Goal: Book appointment/travel/reservation

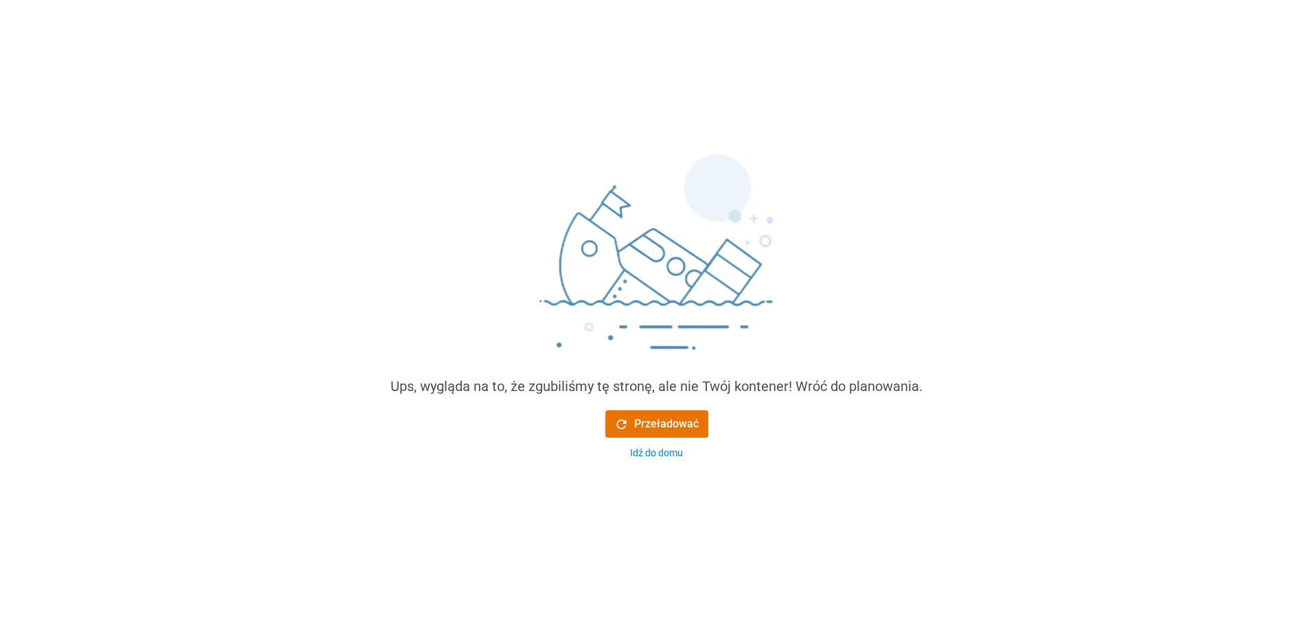
click at [650, 422] on font "Przeładować" at bounding box center [666, 423] width 64 height 13
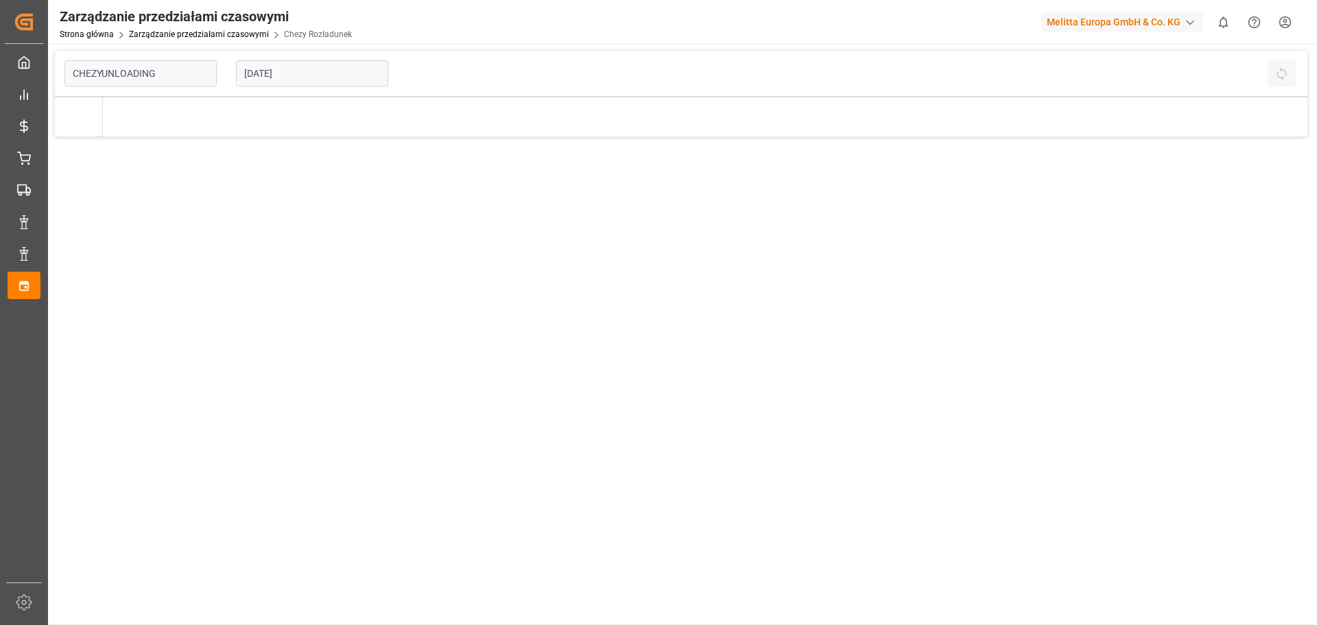
type input "Chezy Unloading"
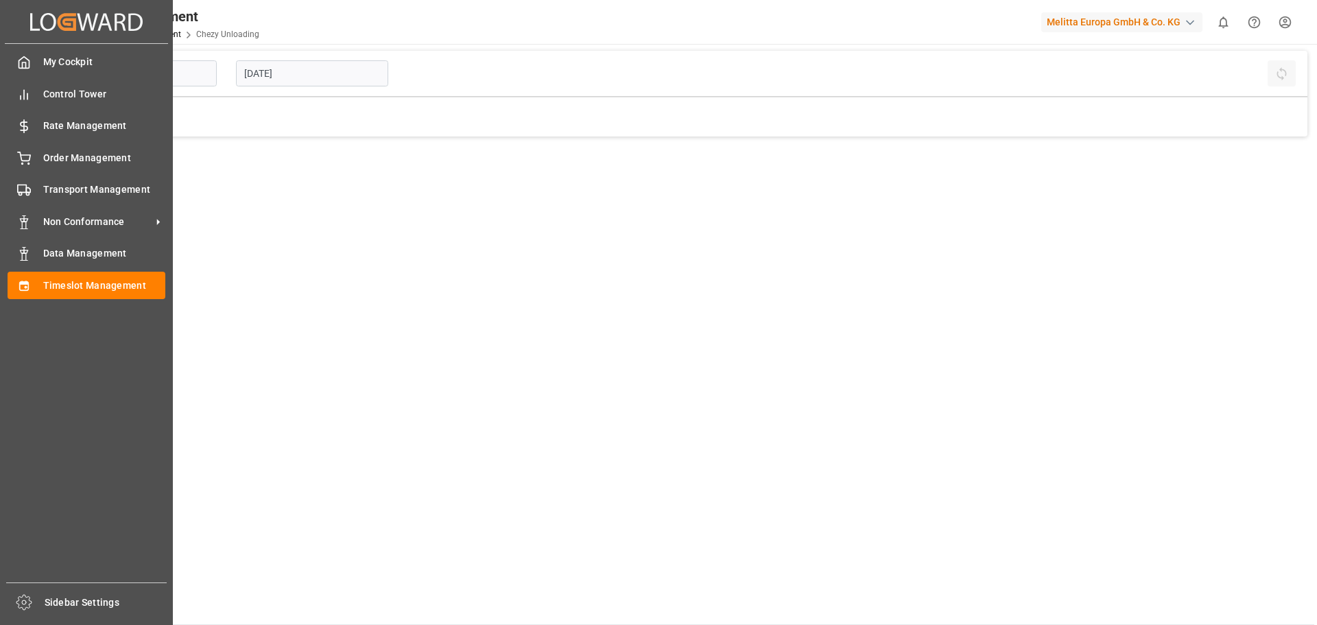
type input "Chezy Unloading"
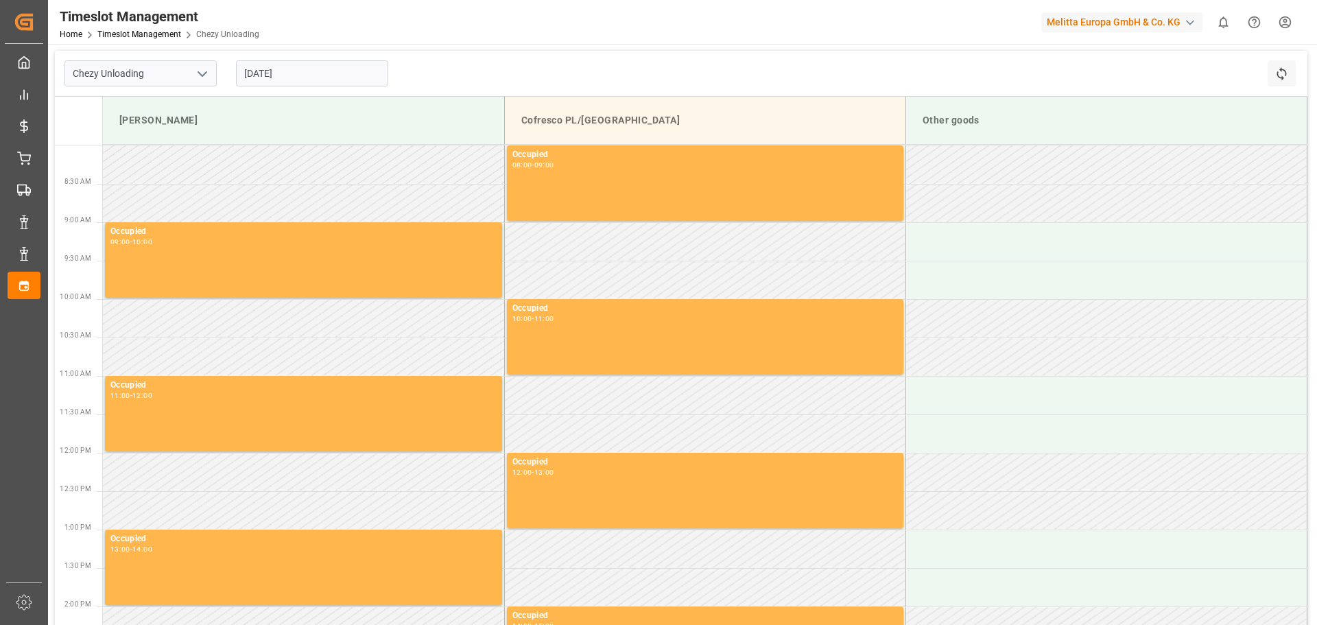
click at [352, 73] on input "[DATE]" at bounding box center [312, 73] width 152 height 26
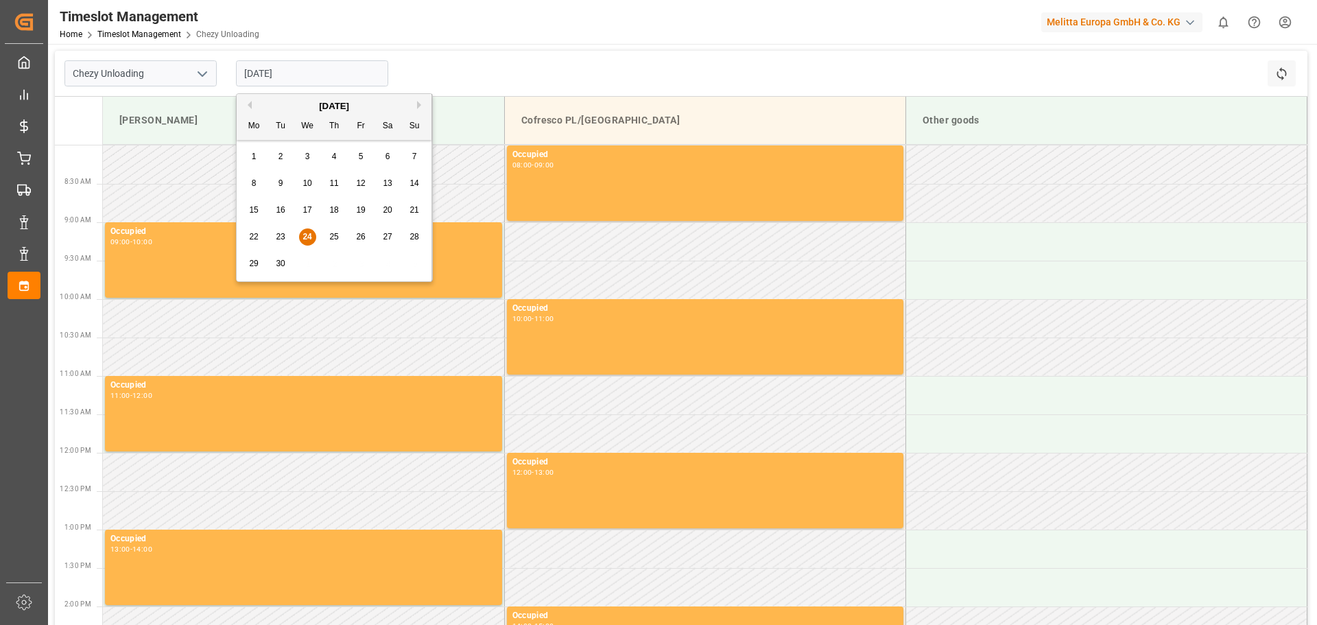
click at [339, 237] on div "25" at bounding box center [334, 237] width 17 height 16
type input "25.09.2025"
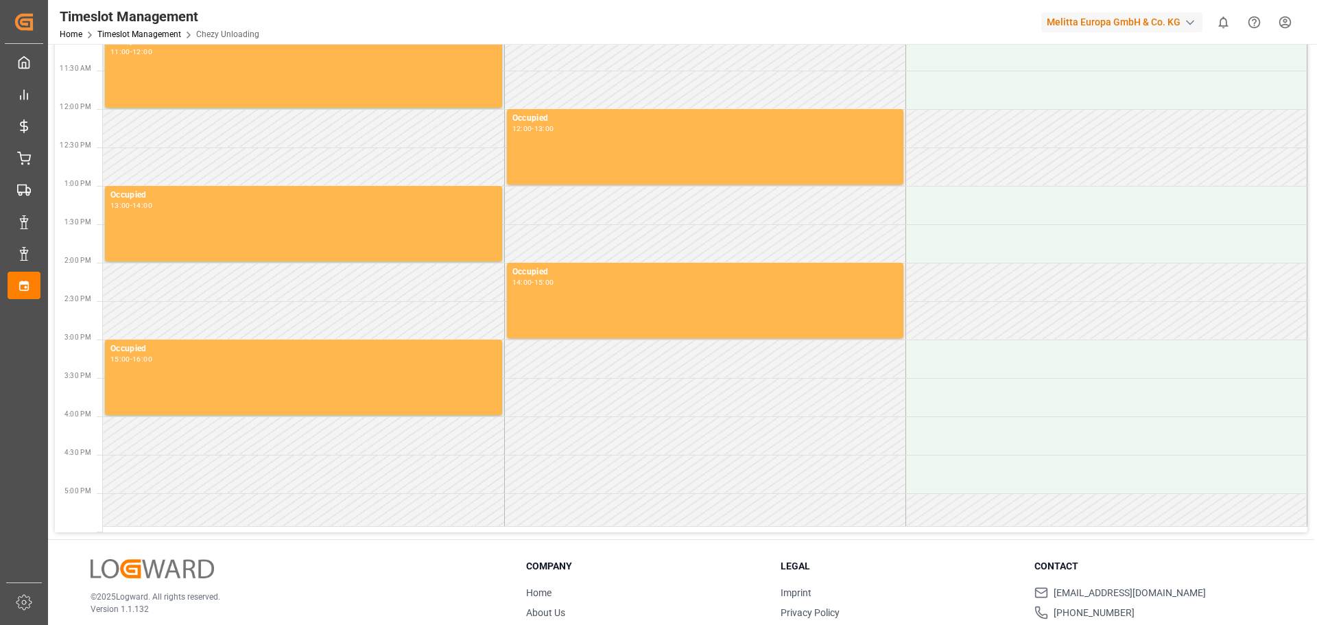
scroll to position [414, 0]
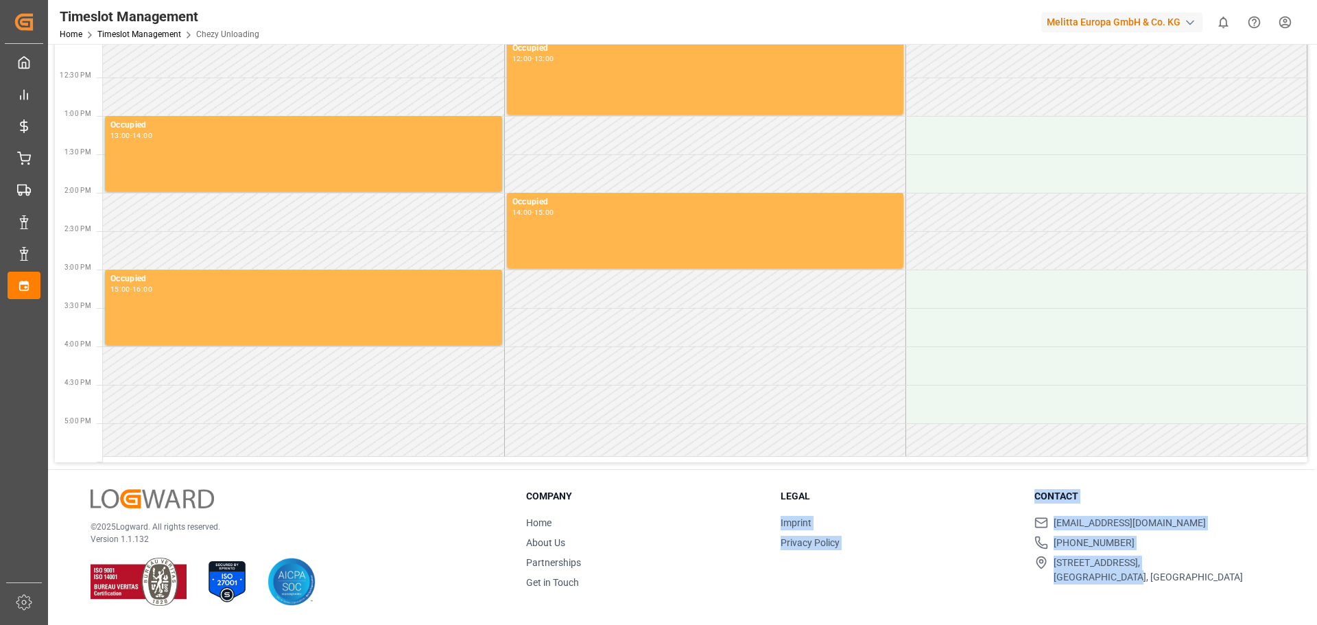
drag, startPoint x: 1026, startPoint y: 494, endPoint x: 1184, endPoint y: 550, distance: 168.0
click at [1170, 580] on div "Company Home About Us Partnerships Get in Touch Legal Imprint Privacy Policy Co…" at bounding box center [899, 539] width 746 height 101
click at [1193, 530] on ul "support@logward.com +49 40 239 692 540 Rödingsmarkt 9, 20459, Hamburg, Germany" at bounding box center [1153, 550] width 237 height 69
click at [1194, 530] on li "[EMAIL_ADDRESS][DOMAIN_NAME]" at bounding box center [1153, 523] width 237 height 14
drag, startPoint x: 1092, startPoint y: 578, endPoint x: 1028, endPoint y: 499, distance: 101.6
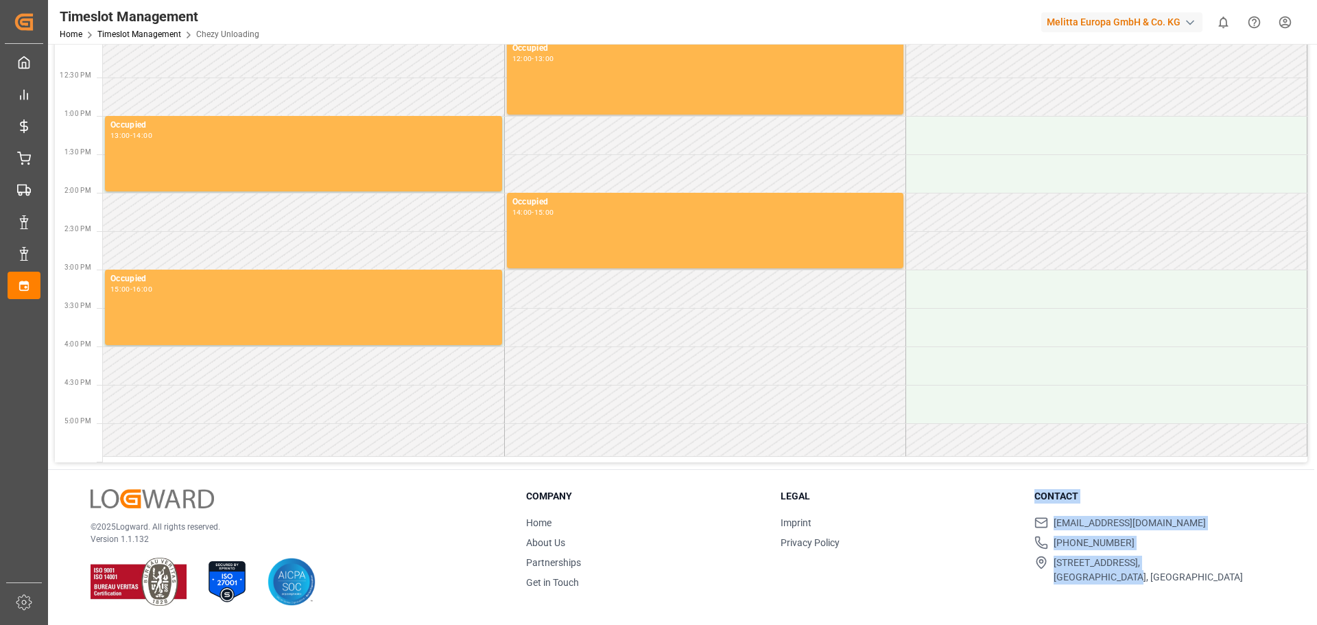
click at [1028, 499] on div "Company Home About Us Partnerships Get in Touch Legal Imprint Privacy Policy Co…" at bounding box center [899, 539] width 746 height 101
copy div "Contact support@logward.com +49 40 239 692 540 Rödingsmarkt 9, 20459, Hamburg, …"
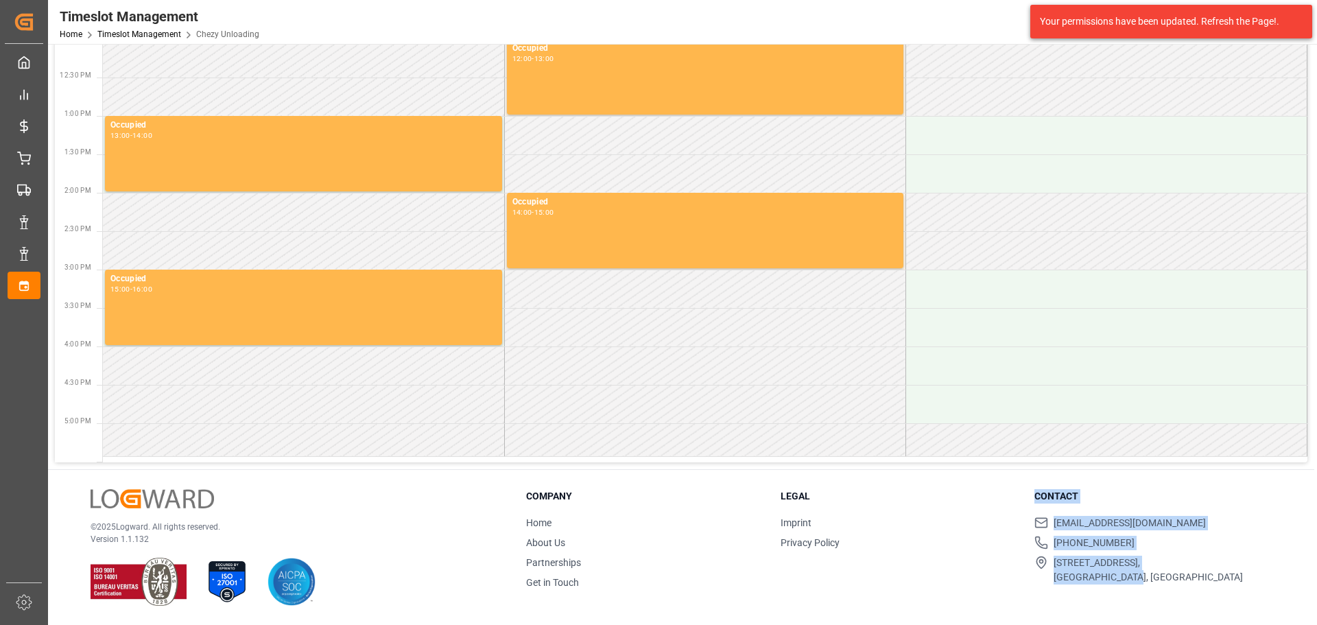
copy div "Contact support@logward.com +49 40 239 692 540 Rödingsmarkt 9, 20459, Hamburg, …"
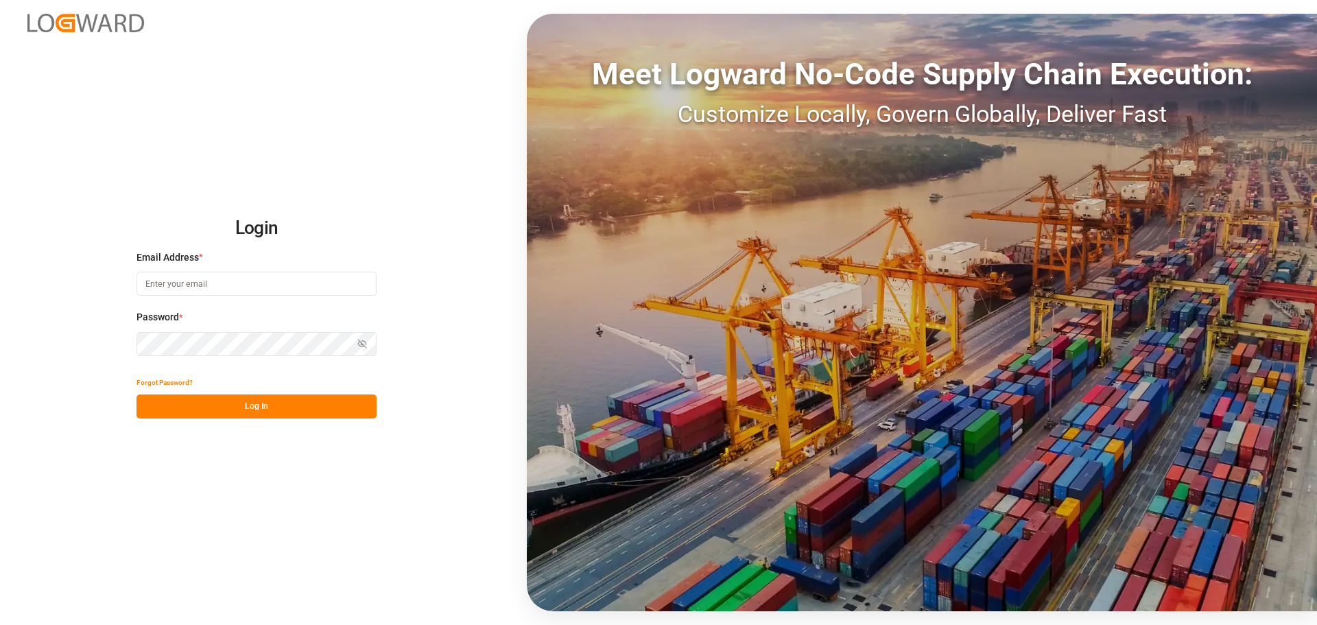
type input "[PERSON_NAME][EMAIL_ADDRESS][DOMAIN_NAME]"
click at [305, 406] on button "Log In" at bounding box center [257, 407] width 240 height 24
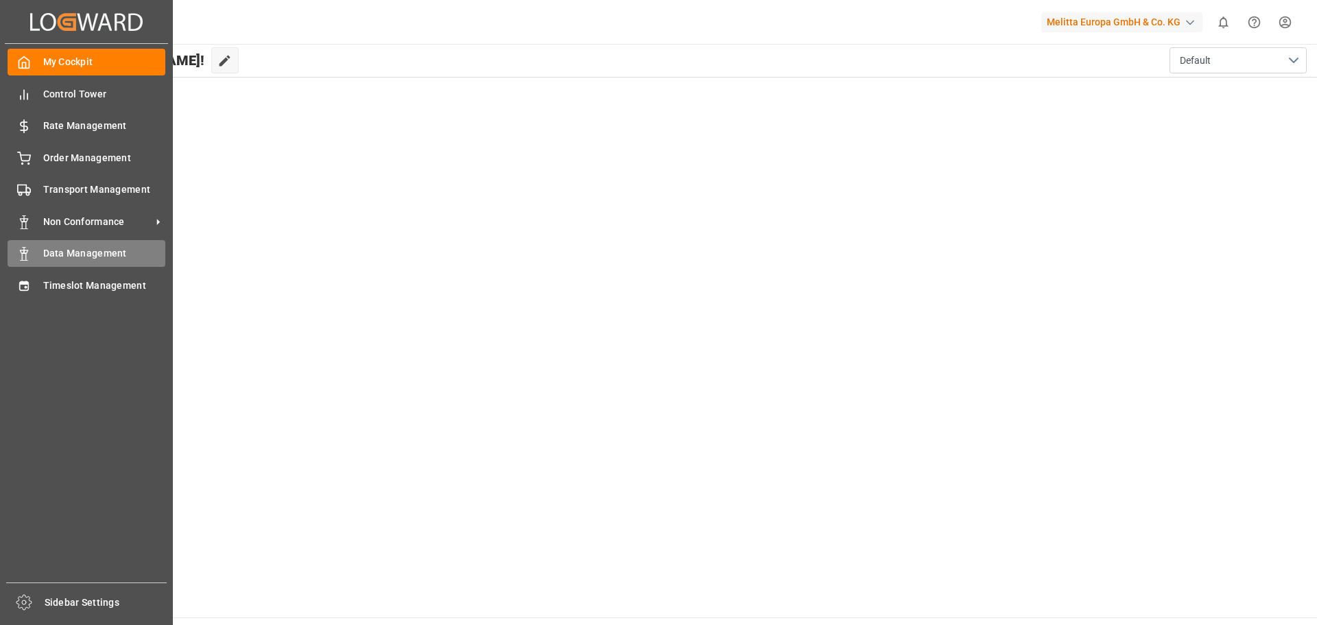
click at [41, 258] on div "Data Management Data Management" at bounding box center [87, 253] width 158 height 27
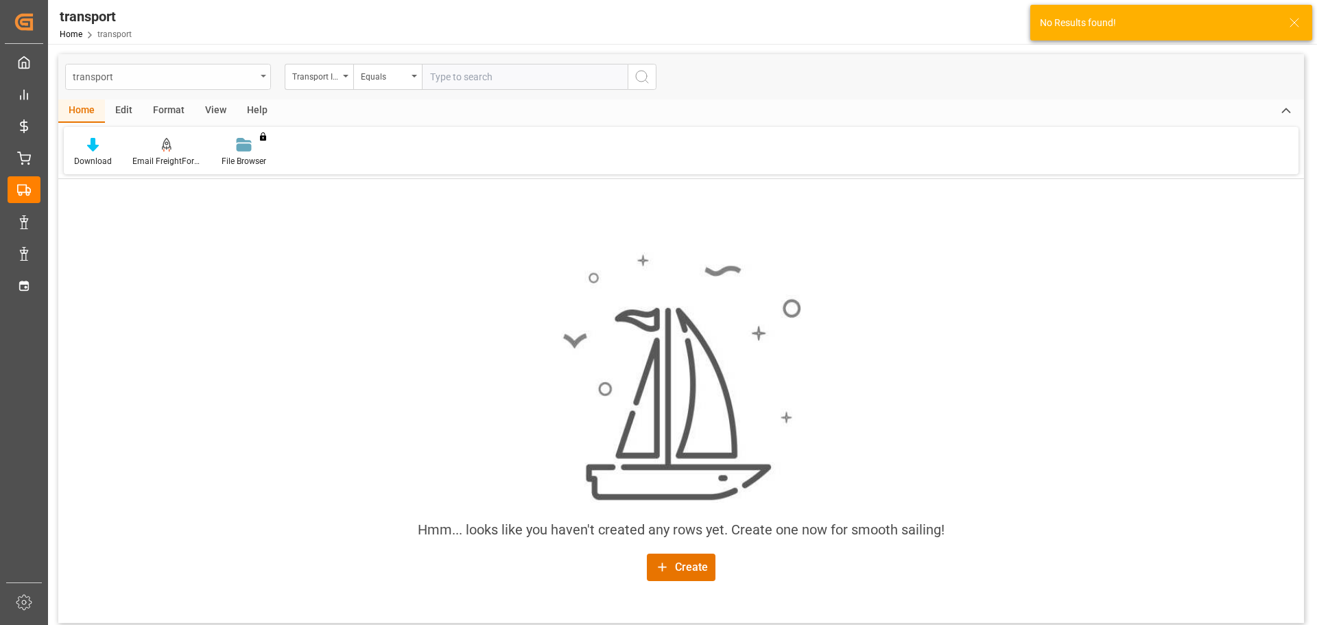
click at [264, 78] on div "transport" at bounding box center [168, 77] width 206 height 26
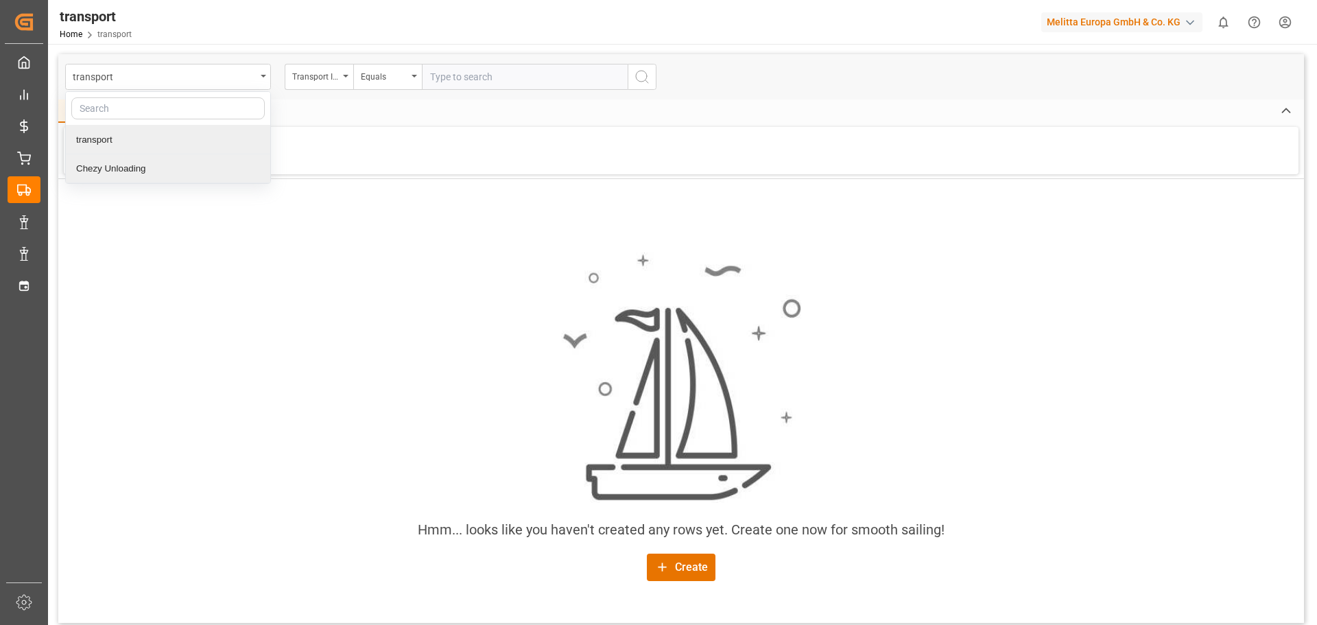
click at [123, 166] on div "Chezy Unloading" at bounding box center [168, 168] width 204 height 29
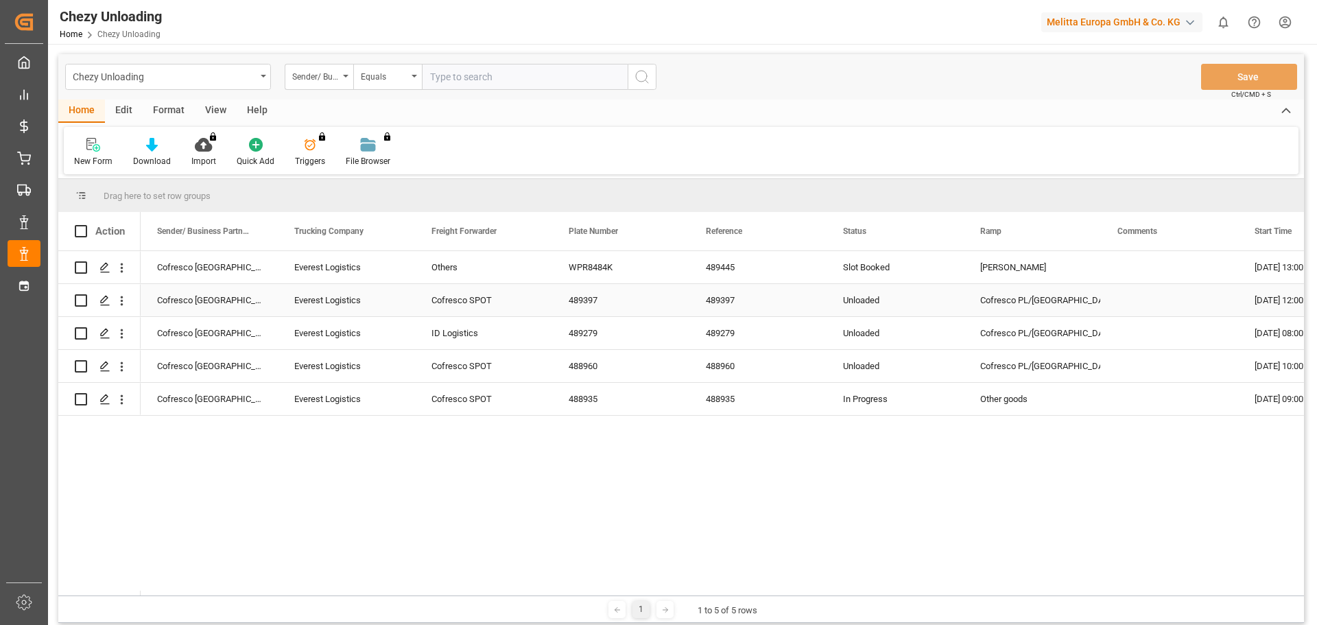
click at [356, 305] on div "Everest Logistics" at bounding box center [346, 300] width 137 height 32
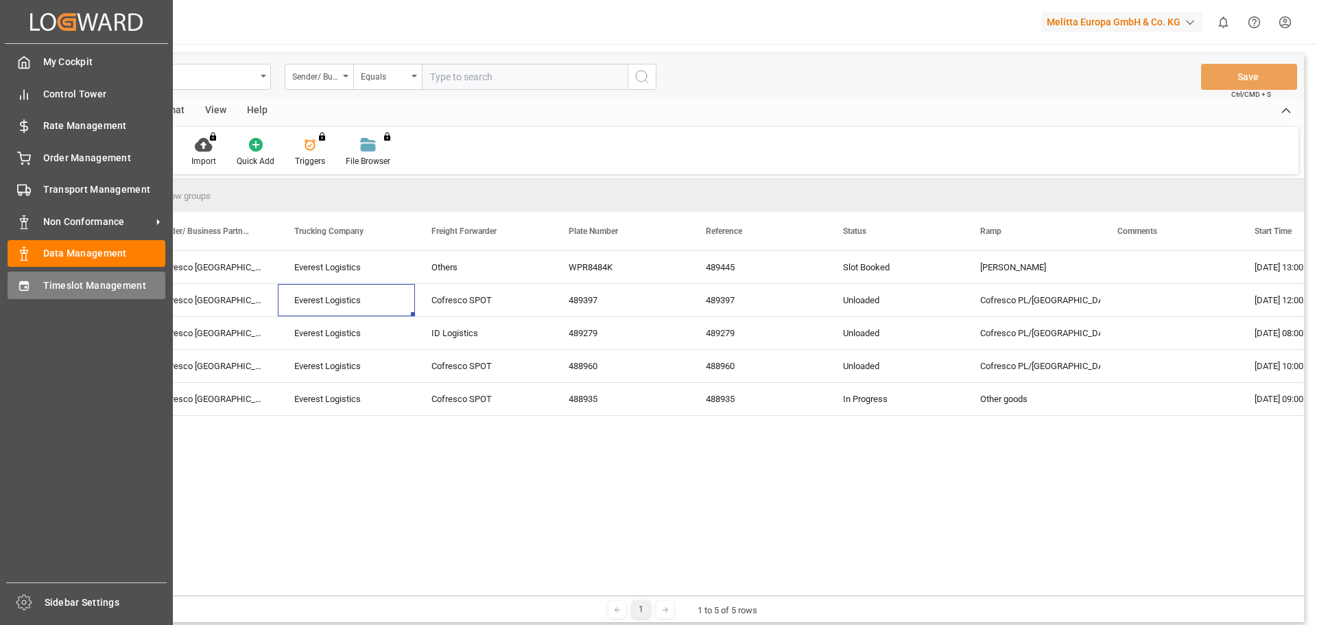
click at [60, 284] on span "Timeslot Management" at bounding box center [104, 286] width 123 height 14
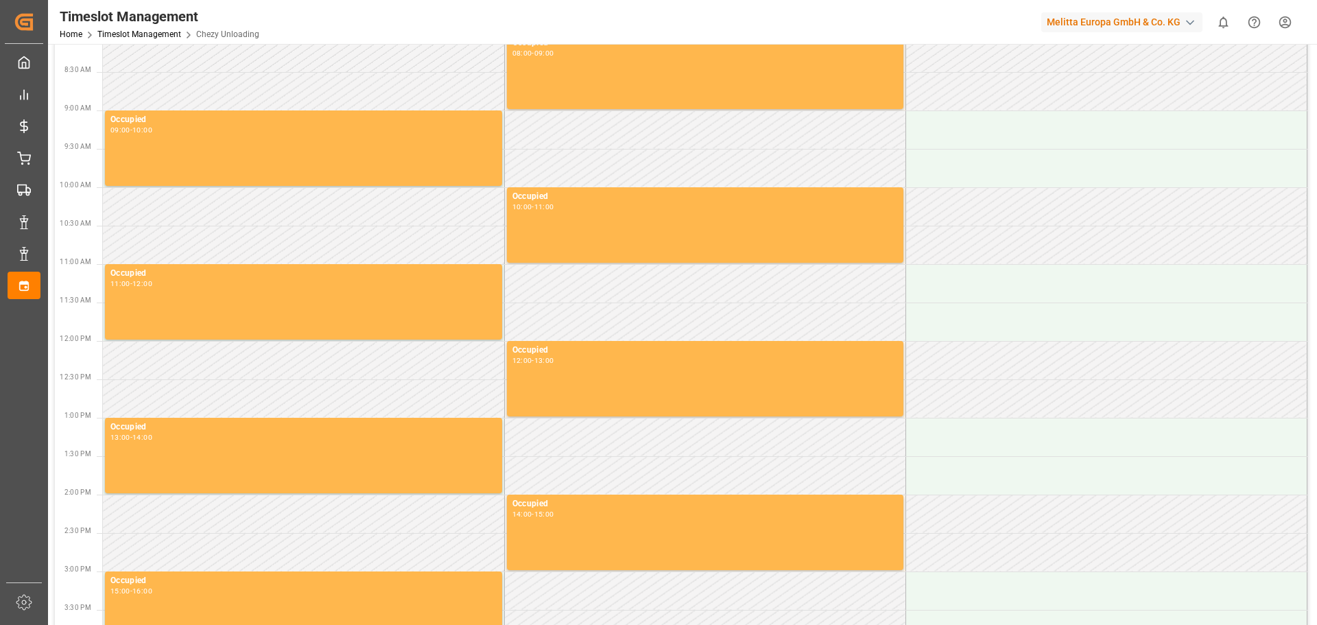
scroll to position [2, 0]
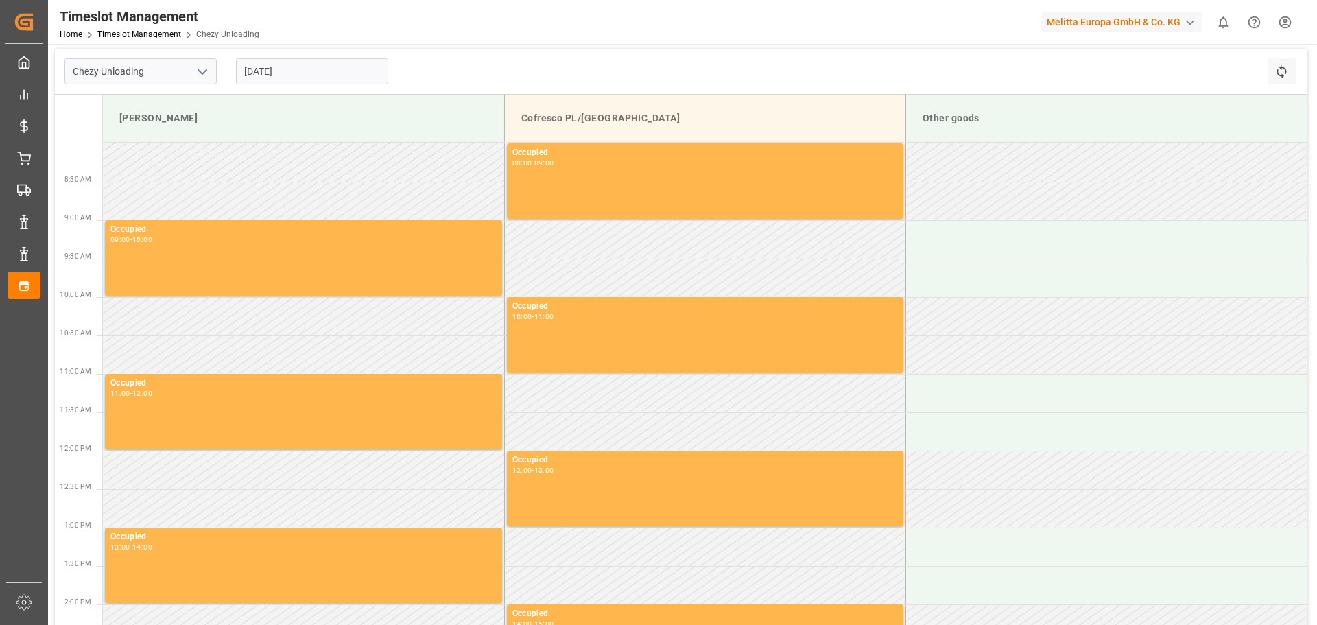
click at [277, 78] on input "[DATE]" at bounding box center [312, 71] width 152 height 26
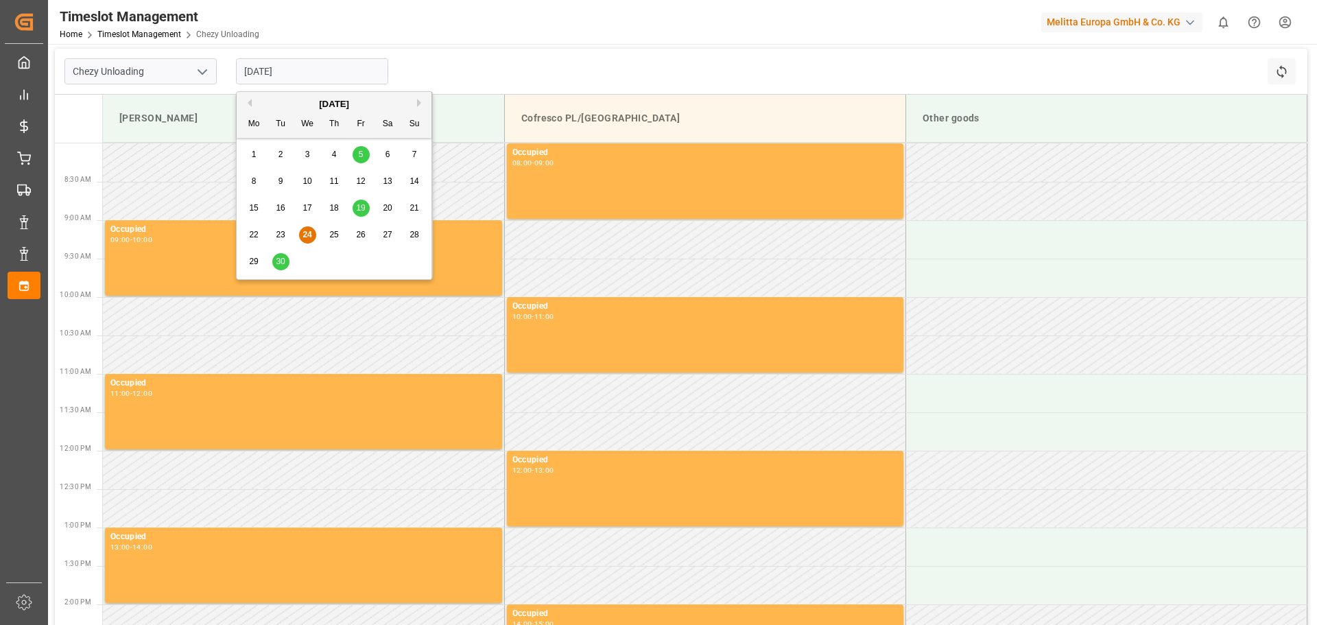
click at [309, 233] on span "24" at bounding box center [307, 235] width 9 height 10
click at [355, 69] on input "[DATE]" at bounding box center [312, 71] width 152 height 26
click at [364, 204] on span "19" at bounding box center [360, 208] width 9 height 10
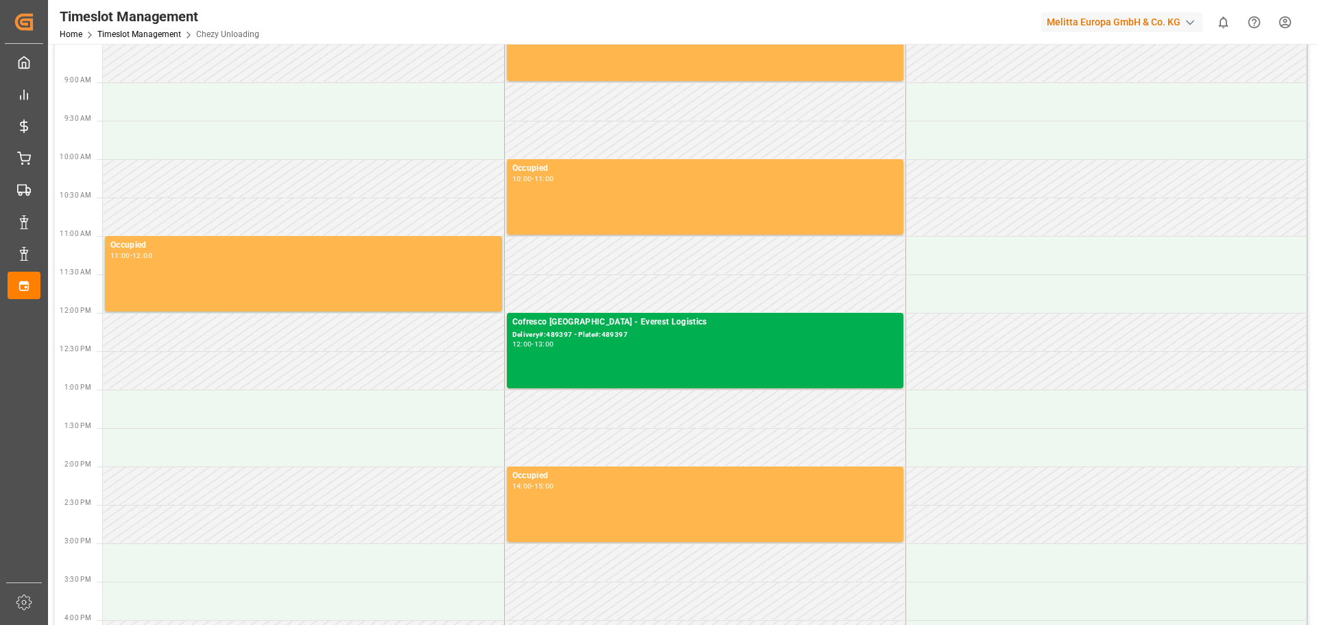
scroll to position [0, 0]
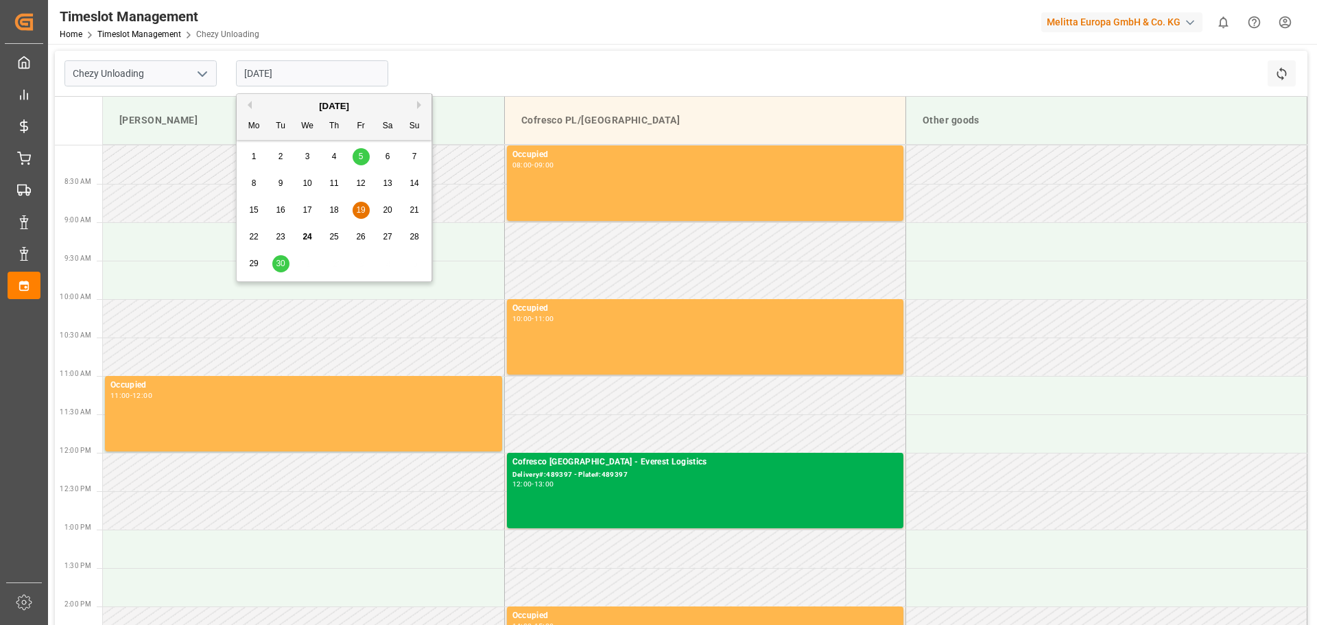
click at [289, 73] on input "19.09.2025" at bounding box center [312, 73] width 152 height 26
click at [279, 257] on div "30" at bounding box center [280, 264] width 17 height 16
type input "[DATE]"
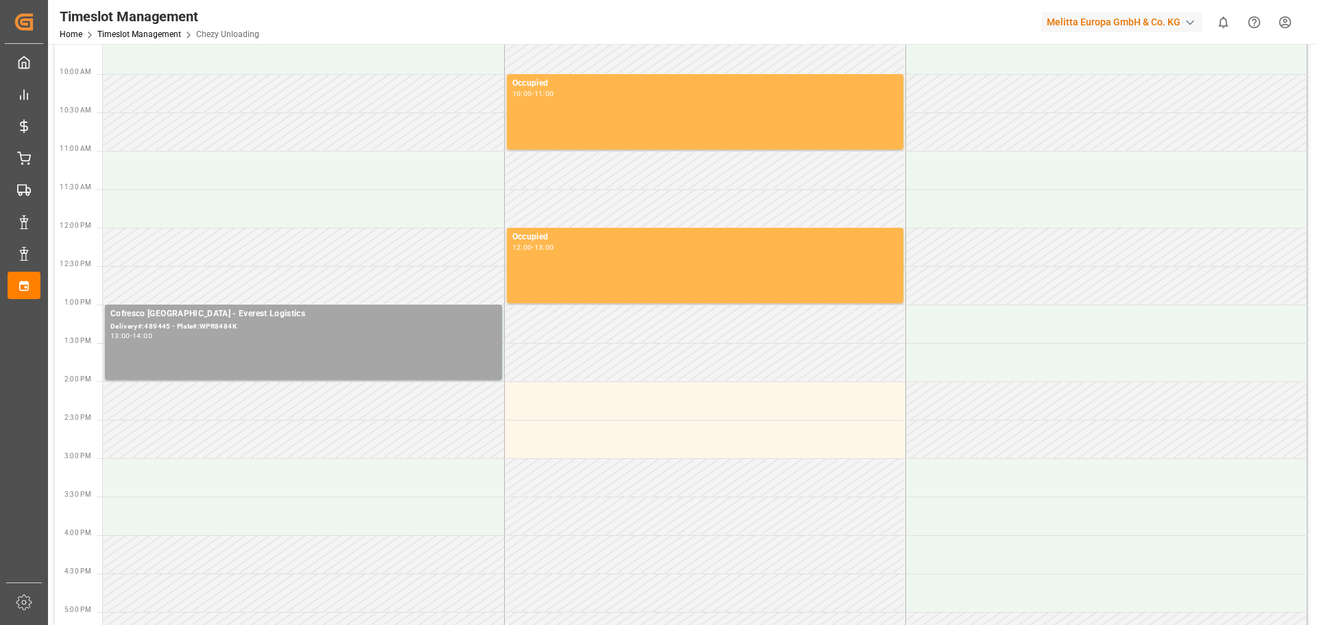
scroll to position [414, 0]
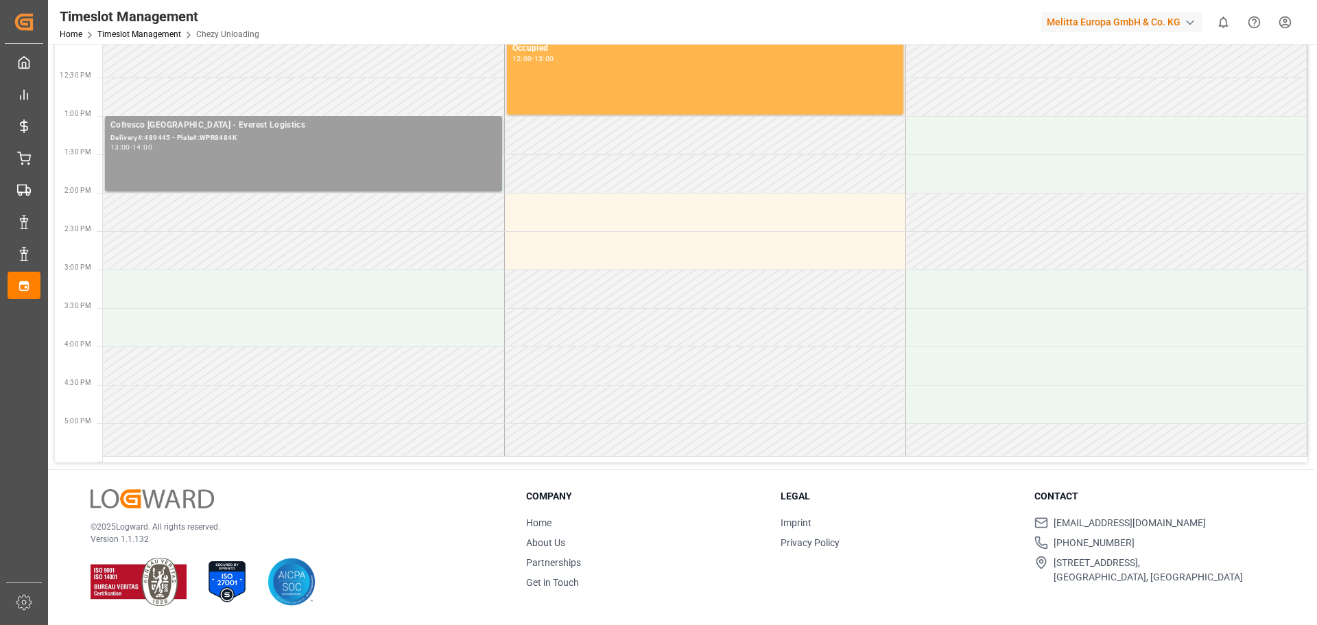
click at [375, 152] on div "Cofresco Poland - Everest Logistics Delivery#:489445 - Plate#:WPR8484K 13:00 - …" at bounding box center [303, 154] width 386 height 70
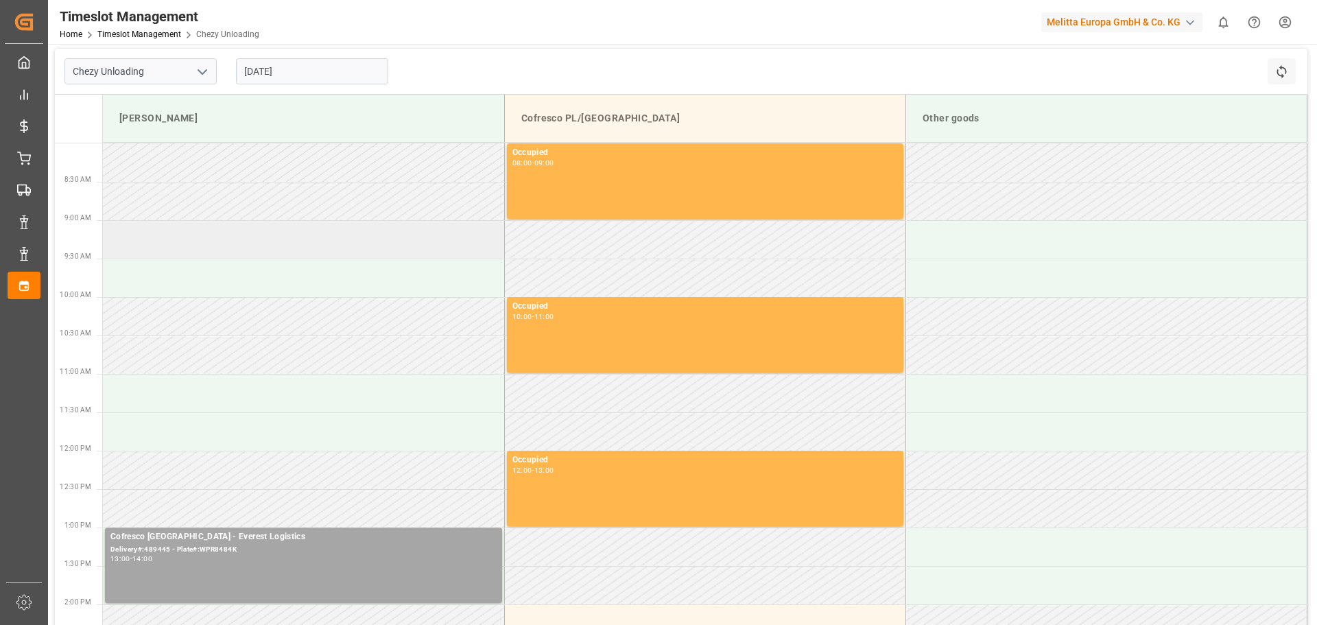
scroll to position [0, 0]
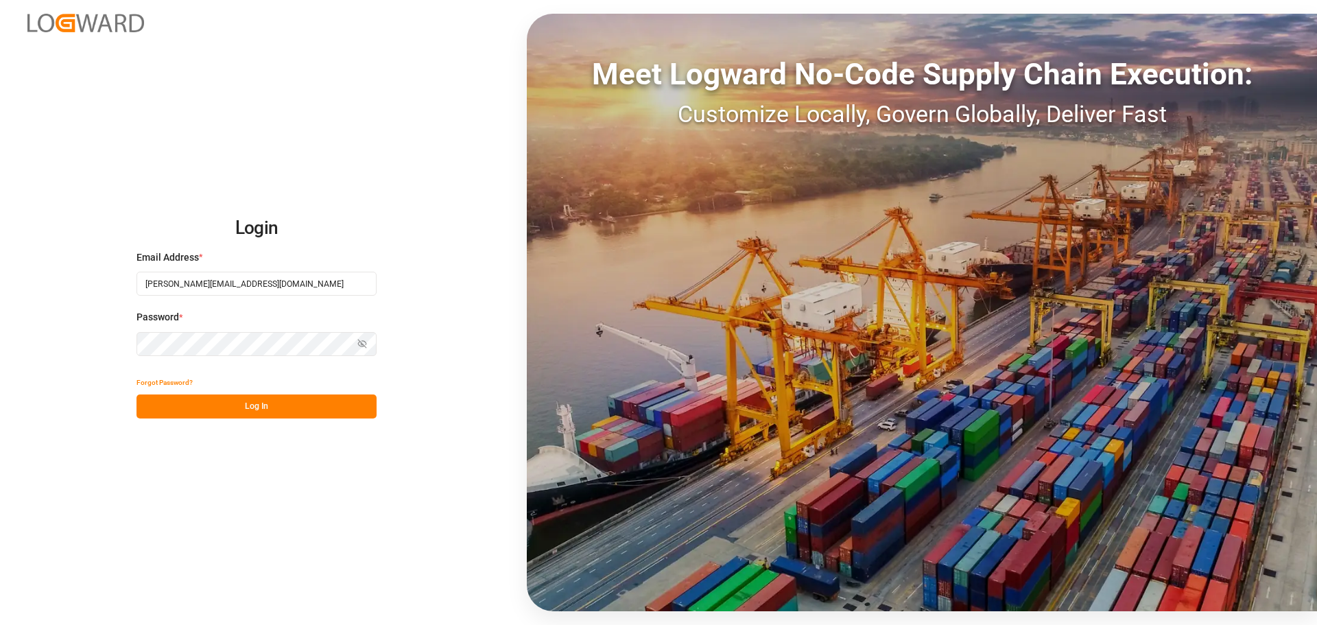
drag, startPoint x: 234, startPoint y: 287, endPoint x: 318, endPoint y: 294, distance: 83.9
click at [234, 287] on input "jakub.klimarczyk@everest-transport.pl" at bounding box center [257, 284] width 240 height 24
drag, startPoint x: 301, startPoint y: 286, endPoint x: 11, endPoint y: 285, distance: 290.2
click at [11, 285] on div "Login Email Address * jakub.klimarczyk@everest-transport.pl Password * Show pas…" at bounding box center [658, 312] width 1317 height 625
paste input "info"
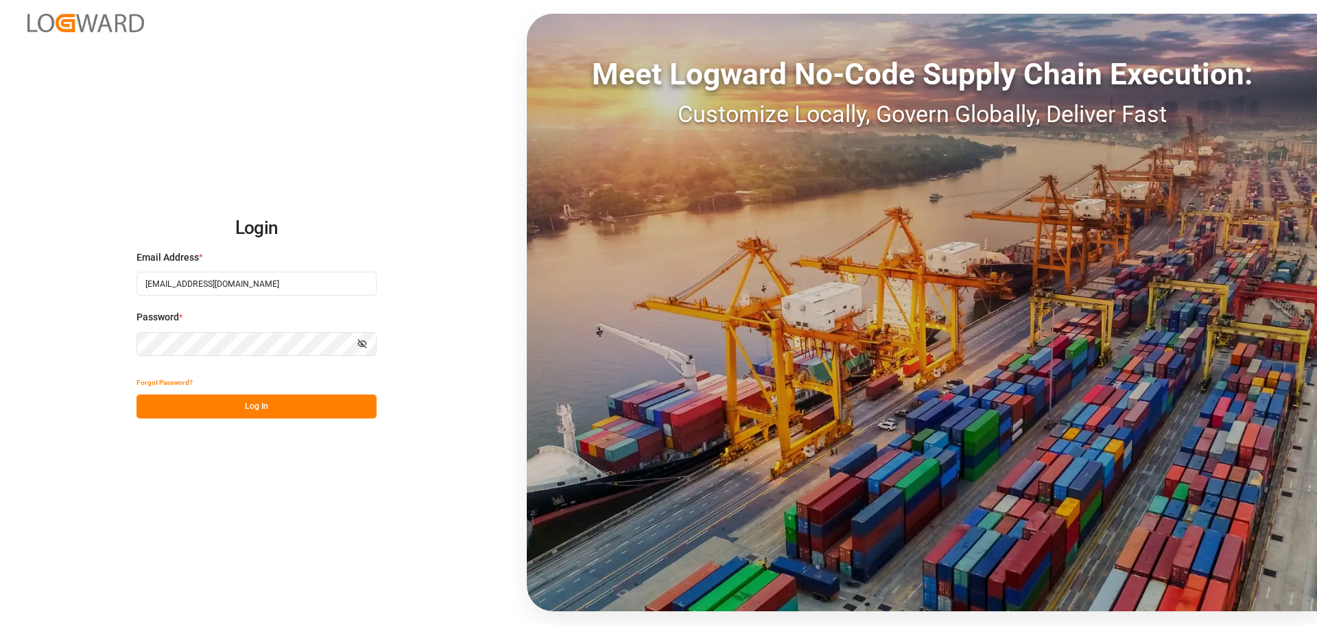
type input "info@everest-transport.pl"
click at [93, 336] on div "Login Email Address * info@everest-transport.pl Password * Show password Forgot…" at bounding box center [658, 312] width 1317 height 625
click at [364, 346] on icon "button" at bounding box center [362, 344] width 8 height 8
click at [266, 401] on button "Log In" at bounding box center [257, 407] width 240 height 24
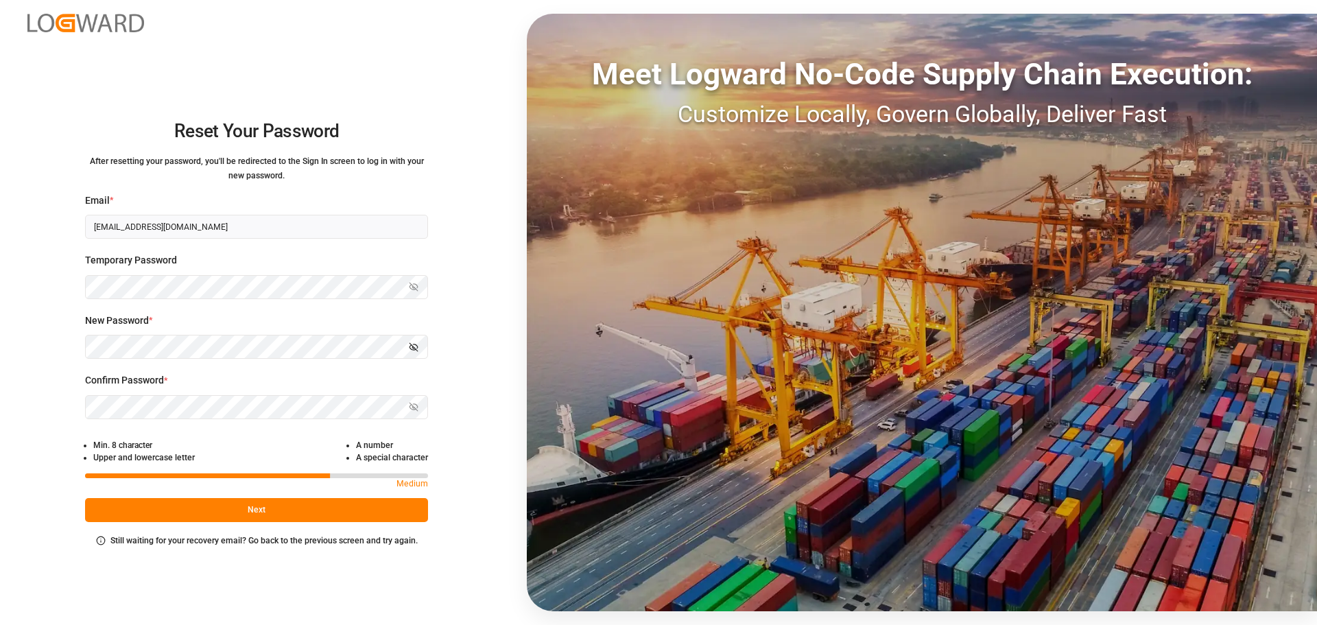
click at [45, 346] on div "Reset Your Password After resetting your password, you'll be redirected to the …" at bounding box center [256, 312] width 513 height 625
click at [396, 511] on button "Next" at bounding box center [256, 510] width 343 height 24
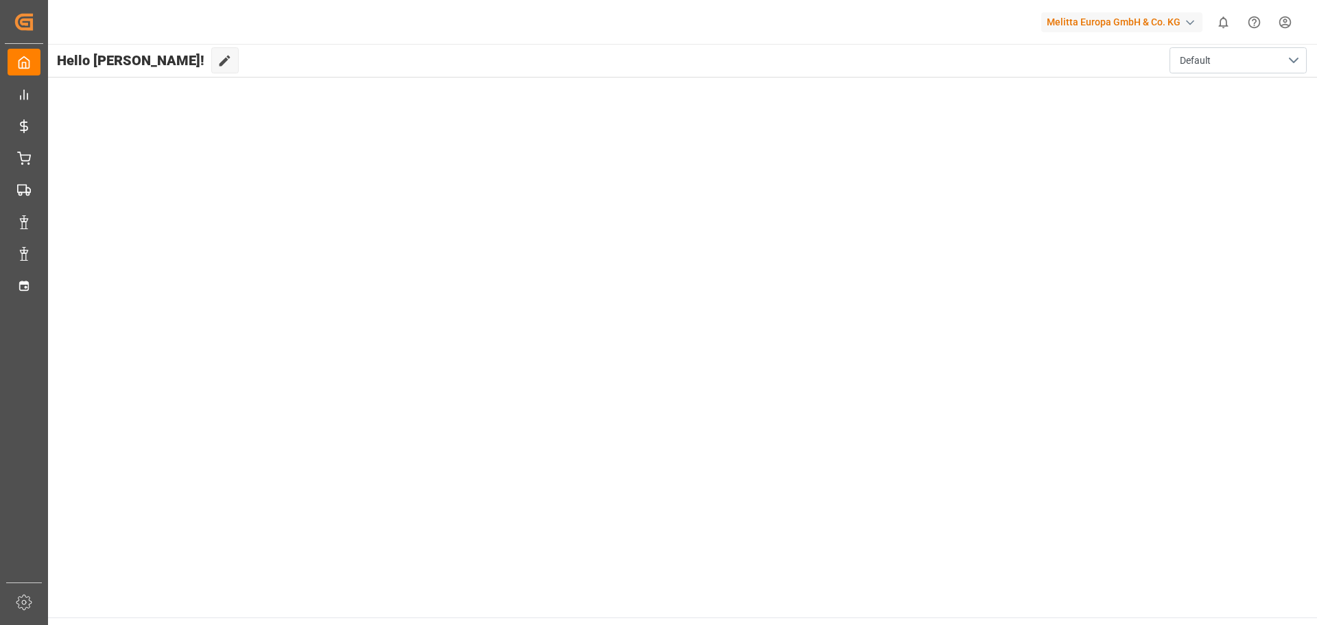
click at [103, 62] on span "Hello [PERSON_NAME]!" at bounding box center [131, 60] width 148 height 26
click at [217, 62] on icon at bounding box center [224, 61] width 14 height 14
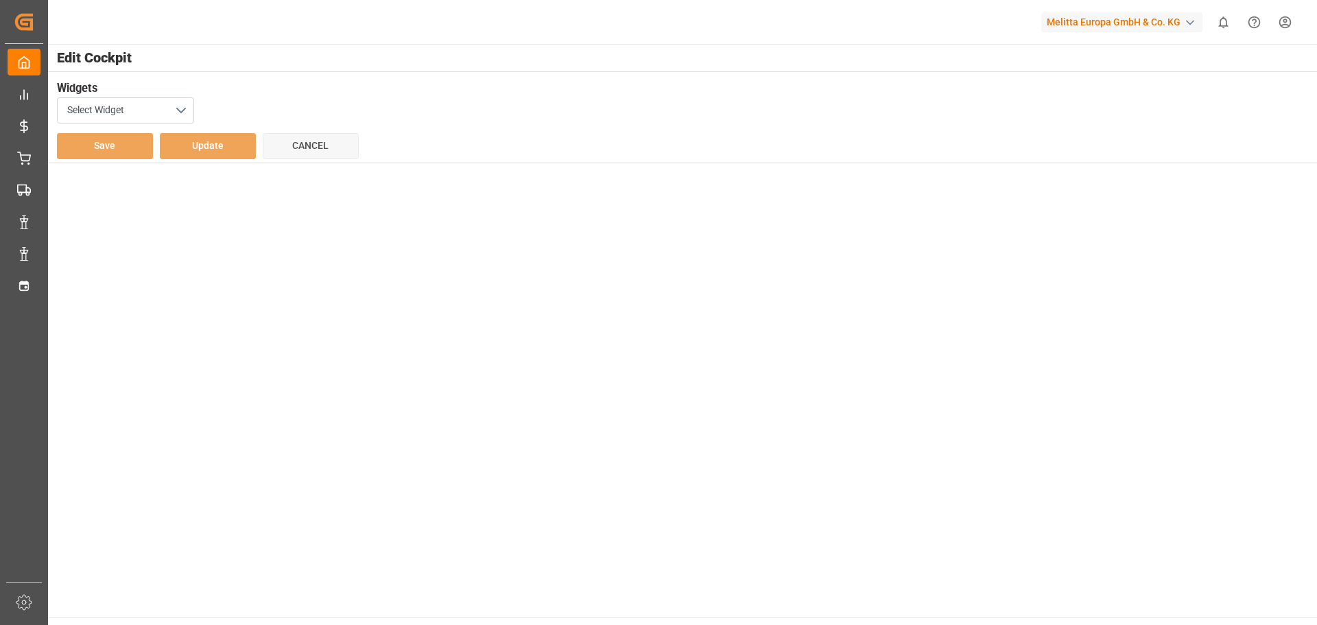
click at [489, 300] on main "Edit Cockpit Widgets Select Widget Save Update Cancel" at bounding box center [682, 331] width 1271 height 574
click at [1287, 25] on html "Created by potrace 1.15, written by Peter Selinger 2001-2017 Created by potrace…" at bounding box center [658, 312] width 1317 height 625
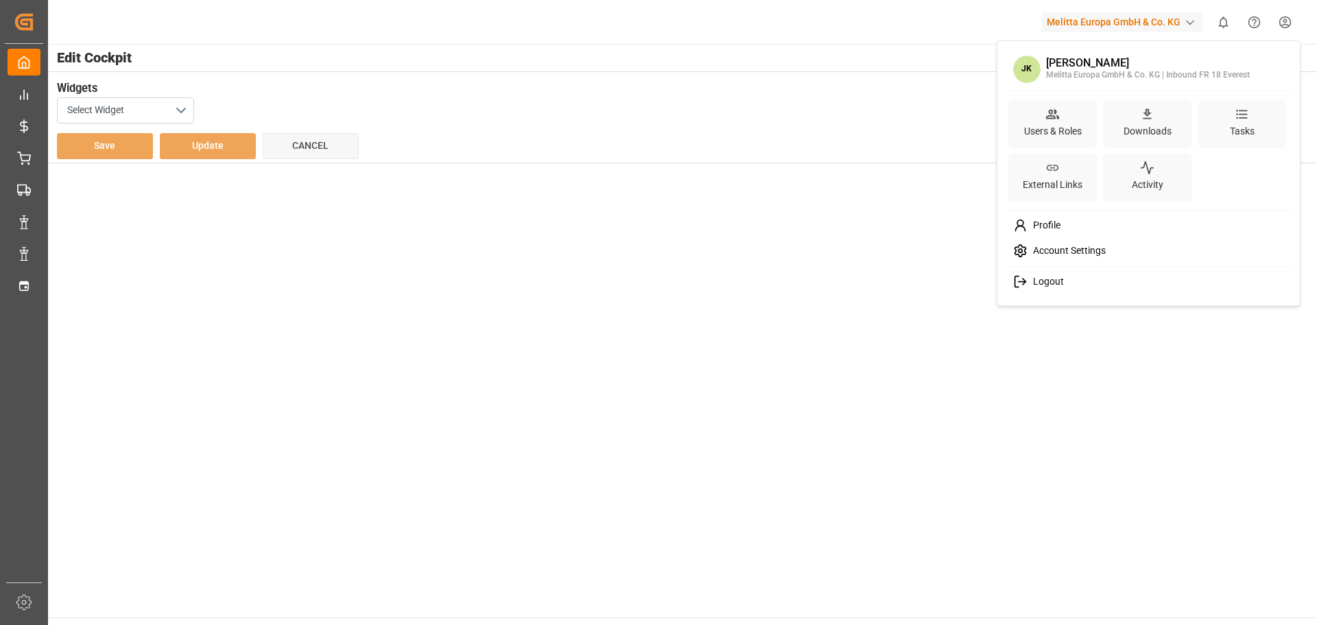
click at [1054, 282] on span "Logout" at bounding box center [1046, 282] width 36 height 12
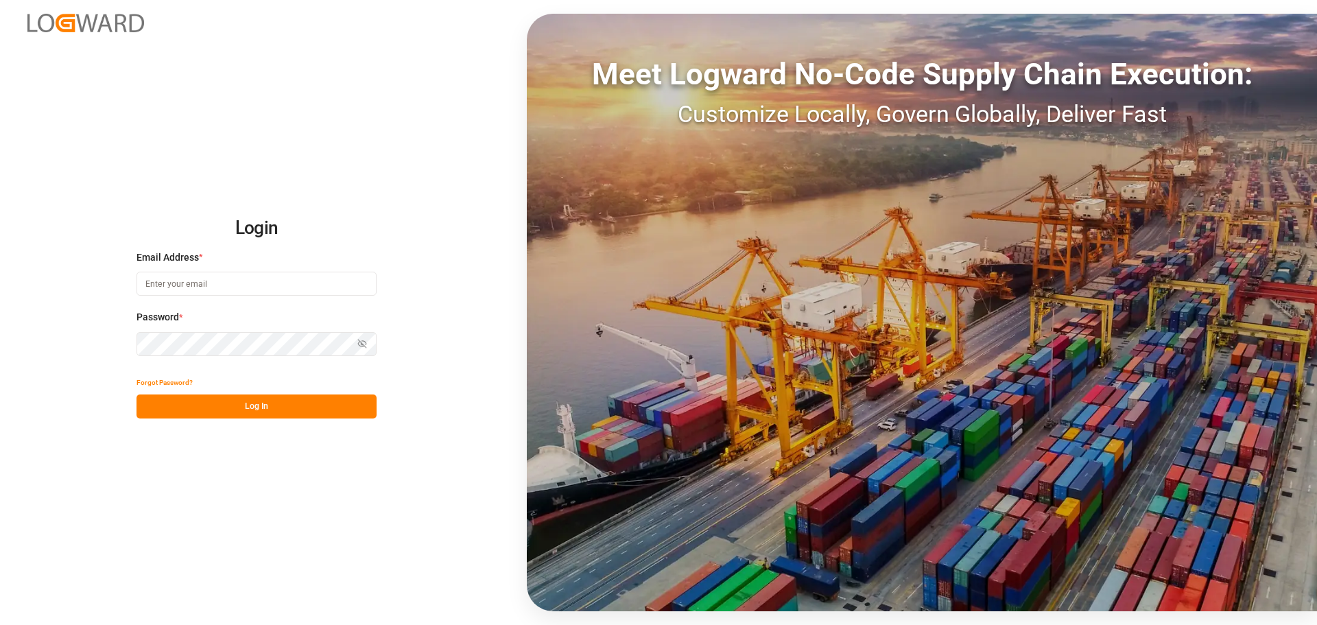
type input "[EMAIL_ADDRESS][DOMAIN_NAME]"
click at [366, 346] on div "Show password" at bounding box center [257, 344] width 240 height 24
click at [364, 346] on icon "button" at bounding box center [362, 344] width 10 height 10
click at [312, 404] on button "Log In" at bounding box center [257, 407] width 240 height 24
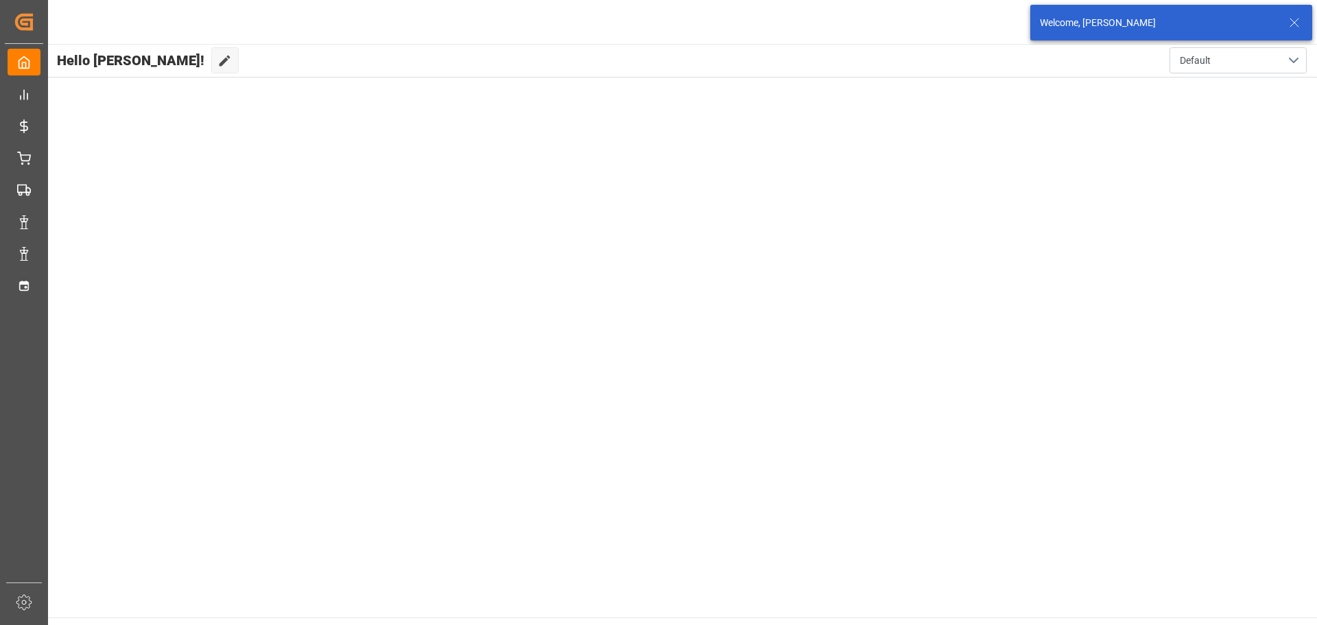
click at [1292, 20] on line at bounding box center [1295, 23] width 8 height 8
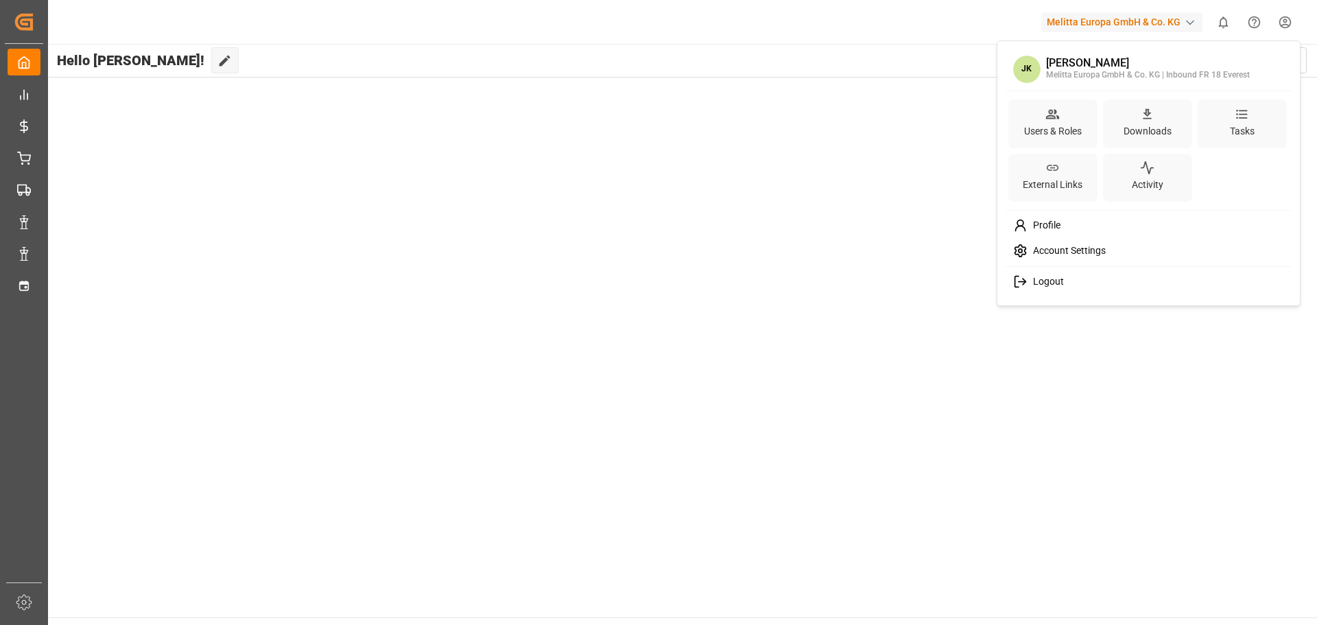
click at [1286, 21] on html "Created by potrace 1.15, written by [PERSON_NAME] [DATE]-[DATE] Created by potr…" at bounding box center [658, 312] width 1317 height 625
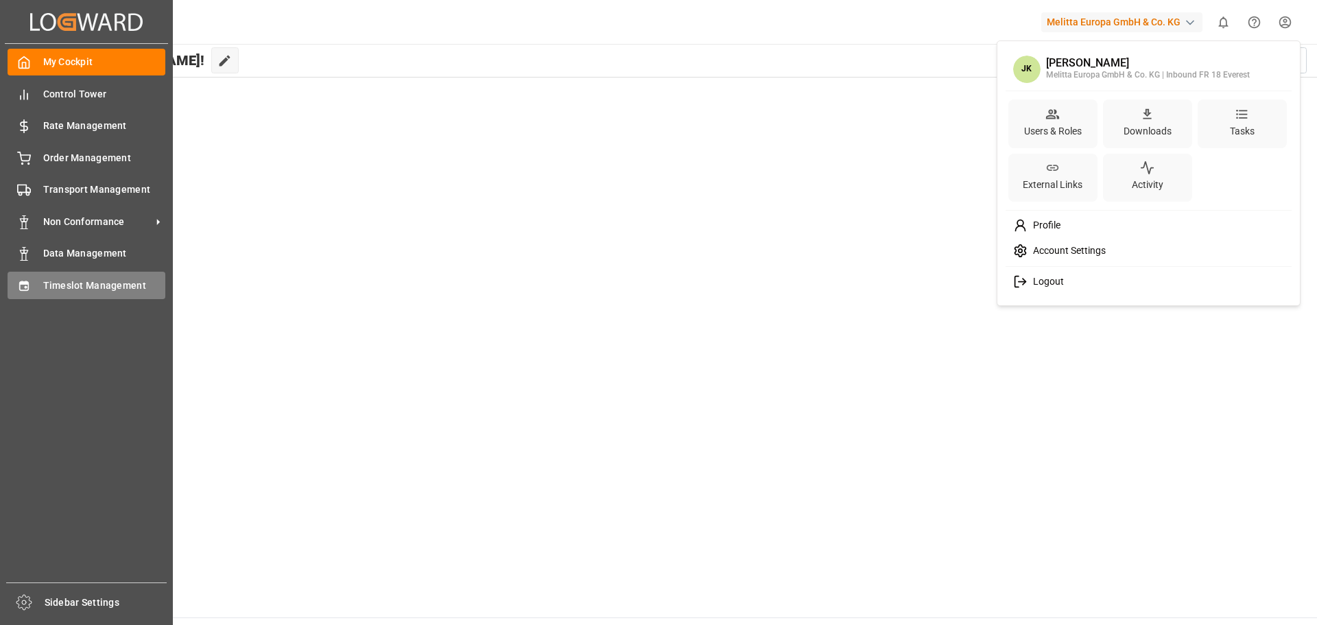
click at [32, 287] on html "Created by potrace 1.15, written by [PERSON_NAME] [DATE]-[DATE] Created by potr…" at bounding box center [658, 312] width 1317 height 625
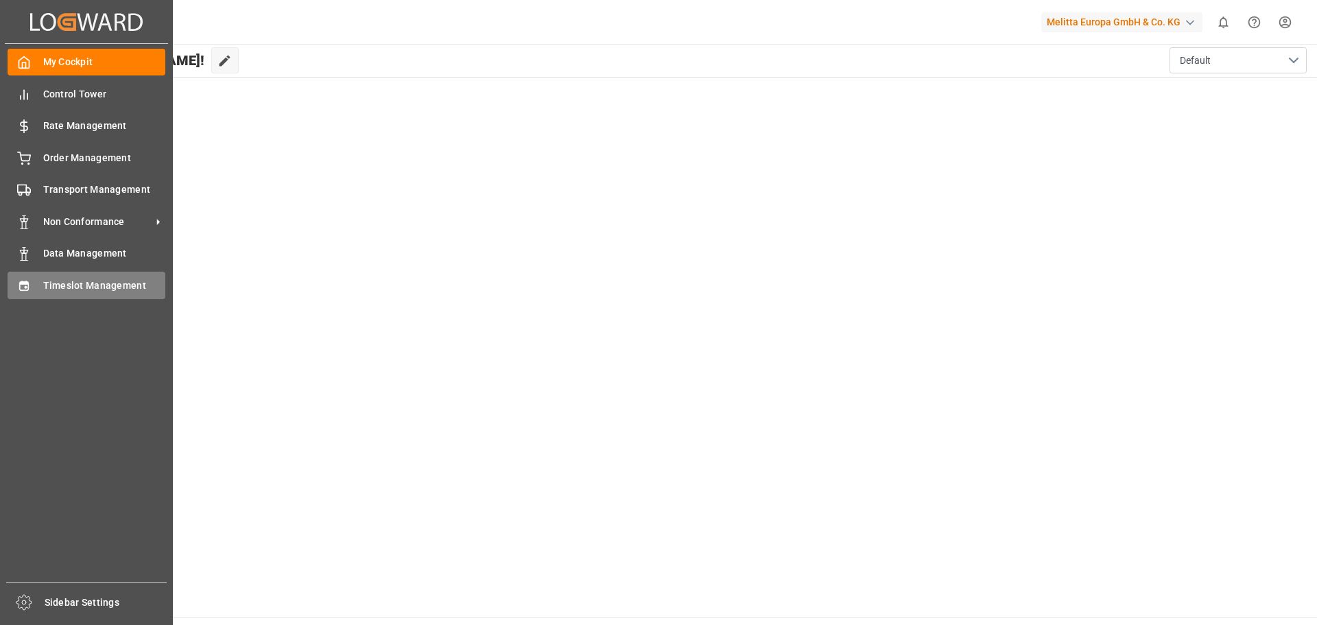
click at [86, 291] on span "Timeslot Management" at bounding box center [104, 286] width 123 height 14
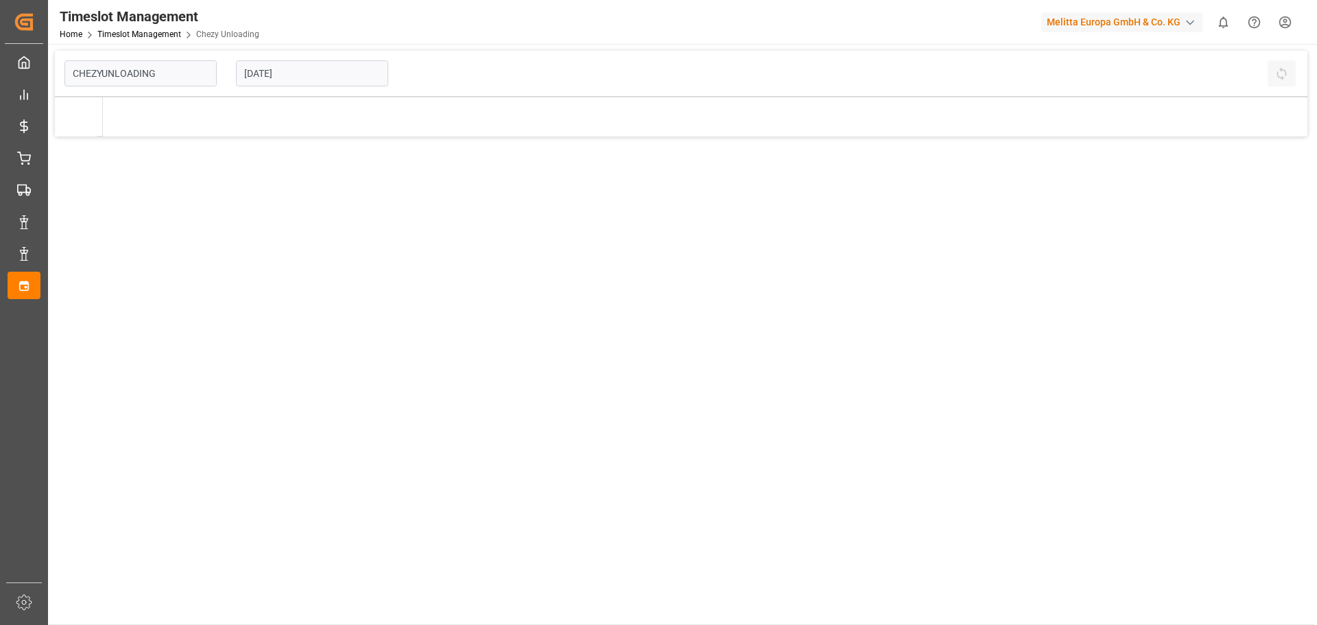
type input "Chezy Unloading"
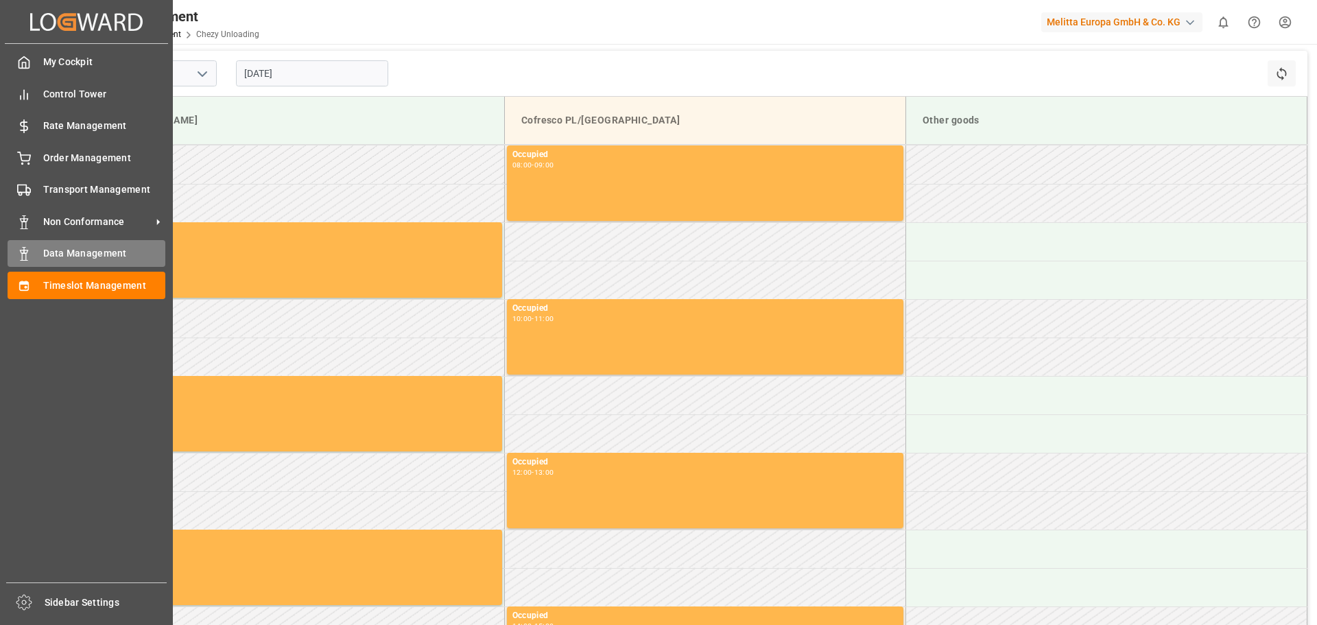
click at [37, 255] on div "Data Management Data Management" at bounding box center [87, 253] width 158 height 27
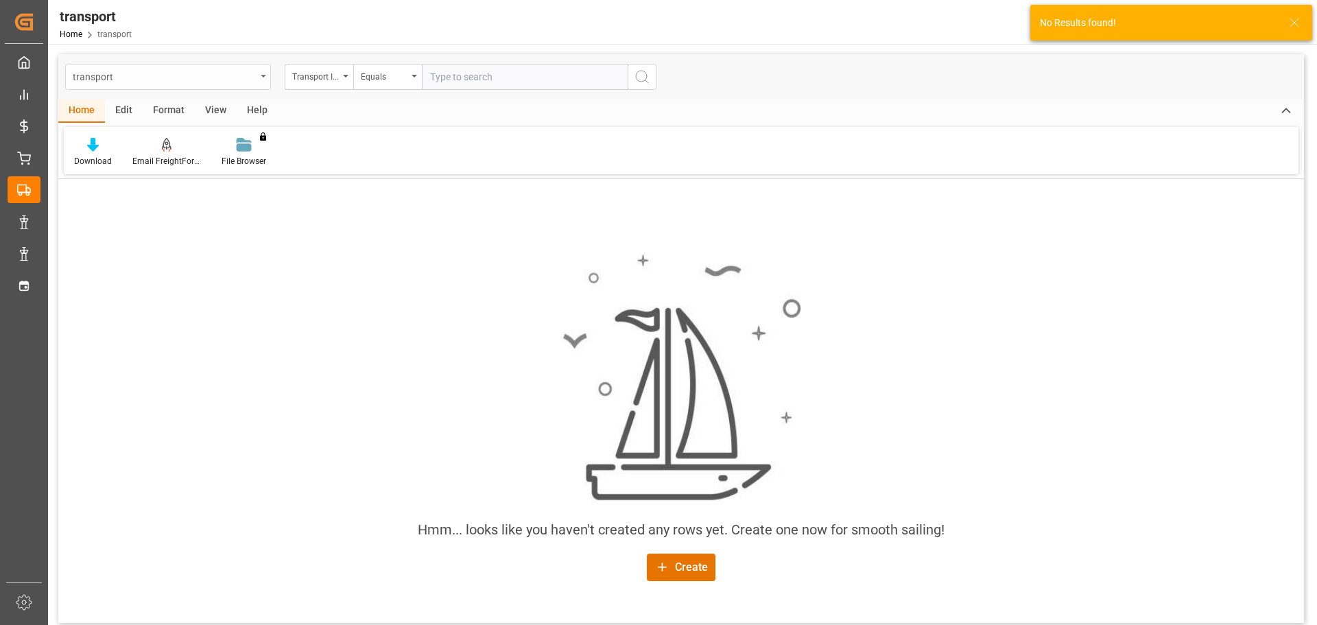
click at [176, 75] on div "transport" at bounding box center [164, 75] width 183 height 17
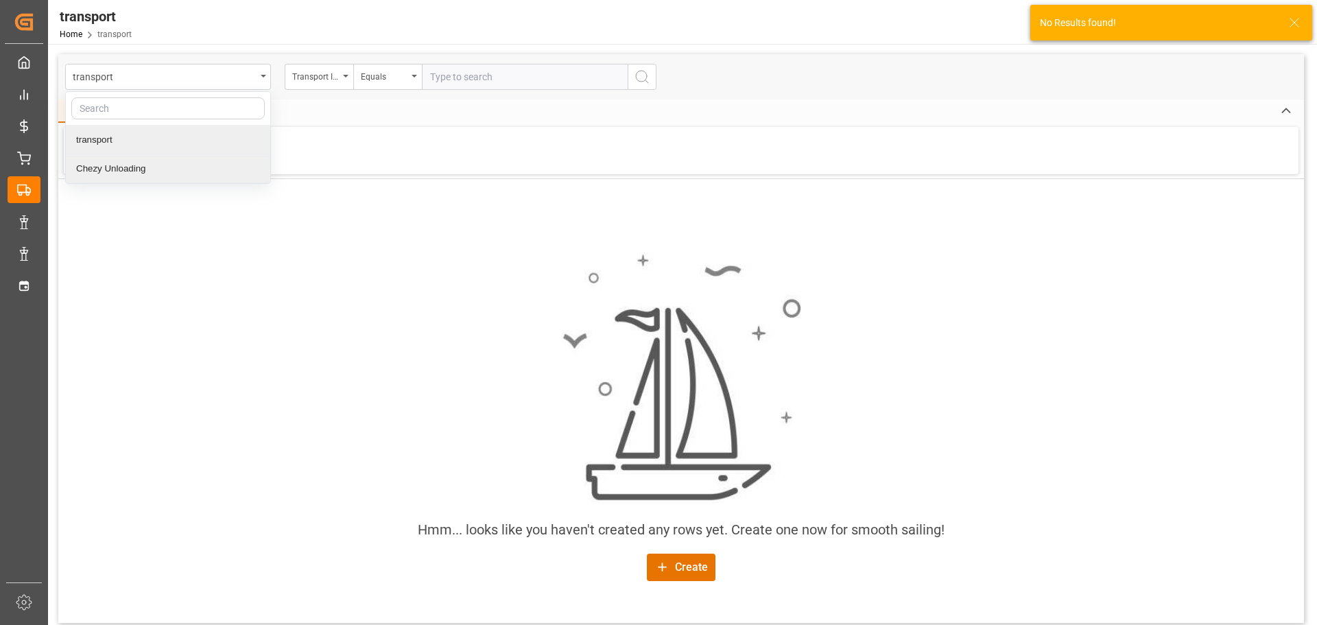
click at [96, 168] on div "Chezy Unloading" at bounding box center [168, 168] width 204 height 29
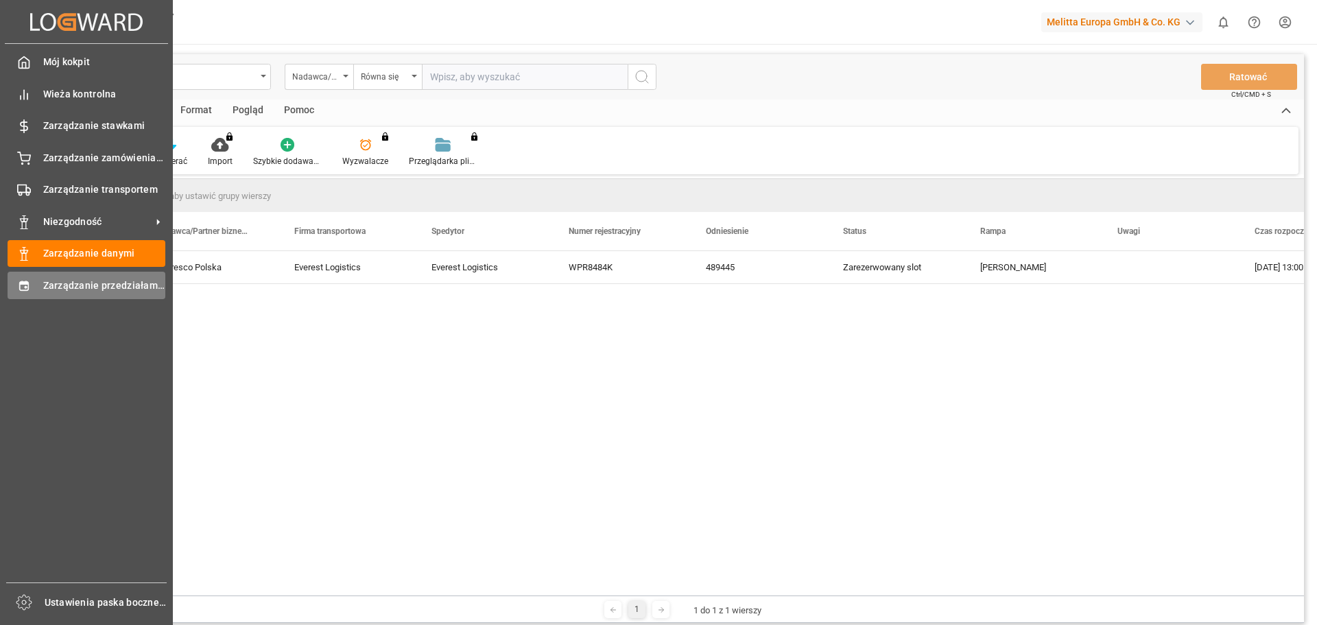
click at [64, 283] on font "Zarządzanie przedziałami czasowymi" at bounding box center [128, 285] width 170 height 11
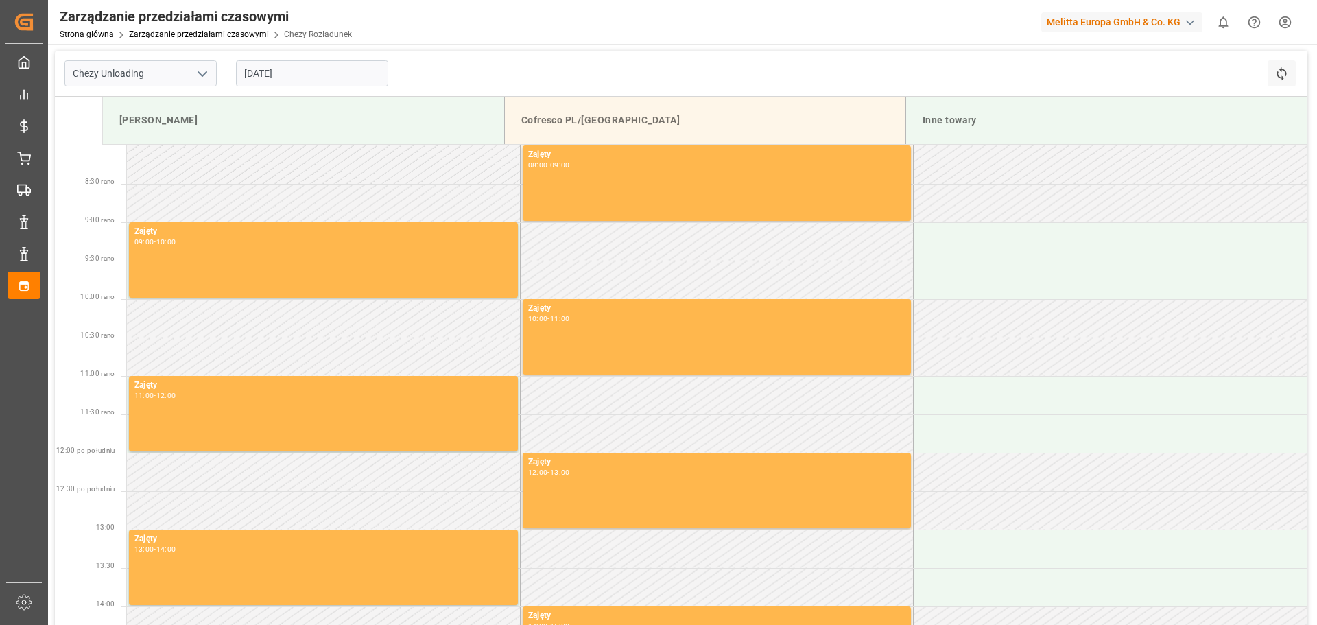
click at [277, 74] on input "[DATE]" at bounding box center [312, 73] width 152 height 26
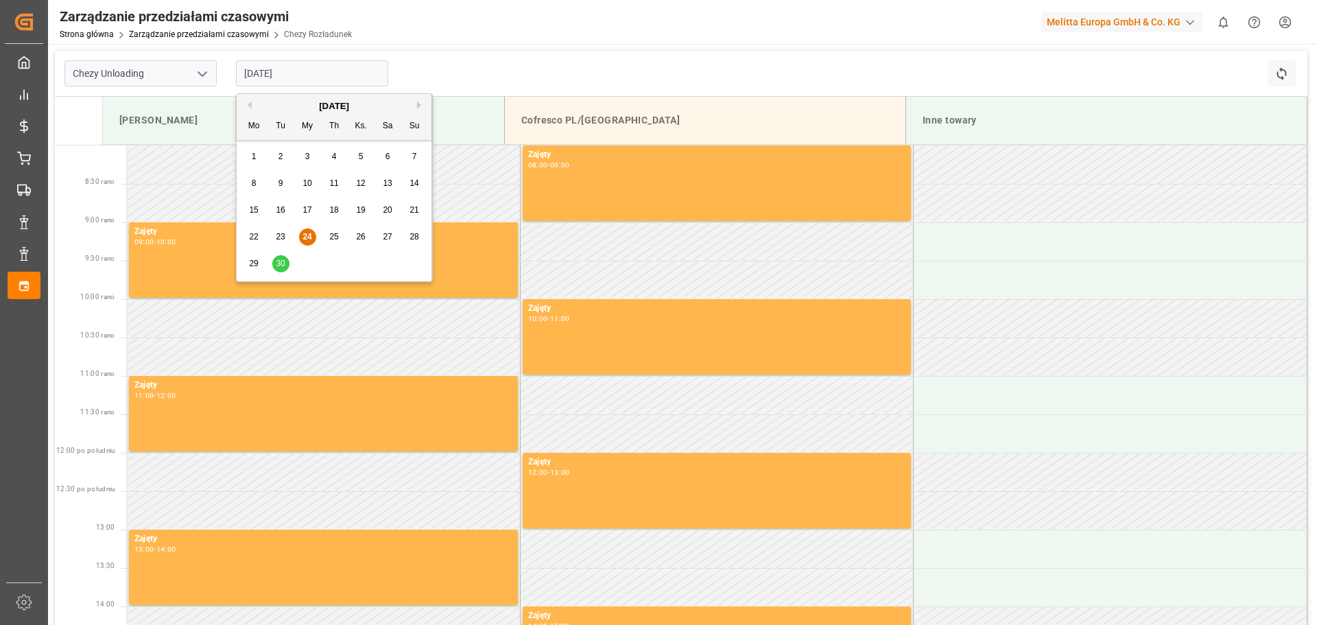
click at [307, 234] on font "24" at bounding box center [307, 237] width 9 height 10
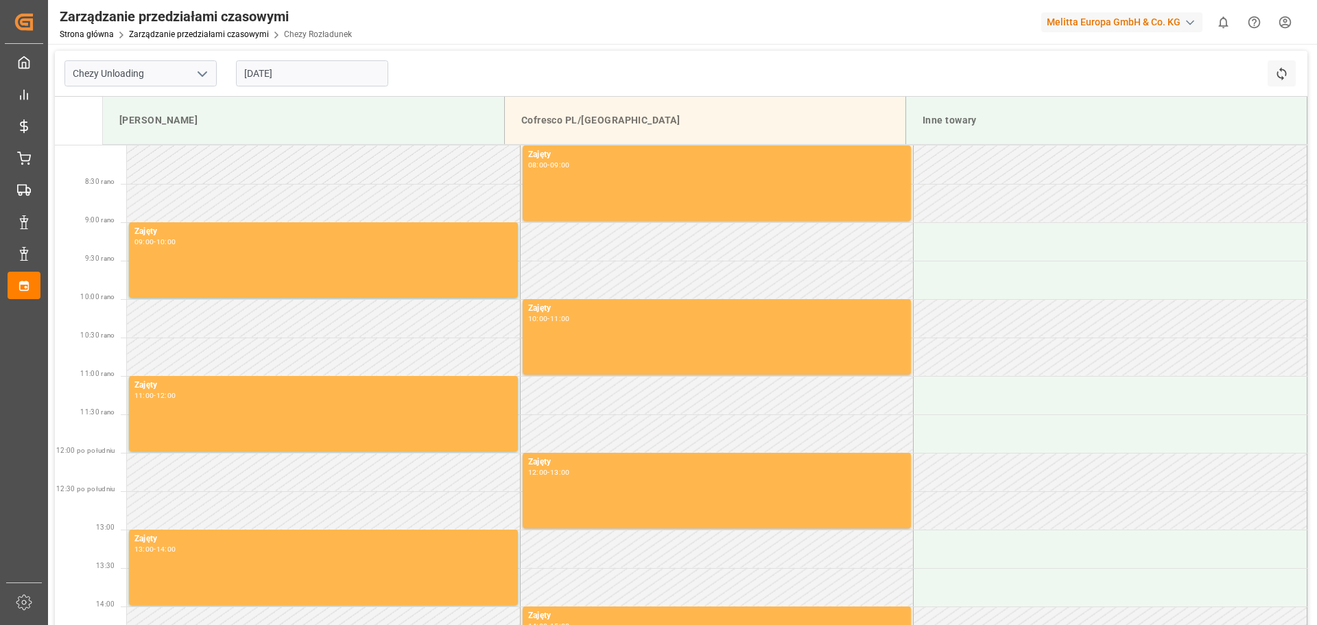
click at [277, 75] on input "[DATE]" at bounding box center [312, 73] width 152 height 26
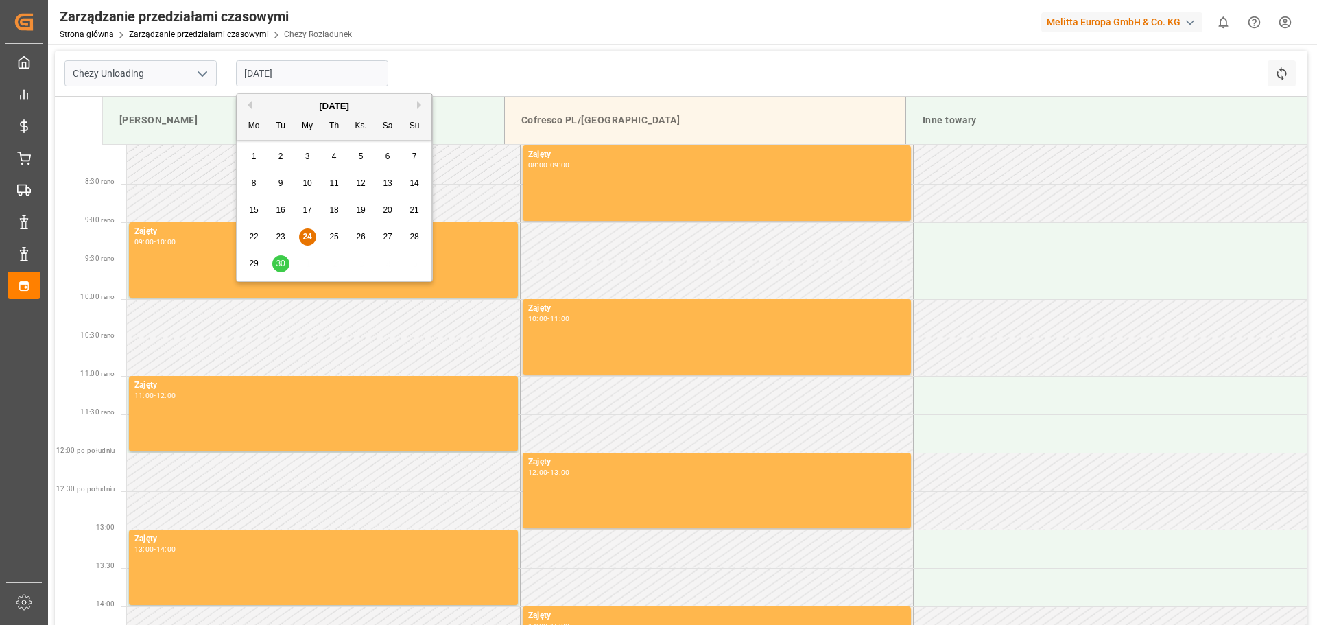
click at [331, 239] on font "25" at bounding box center [333, 237] width 9 height 10
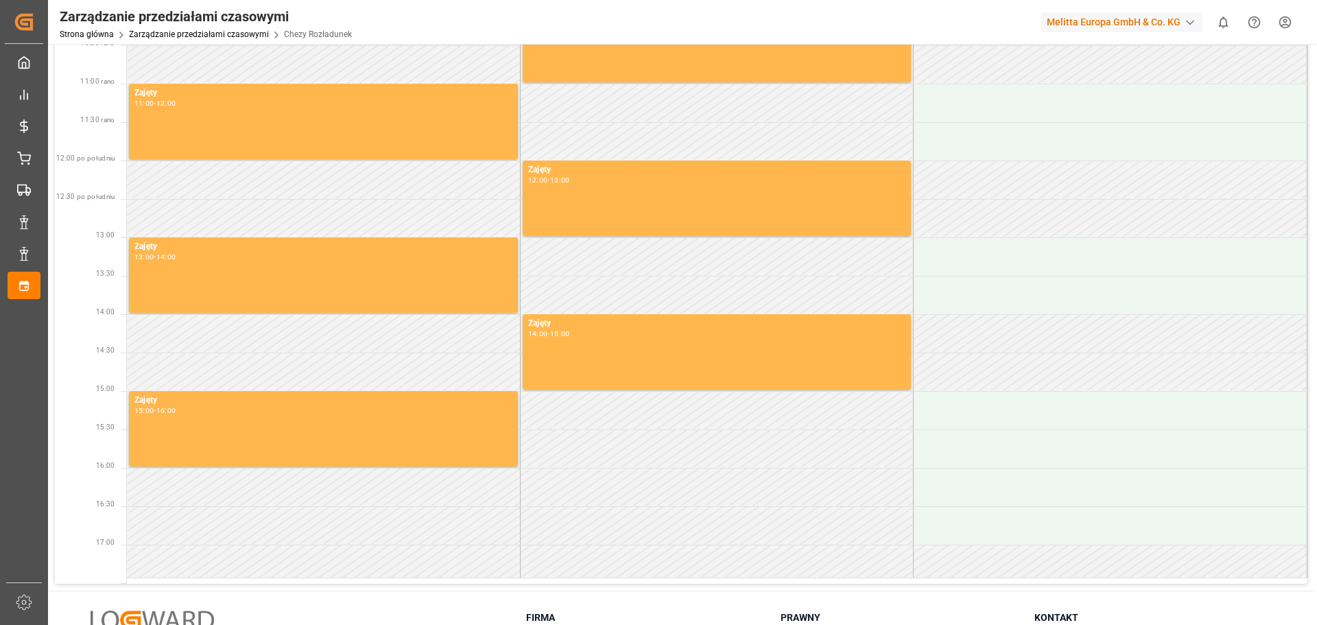
scroll to position [414, 0]
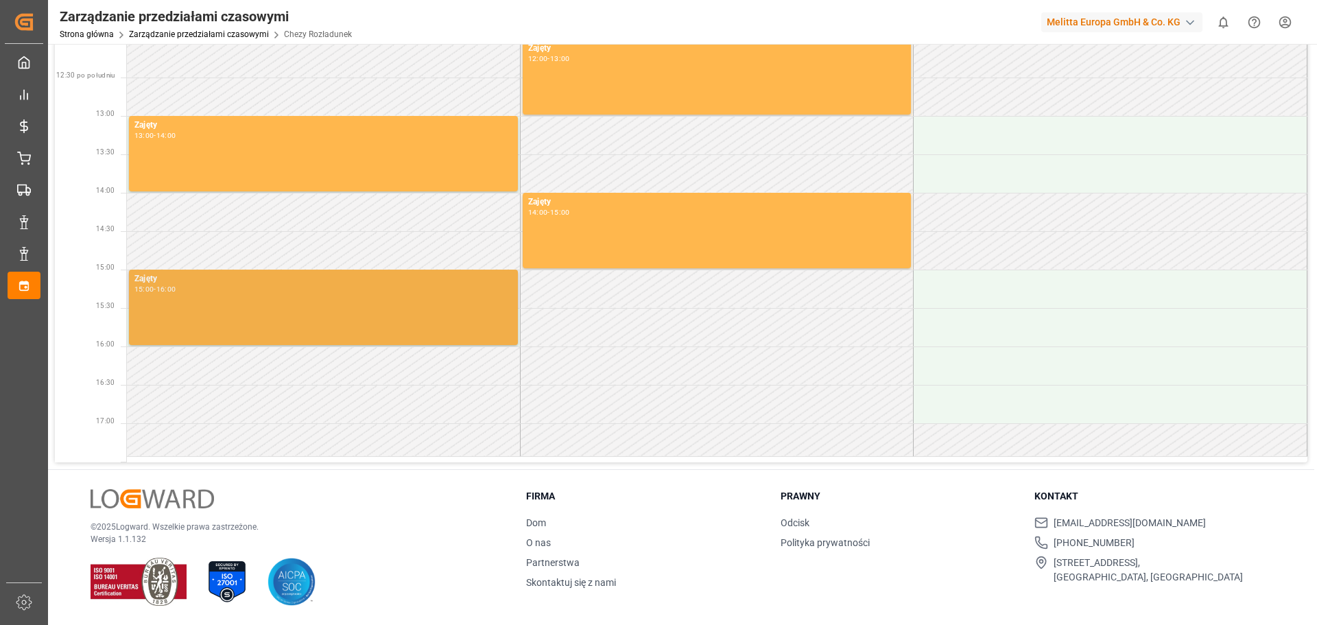
click at [319, 304] on div "Zajęty 15:00 - 16:00" at bounding box center [323, 307] width 378 height 70
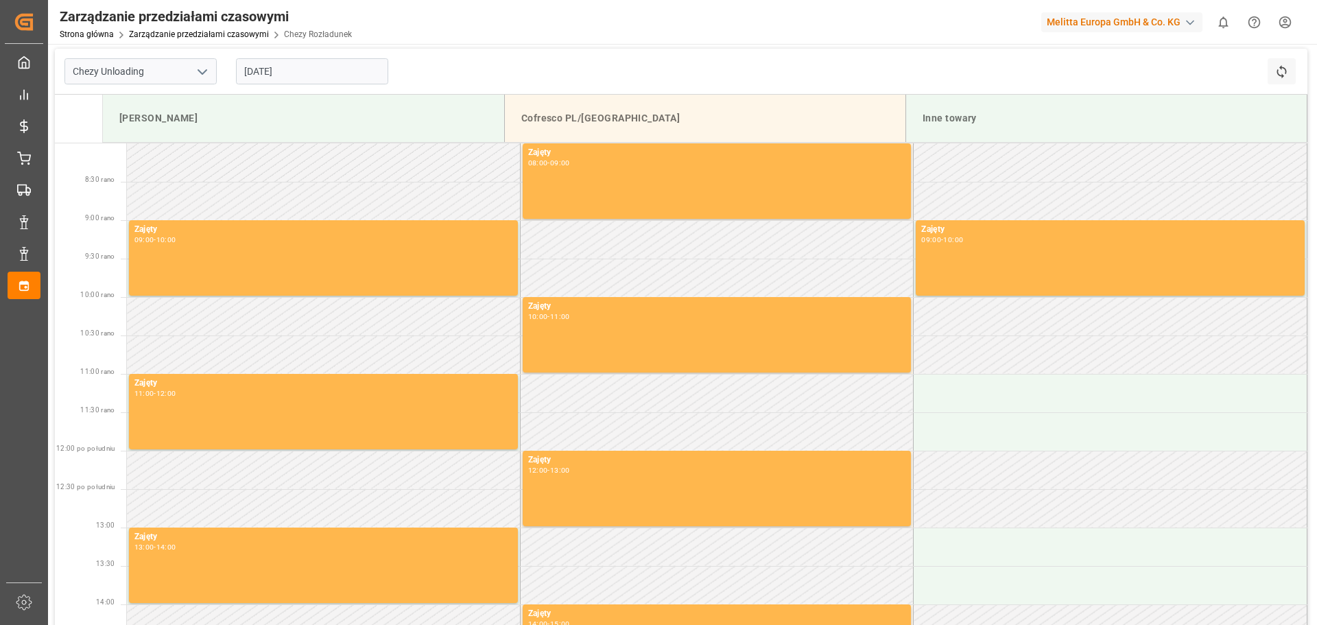
scroll to position [0, 0]
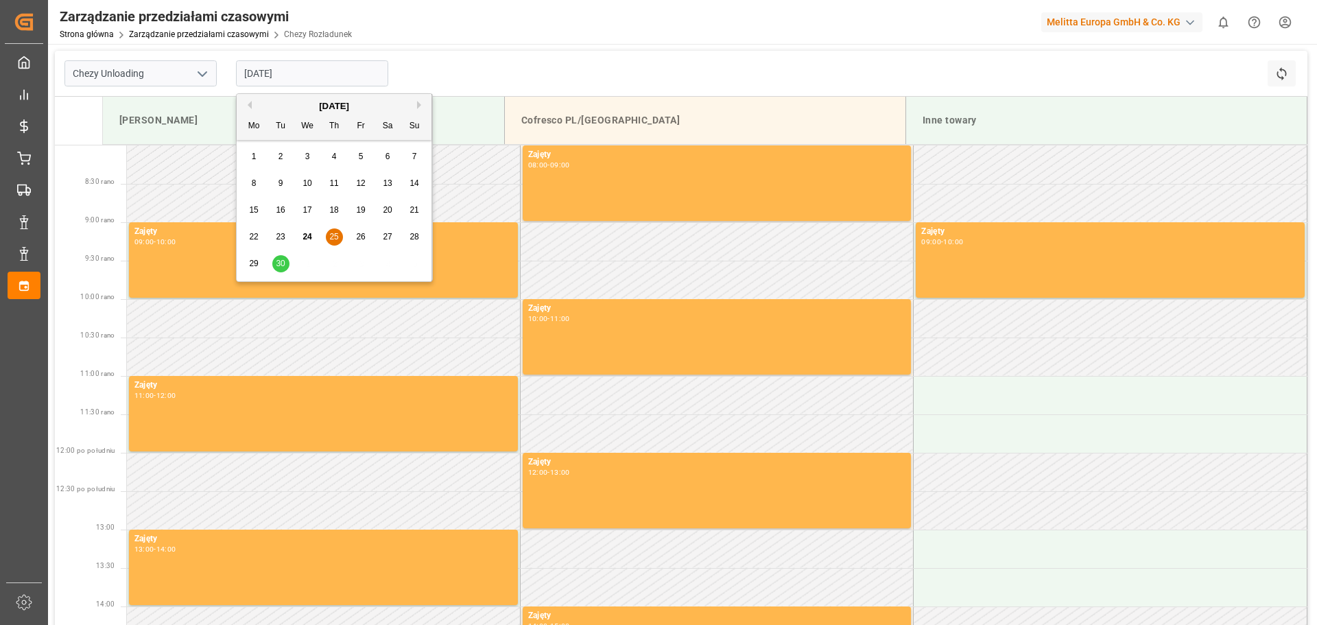
click at [311, 78] on input "[DATE]" at bounding box center [312, 73] width 152 height 26
click at [364, 233] on font "26" at bounding box center [360, 237] width 9 height 10
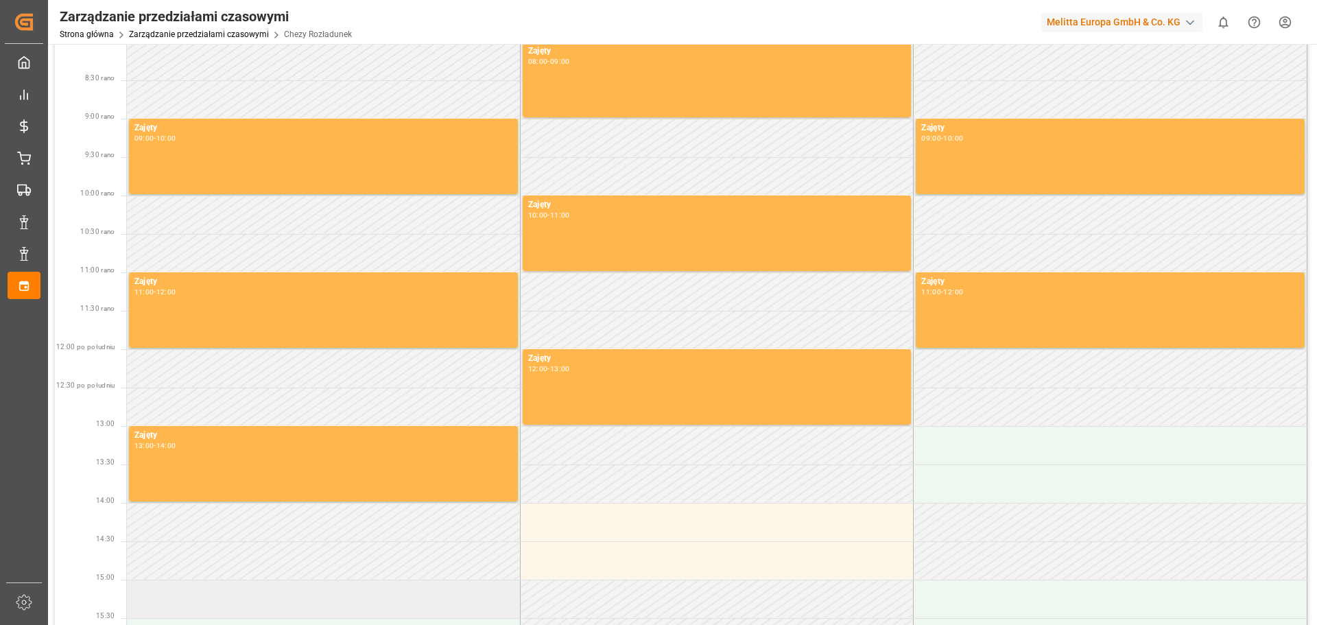
scroll to position [2, 0]
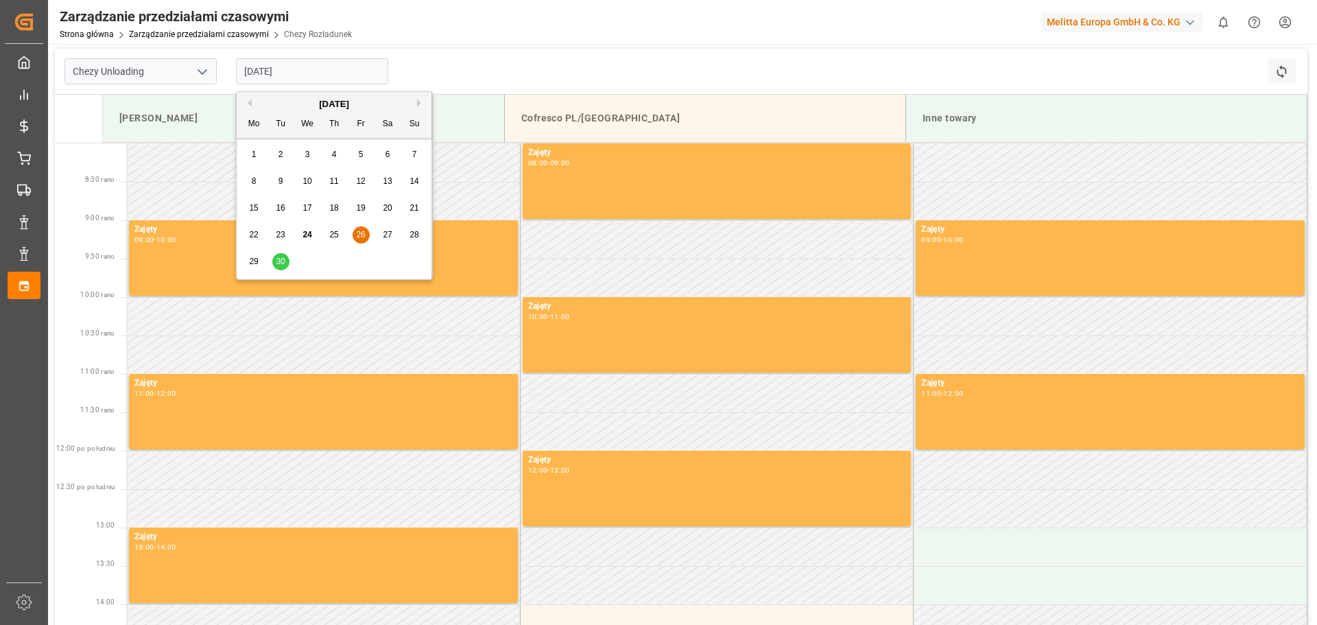
click at [272, 67] on input "[DATE]" at bounding box center [312, 71] width 152 height 26
click at [282, 260] on font "30" at bounding box center [280, 262] width 9 height 10
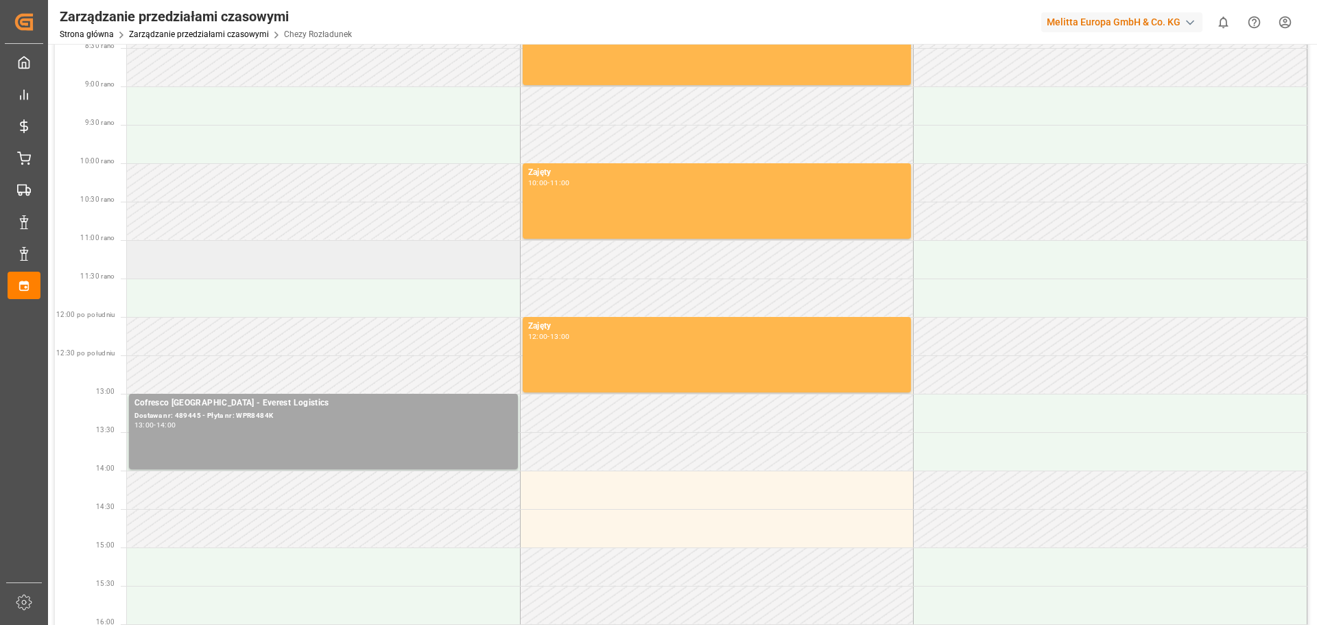
scroll to position [139, 0]
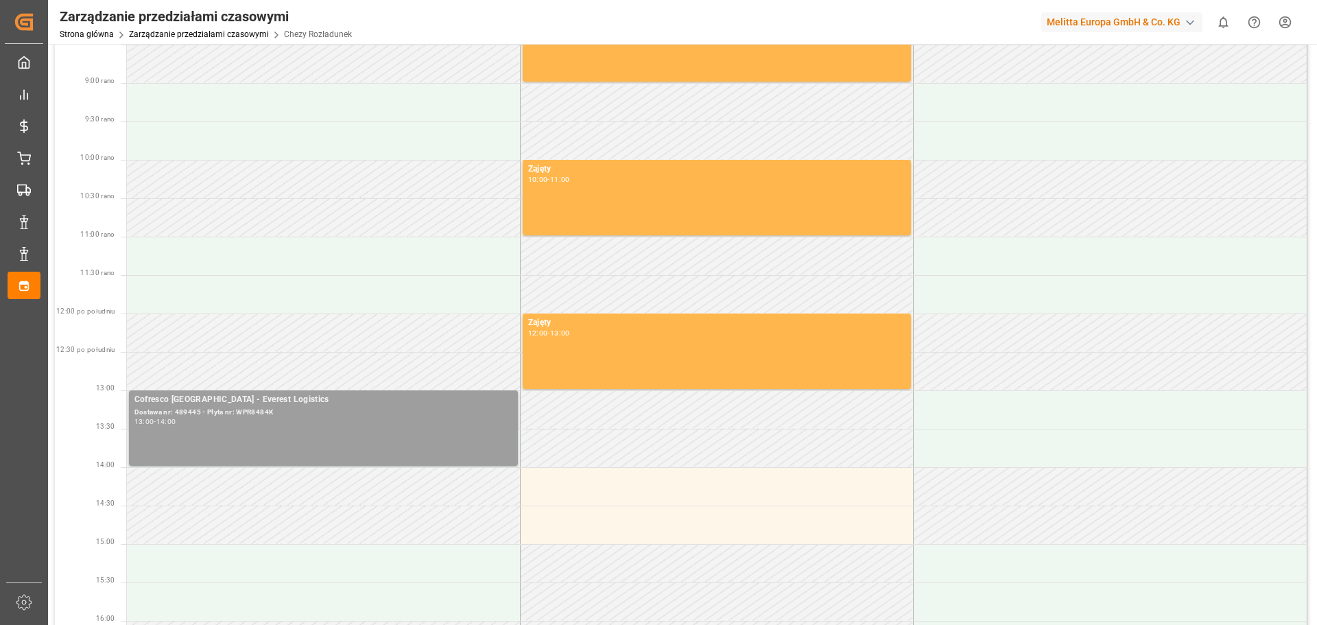
click at [314, 430] on div "Cofresco Poland - Everest Logistics Dostawa nr: 489445 - Płyta nr: WPR8484K 13:…" at bounding box center [323, 428] width 378 height 70
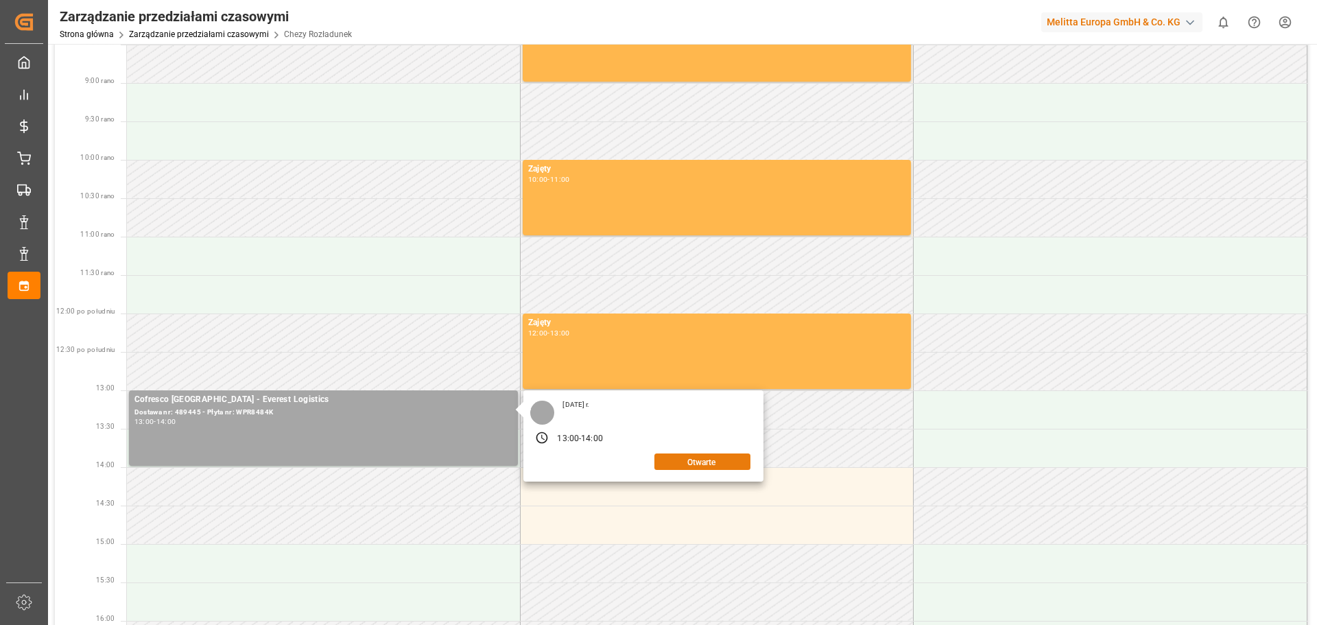
click at [709, 461] on font "Otwarte" at bounding box center [701, 462] width 29 height 10
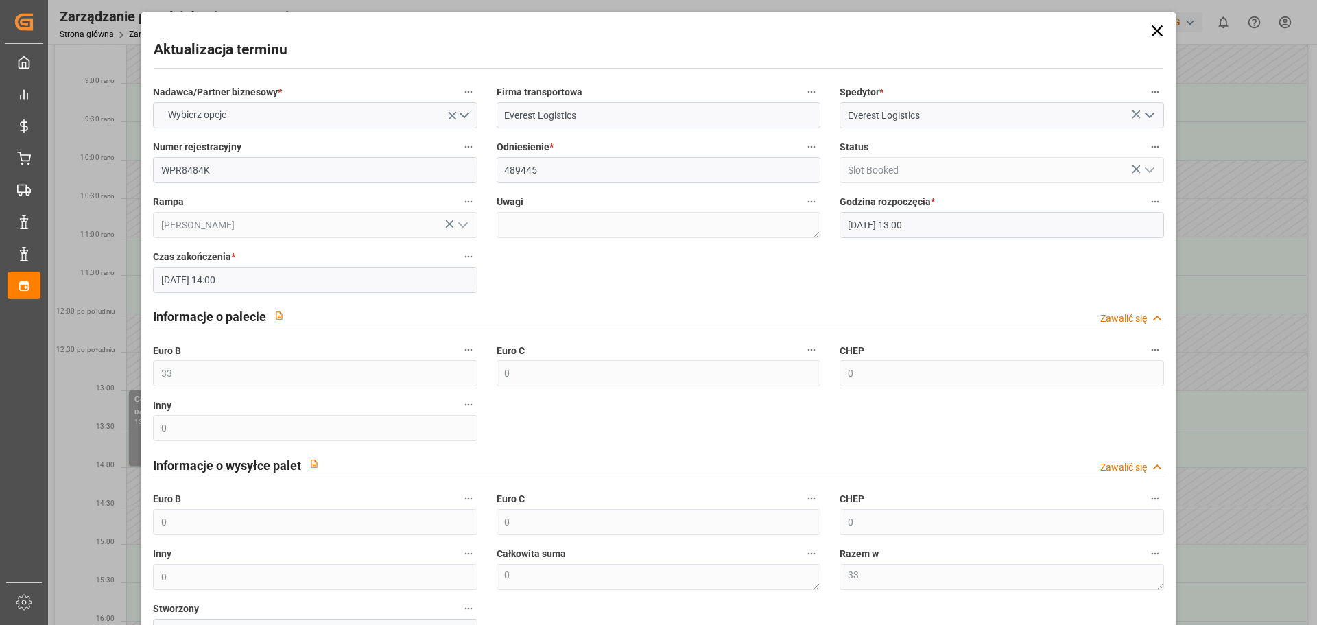
click at [1146, 116] on icon "otwórz menu" at bounding box center [1150, 115] width 16 height 16
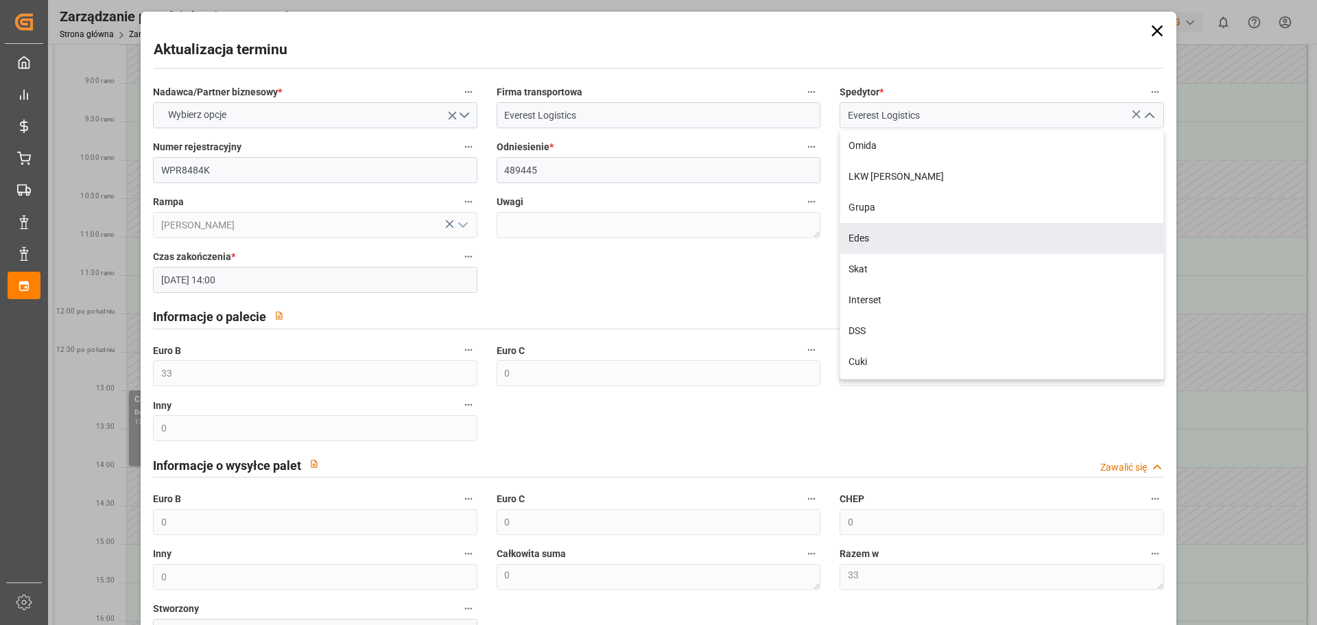
click at [585, 292] on div "Nadawca/Partner biznesowy * Wybierz opcje Firma transportowa Everest Logistics …" at bounding box center [658, 364] width 1030 height 572
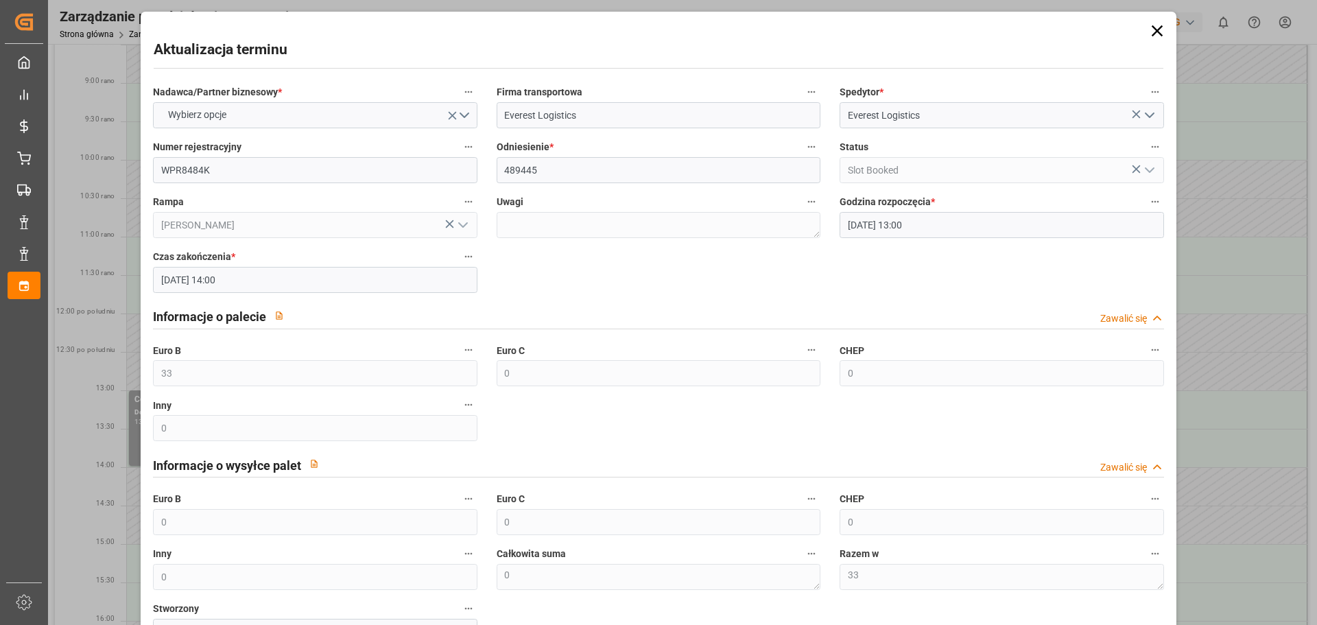
click at [1154, 31] on icon at bounding box center [1156, 30] width 11 height 11
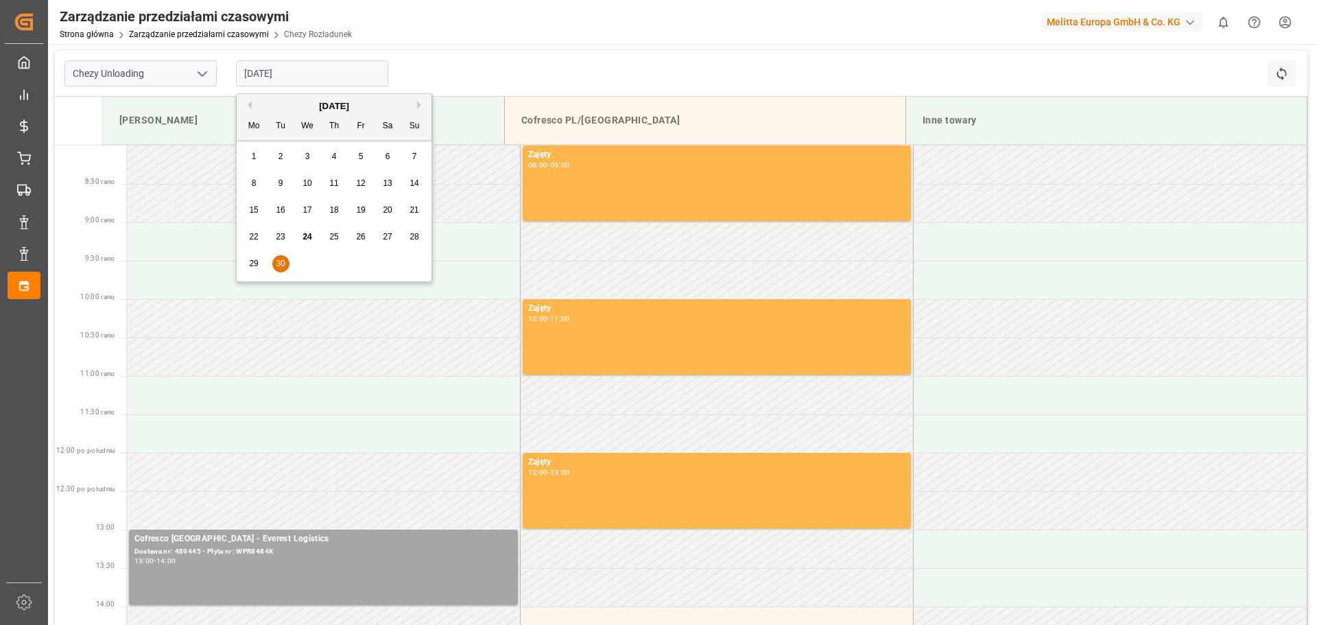
click at [295, 71] on input "[DATE]" at bounding box center [312, 73] width 152 height 26
click at [384, 237] on font "27" at bounding box center [387, 237] width 9 height 10
type input "[DATE]"
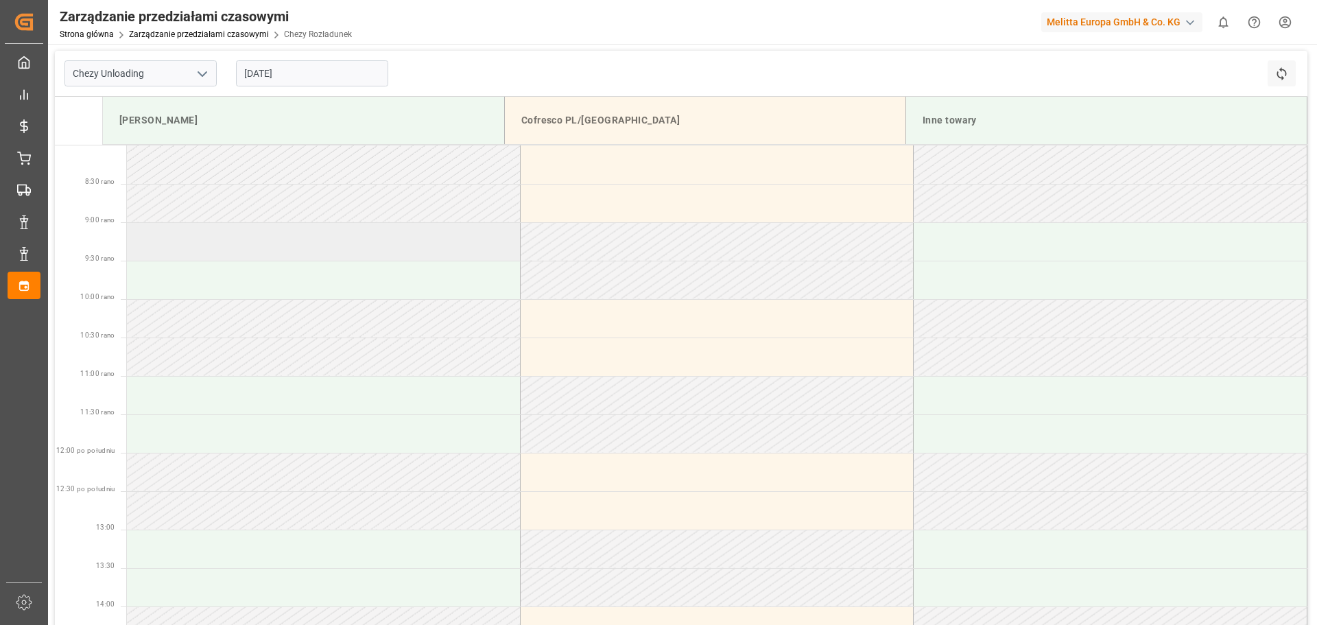
click at [379, 244] on td at bounding box center [324, 241] width 394 height 38
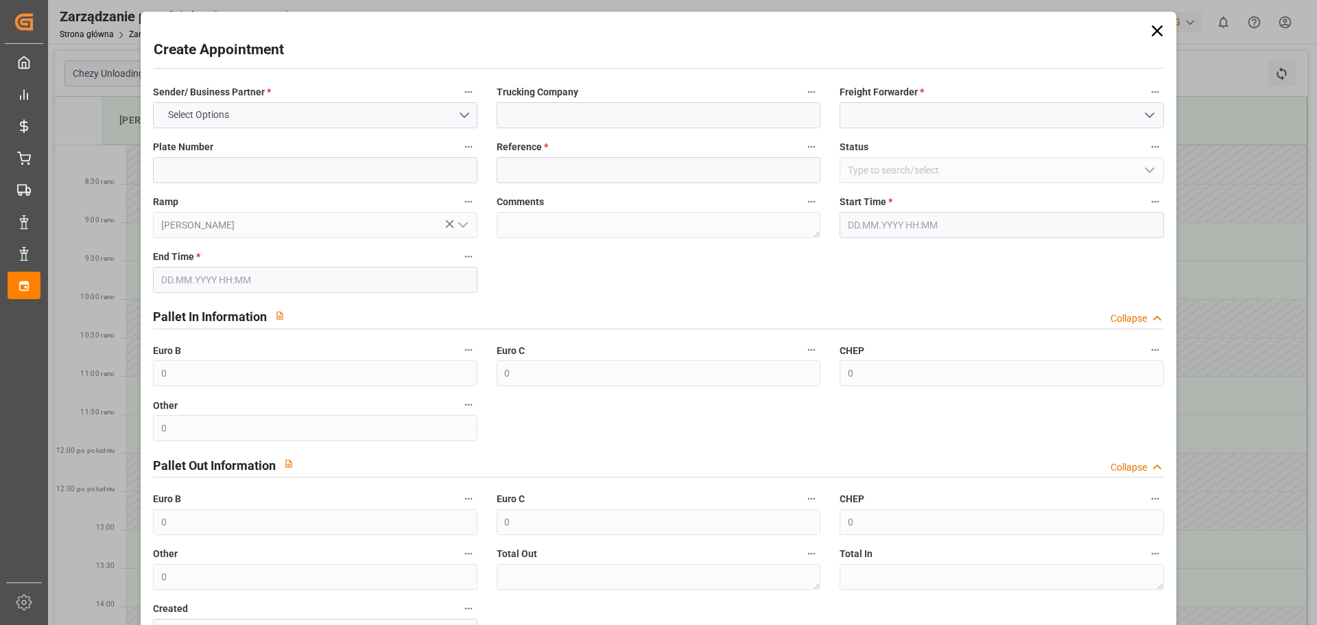
type input "[DATE] 09:00"
type input "[DATE] 10:00"
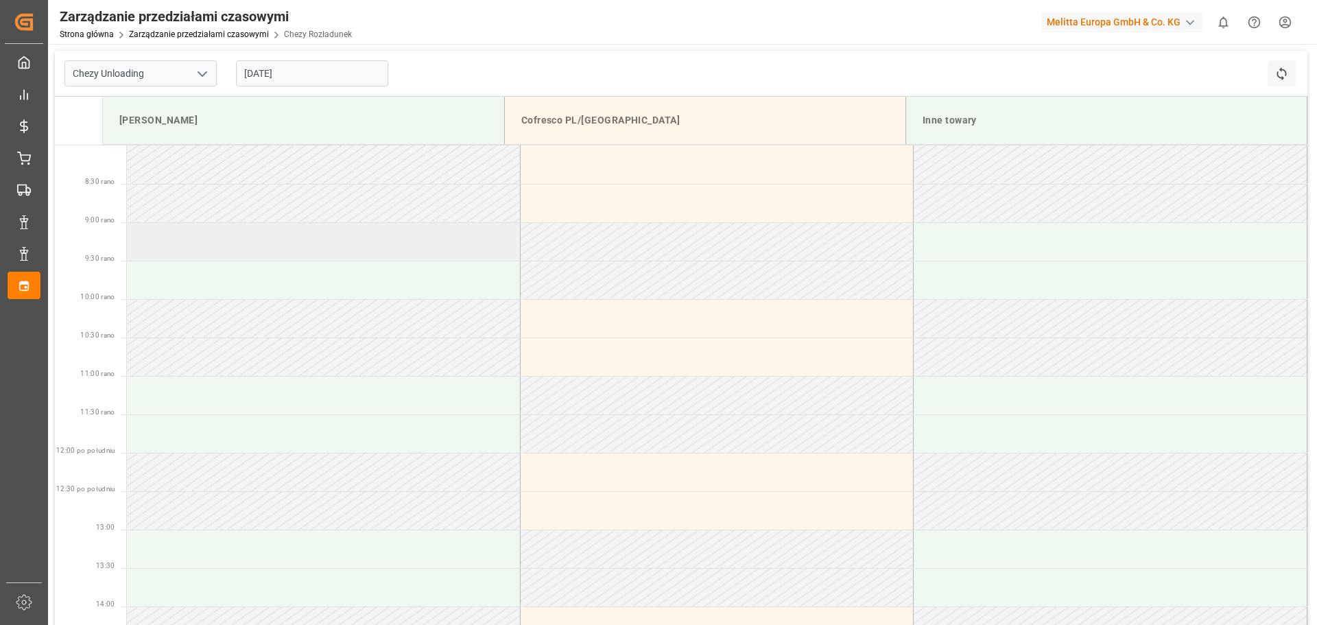
click at [294, 246] on td at bounding box center [324, 241] width 394 height 38
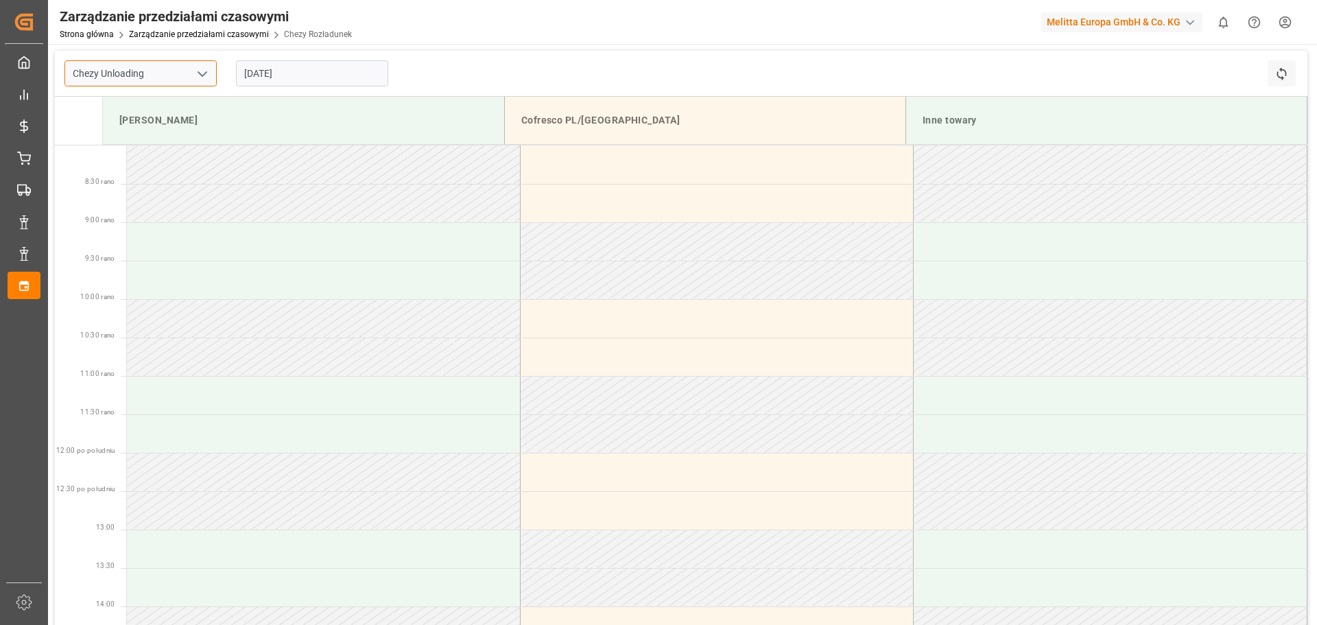
click at [177, 79] on input "Chezy Unloading" at bounding box center [140, 73] width 152 height 26
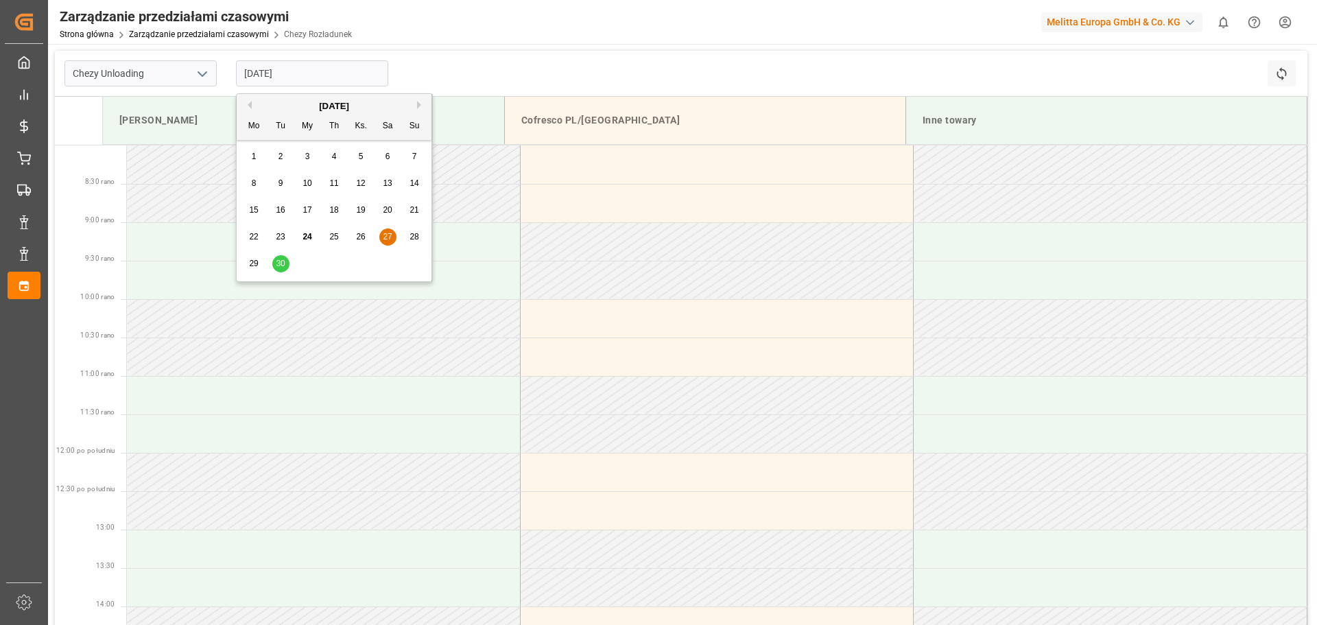
click at [279, 79] on input "[DATE]" at bounding box center [312, 73] width 152 height 26
click at [360, 237] on font "26" at bounding box center [360, 237] width 9 height 10
type input "[DATE]"
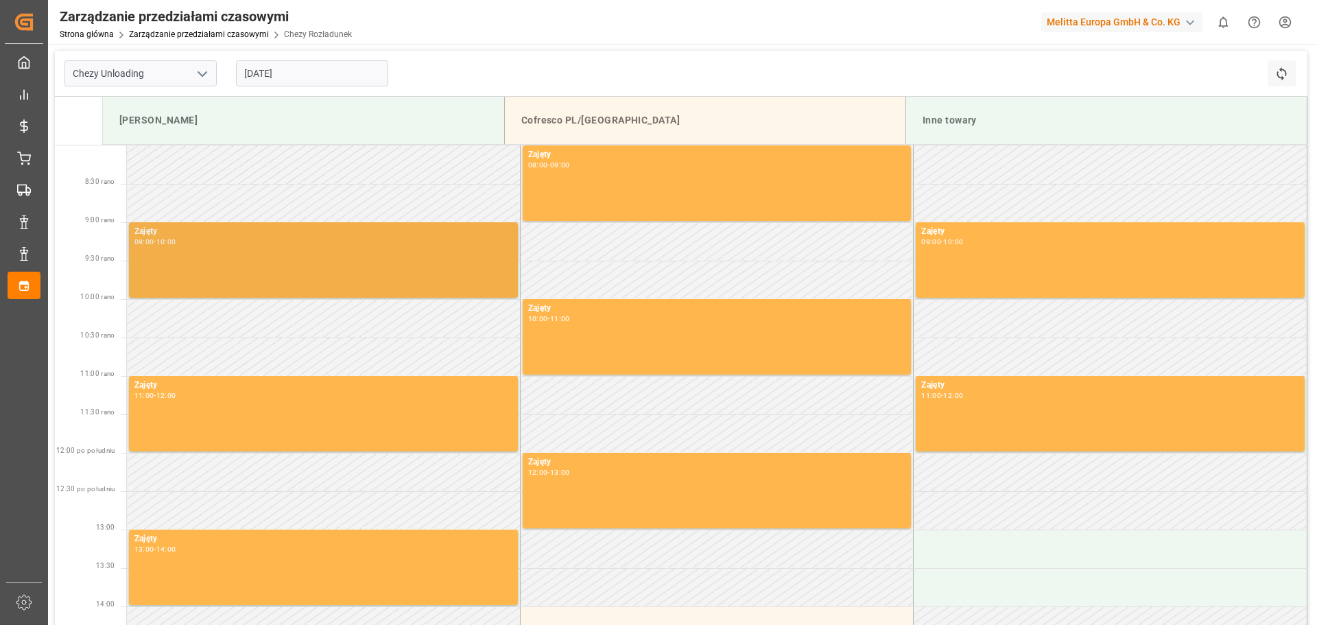
click at [350, 253] on div "Zajęty 09:00 - 10:00" at bounding box center [323, 260] width 378 height 70
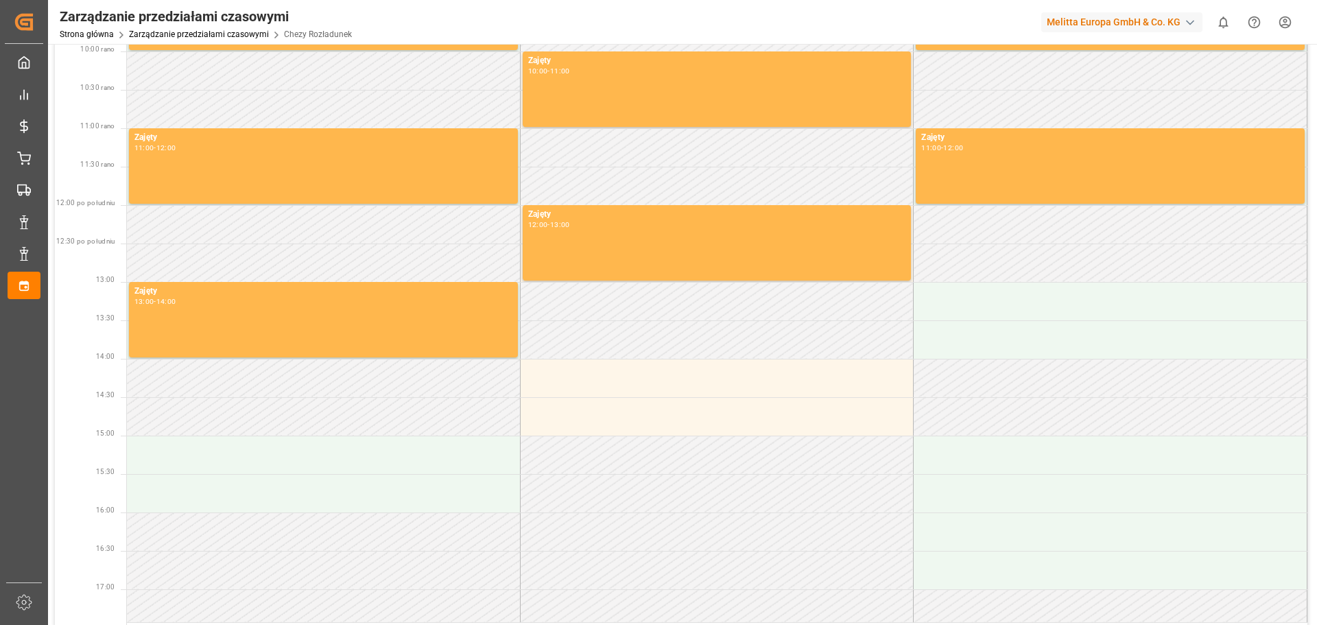
scroll to position [412, 0]
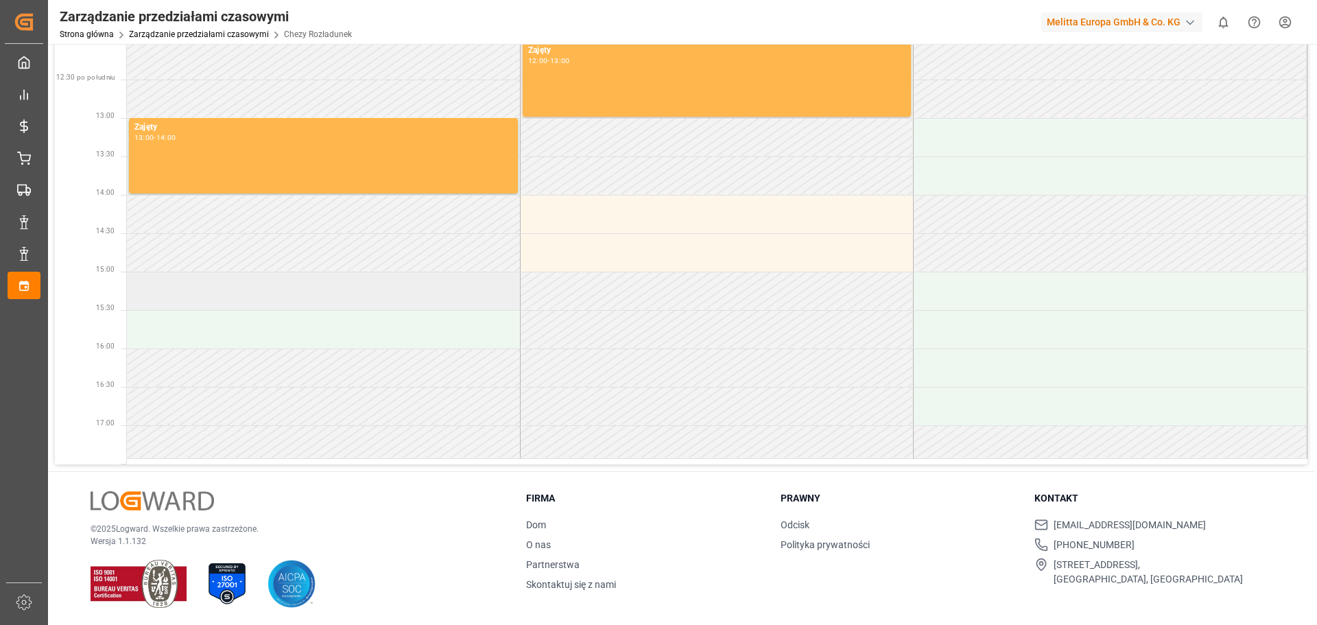
drag, startPoint x: 339, startPoint y: 294, endPoint x: 350, endPoint y: 284, distance: 14.6
click at [347, 286] on td at bounding box center [324, 291] width 394 height 38
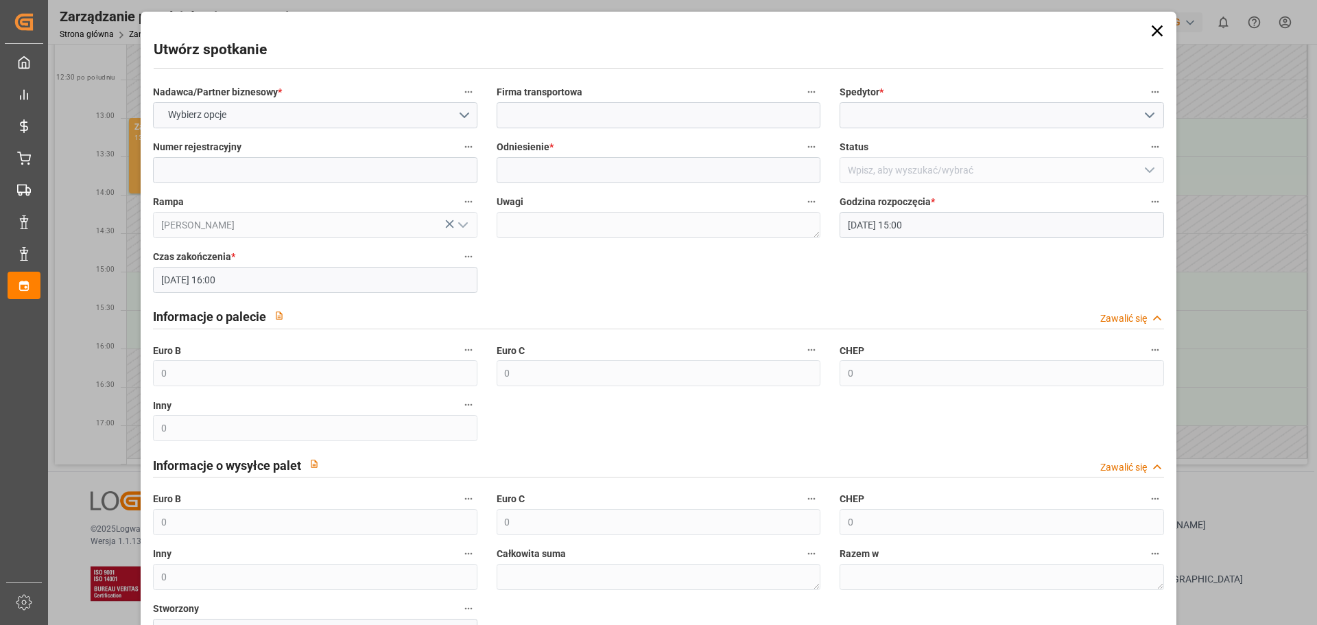
click at [1149, 117] on icon "otwórz menu" at bounding box center [1150, 115] width 16 height 16
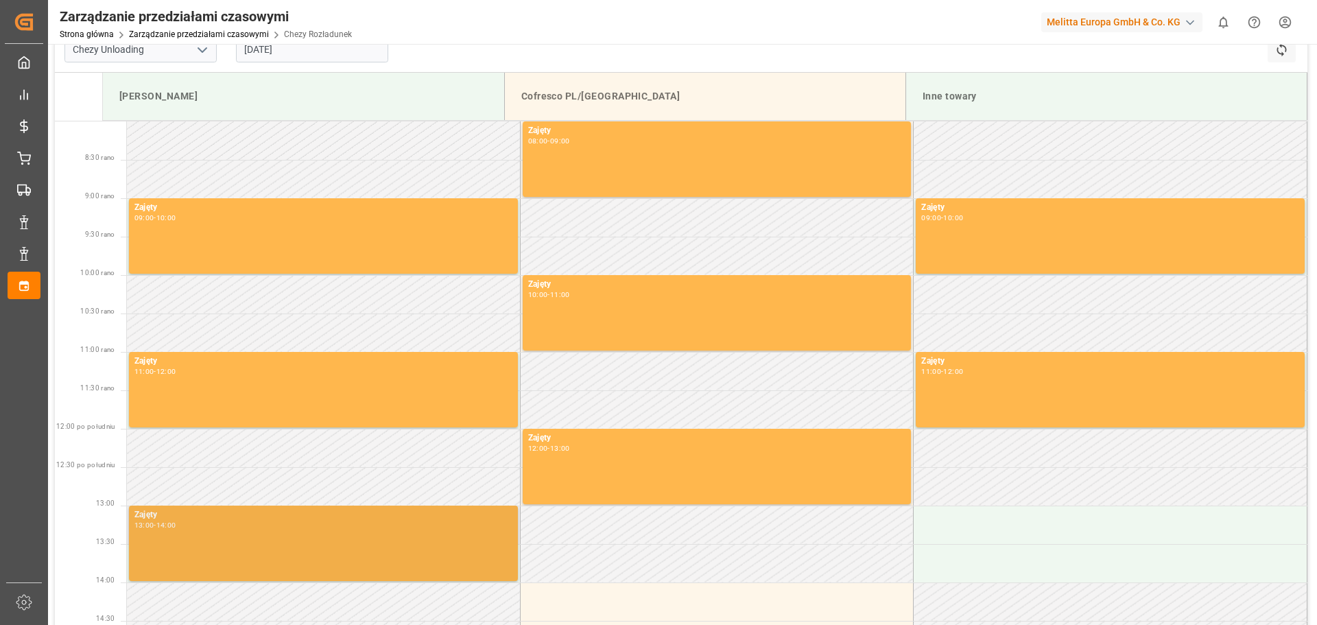
scroll to position [0, 0]
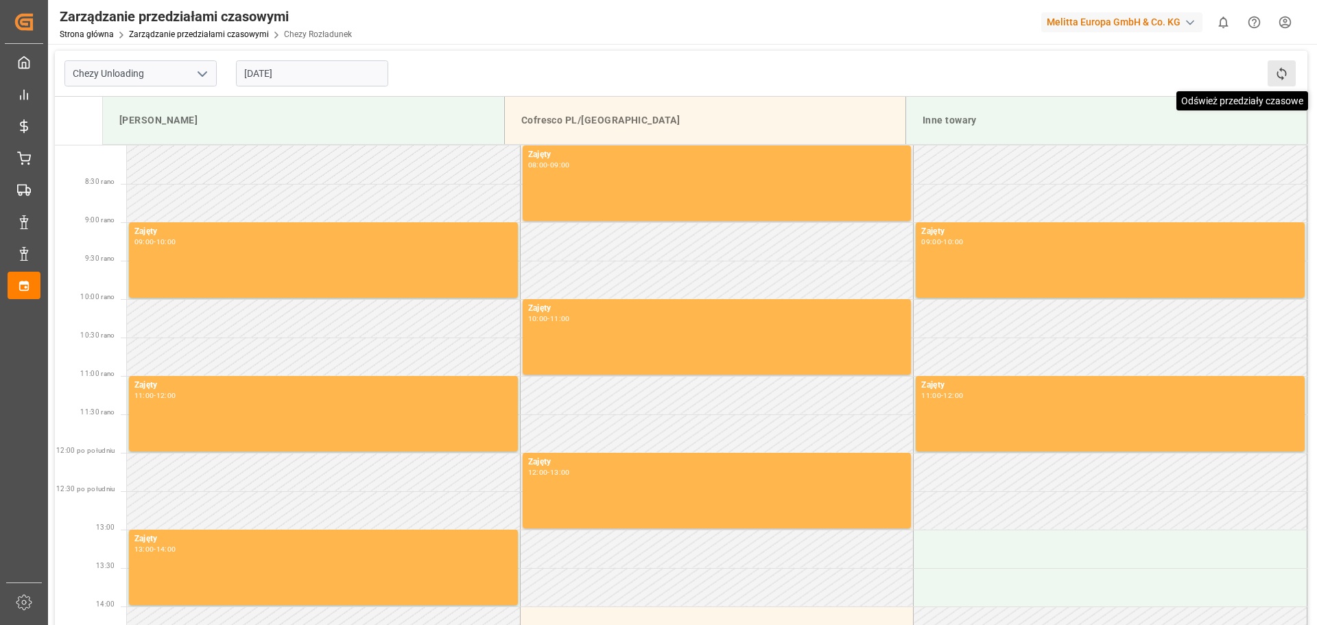
click at [1284, 71] on icon at bounding box center [1282, 74] width 14 height 14
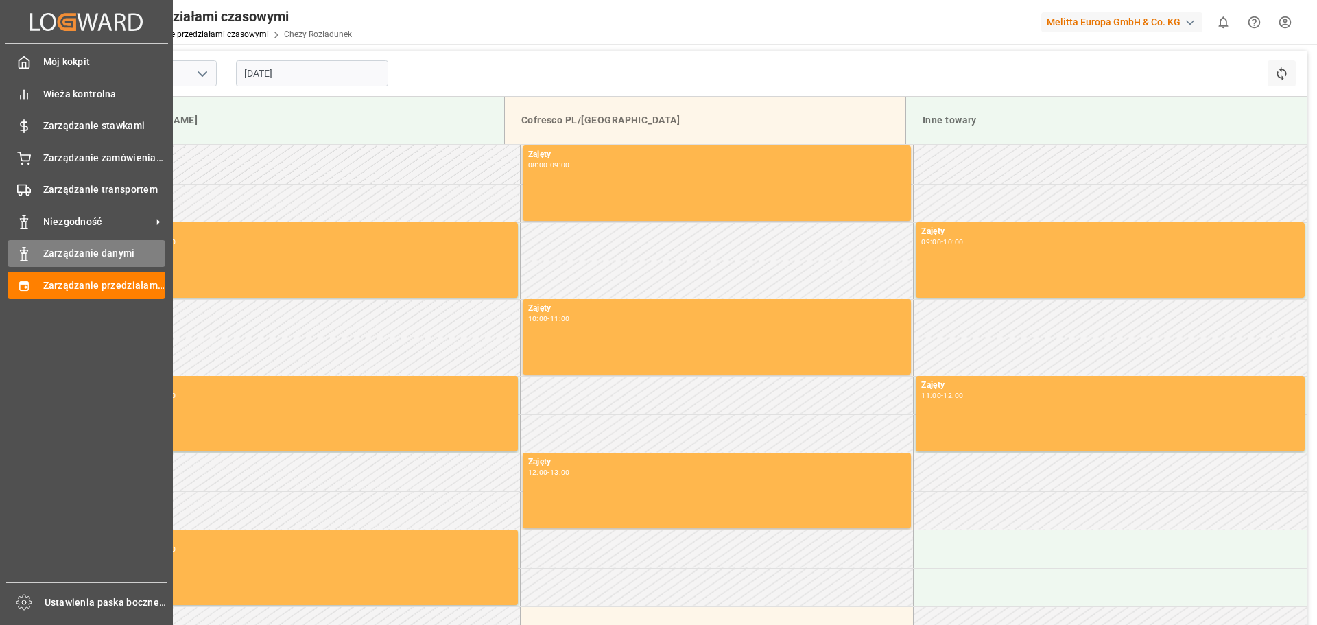
click at [23, 258] on icon at bounding box center [24, 254] width 14 height 14
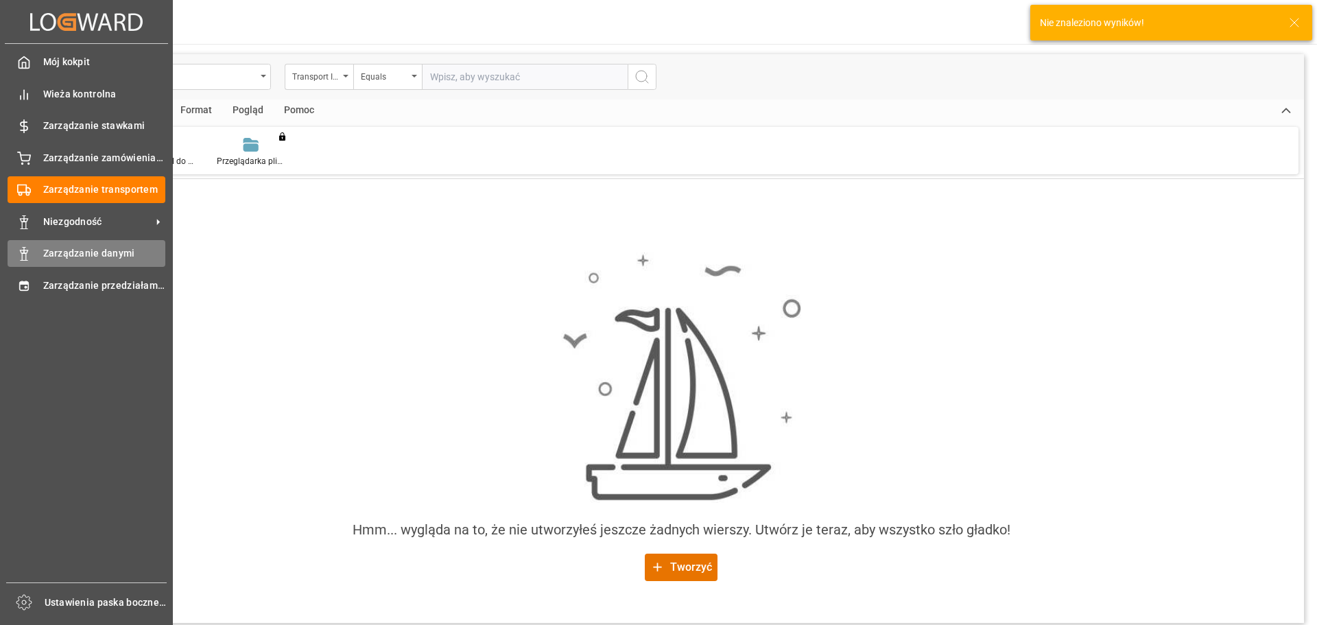
click at [54, 254] on font "Zarządzanie danymi" at bounding box center [89, 253] width 92 height 11
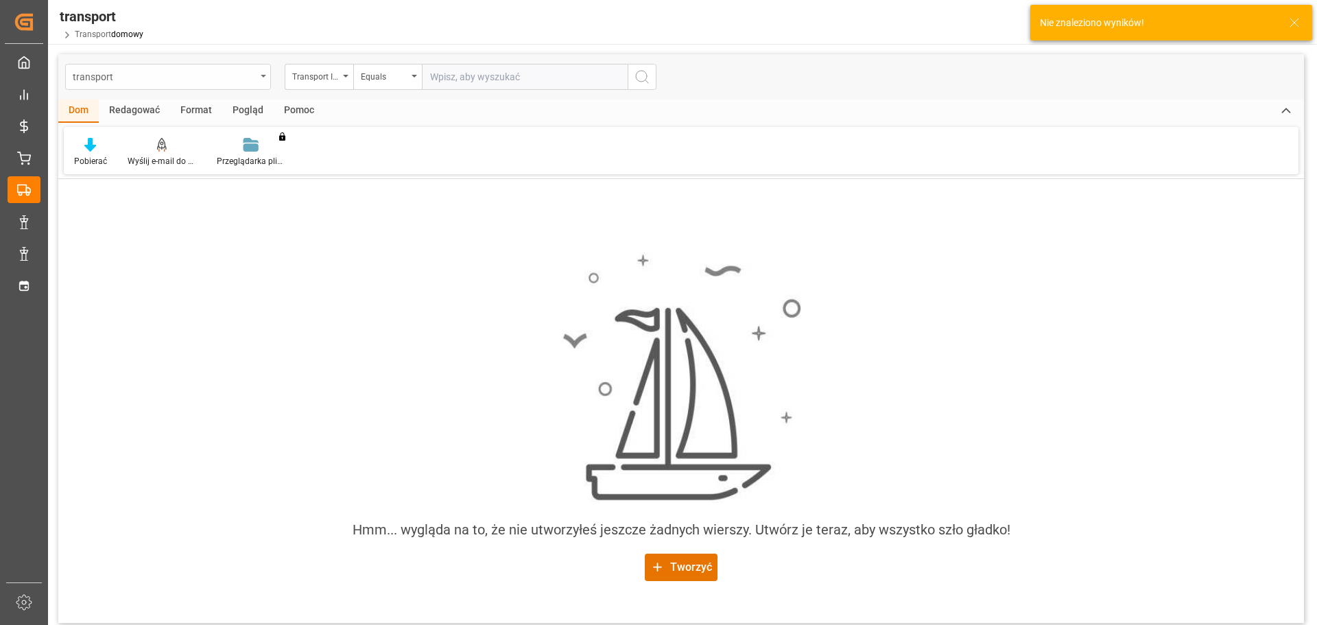
click at [121, 82] on div "transport" at bounding box center [164, 75] width 183 height 17
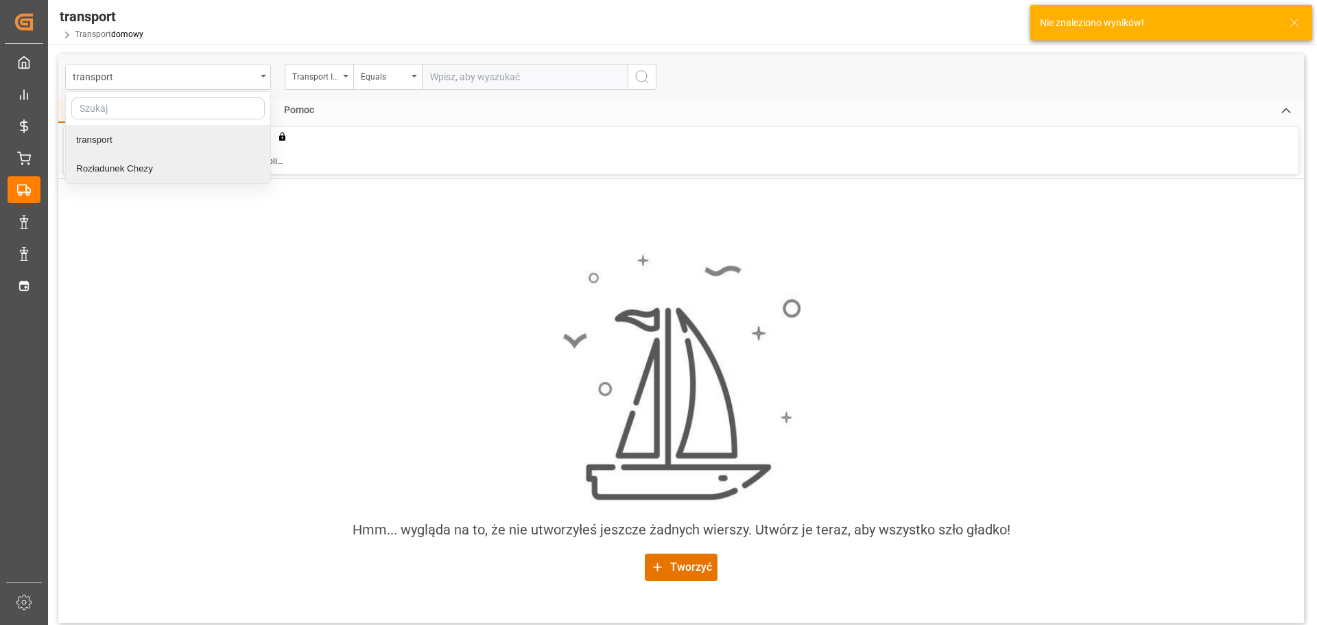
click at [113, 169] on font "Rozładunek Chezy" at bounding box center [114, 168] width 77 height 10
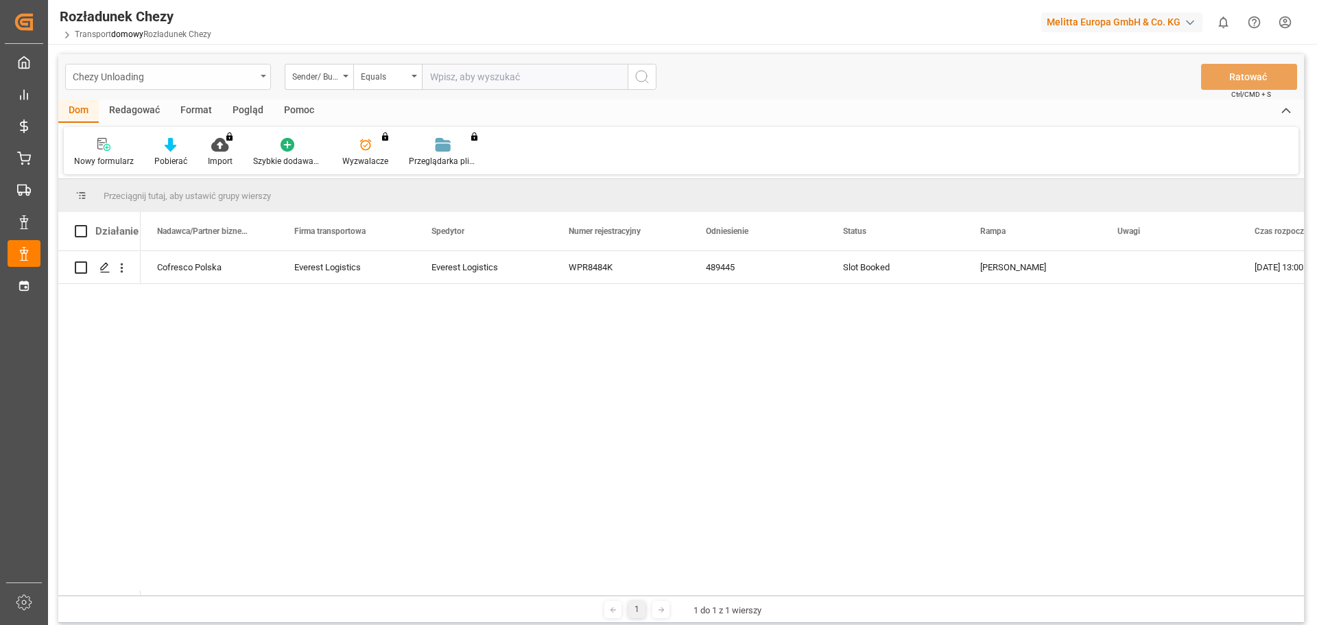
click at [220, 79] on div "Chezy Unloading" at bounding box center [164, 75] width 183 height 17
click at [185, 147] on div "transport" at bounding box center [168, 140] width 204 height 29
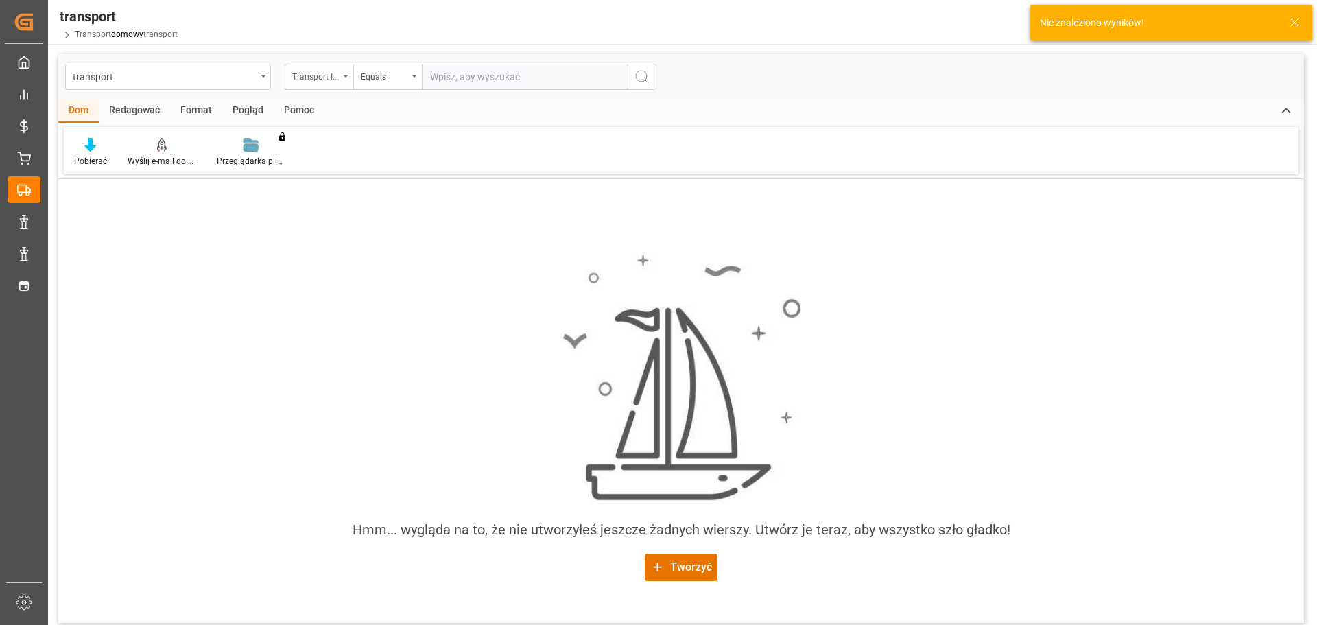
click at [345, 75] on icon "otwórz menu" at bounding box center [345, 76] width 5 height 3
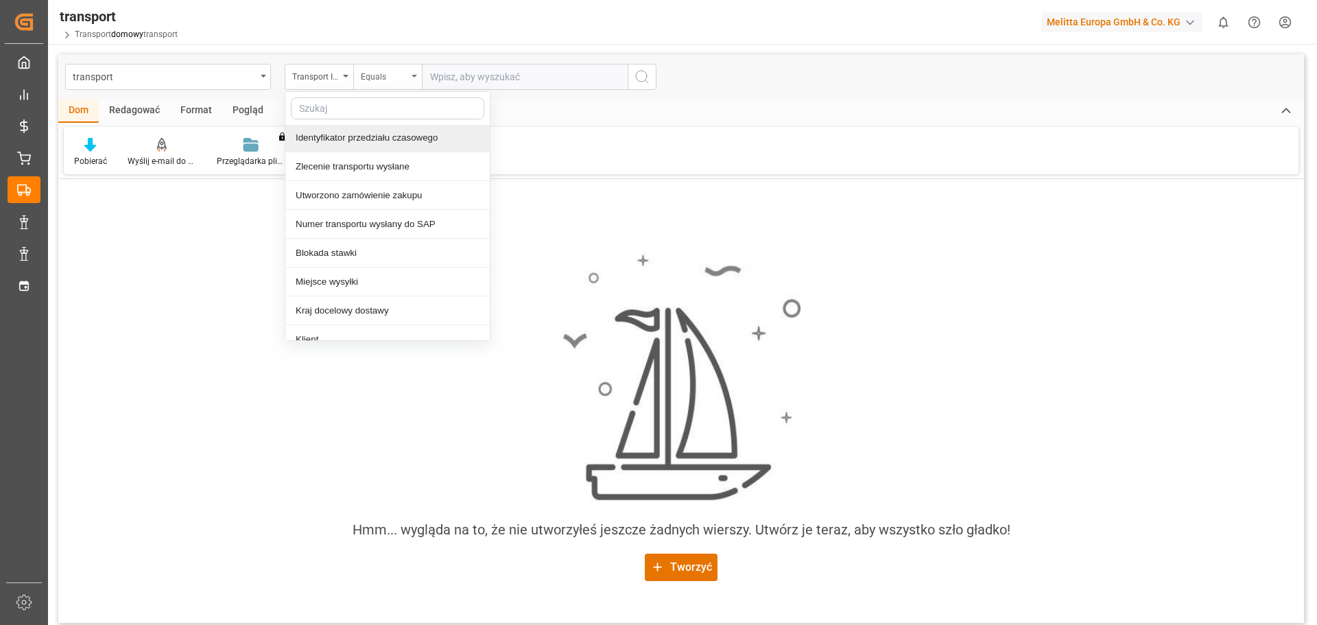
click at [411, 73] on div "Equals" at bounding box center [387, 77] width 69 height 26
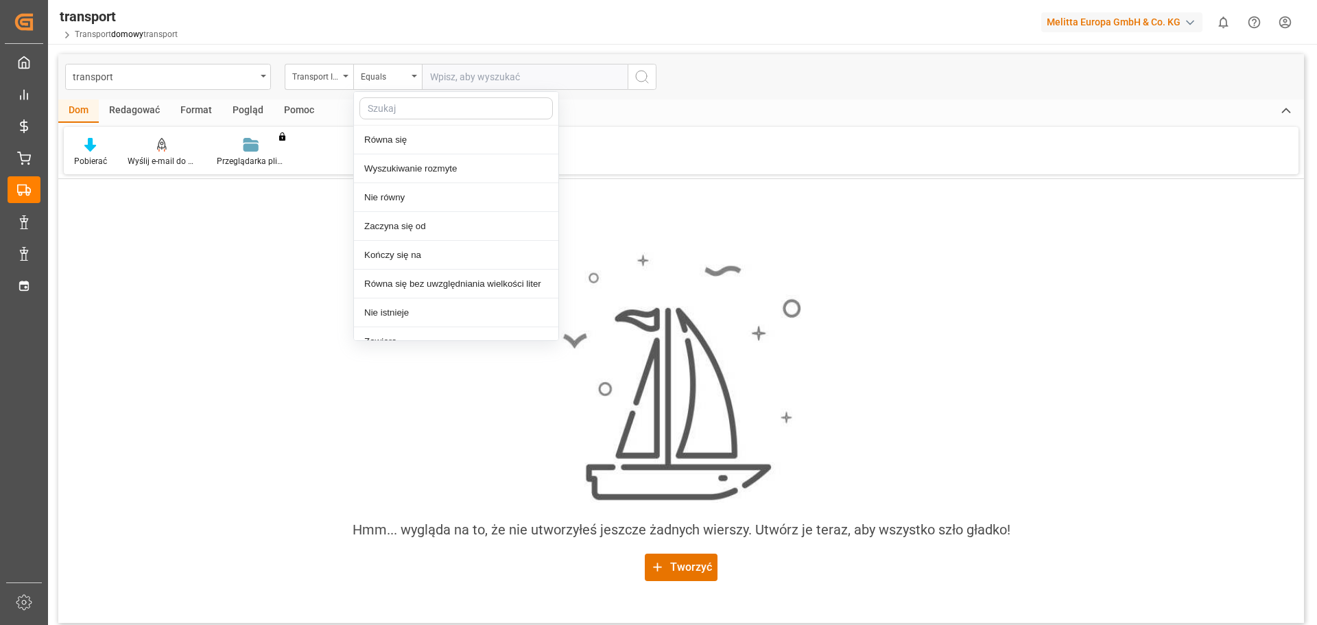
drag, startPoint x: 206, startPoint y: 342, endPoint x: 213, endPoint y: 320, distance: 23.9
click at [213, 322] on div "Hmm... wygląda na to, że nie utworzyłeś jeszcze żadnych wierszy. Utwórz je tera…" at bounding box center [681, 417] width 1246 height 350
click at [102, 82] on div "transport" at bounding box center [164, 75] width 183 height 17
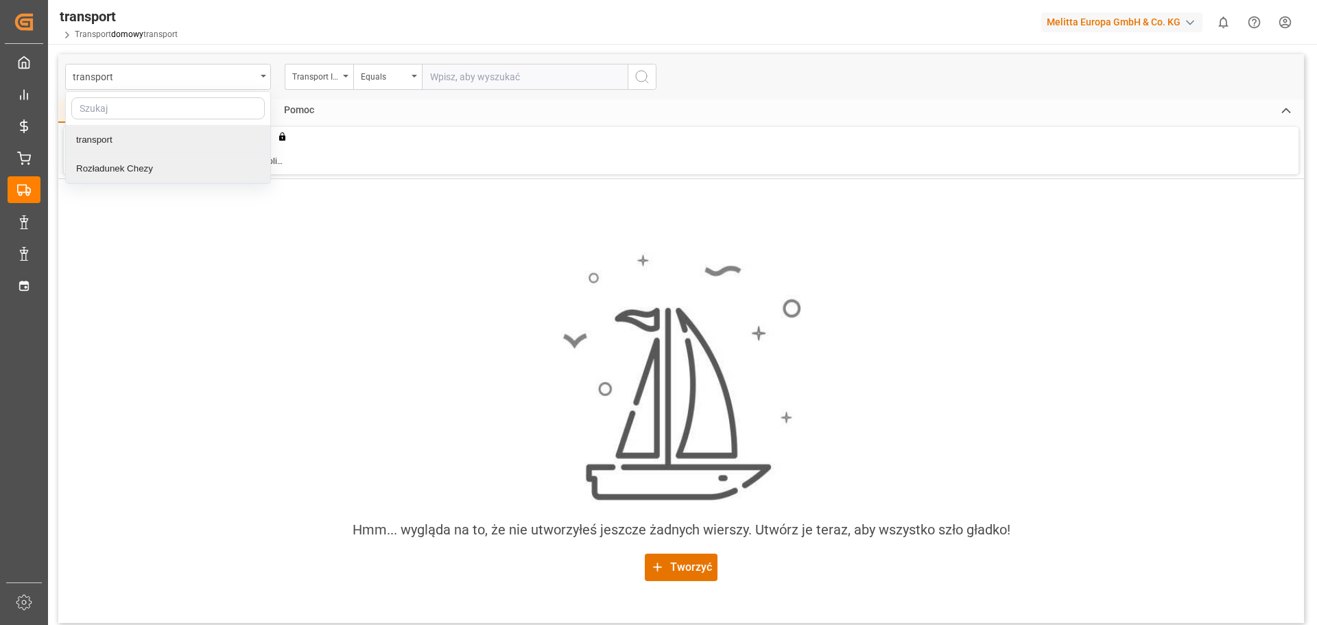
click at [119, 170] on font "Rozładunek Chezy" at bounding box center [114, 168] width 77 height 10
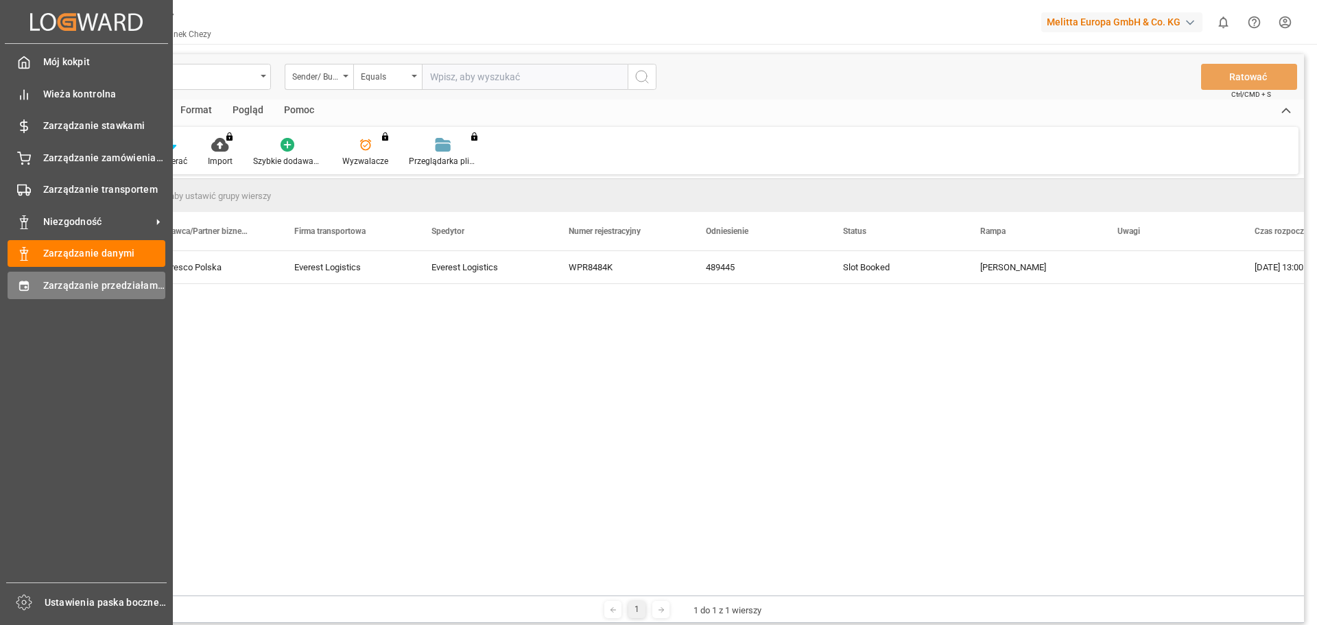
click at [45, 284] on font "Zarządzanie przedziałami czasowymi" at bounding box center [128, 285] width 170 height 11
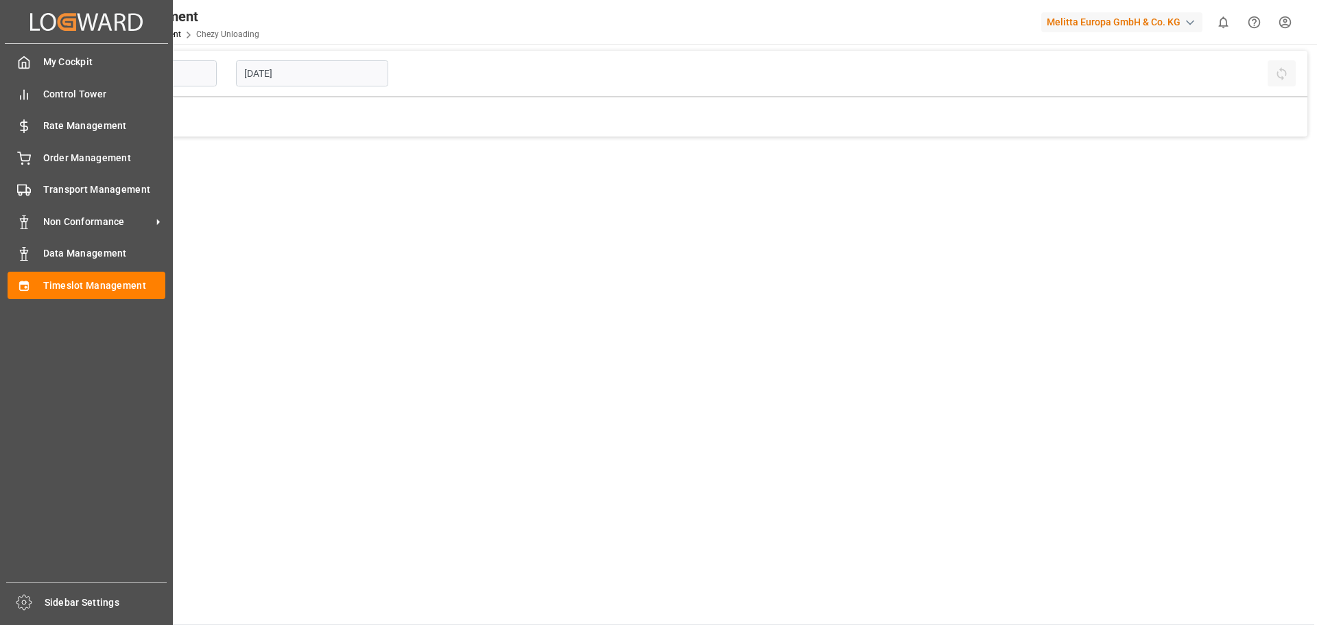
type input "Chezy Unloading"
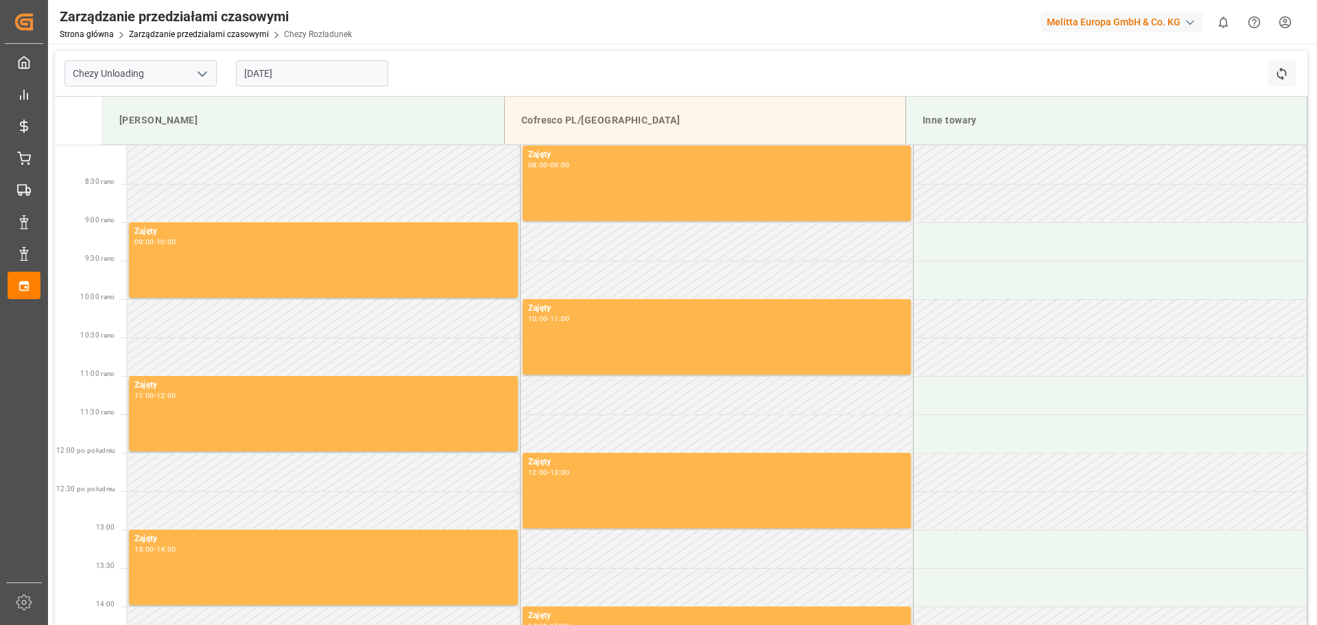
click at [332, 78] on input "[DATE]" at bounding box center [312, 73] width 152 height 26
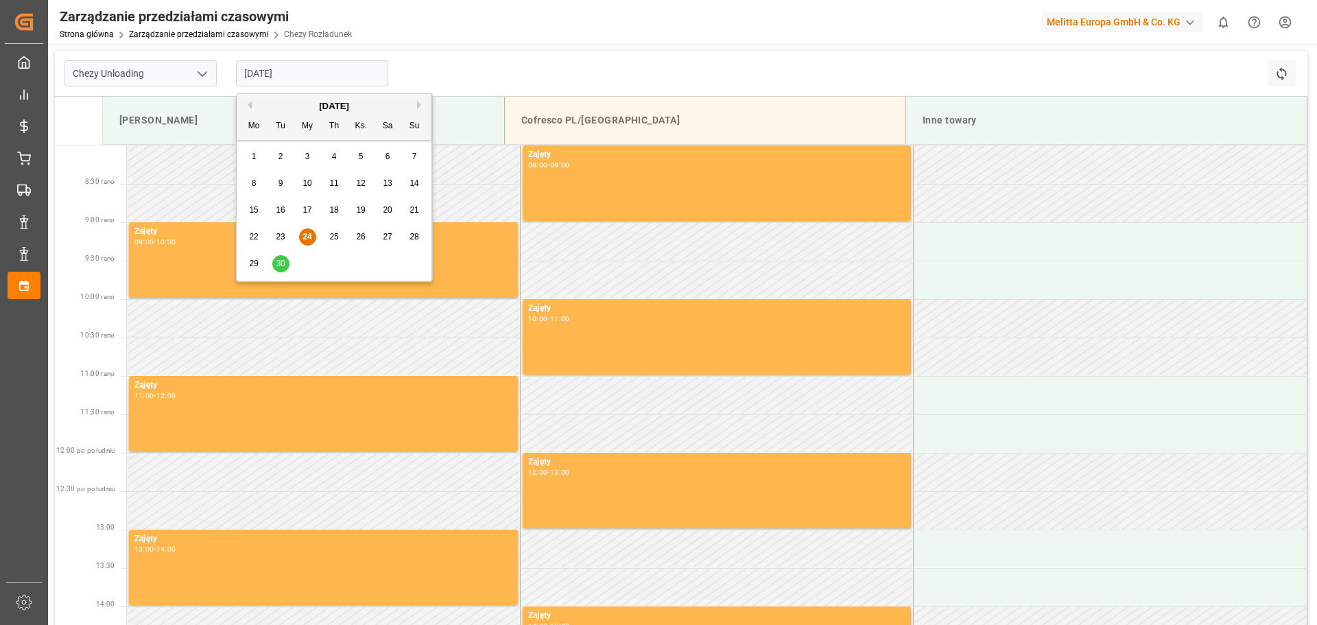
click at [280, 263] on font "30" at bounding box center [280, 264] width 9 height 10
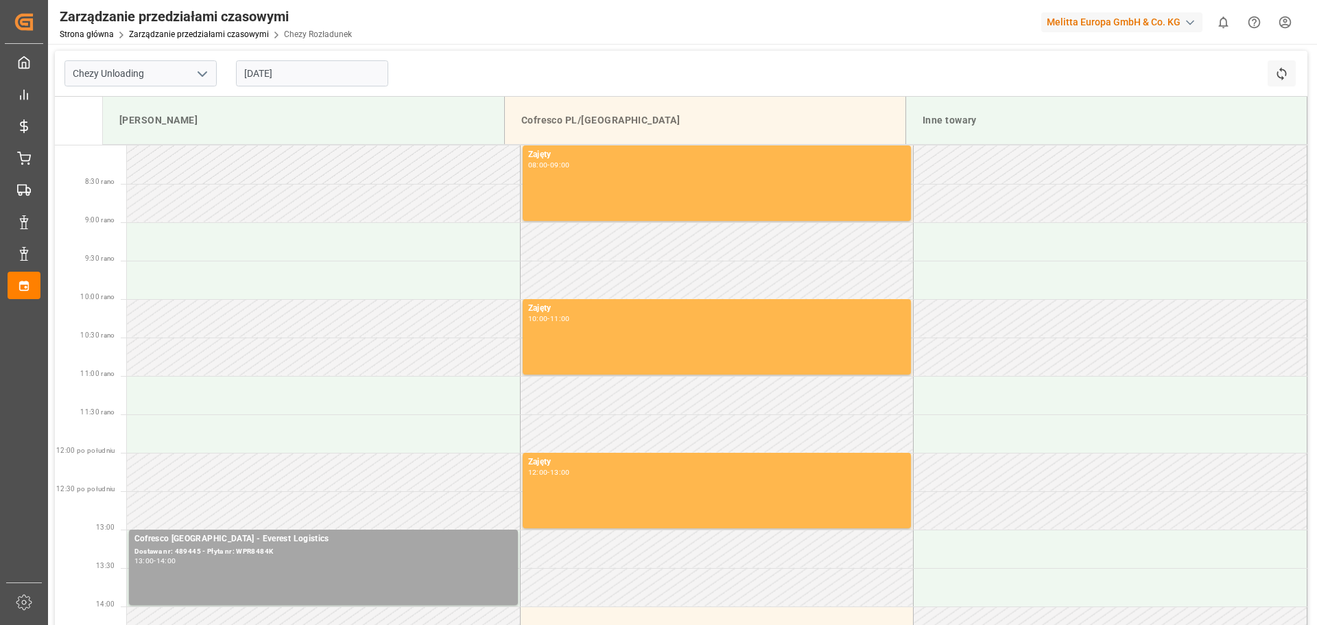
click at [139, 122] on font "[PERSON_NAME]" at bounding box center [158, 120] width 78 height 11
click at [139, 121] on font "[PERSON_NAME]" at bounding box center [158, 120] width 78 height 11
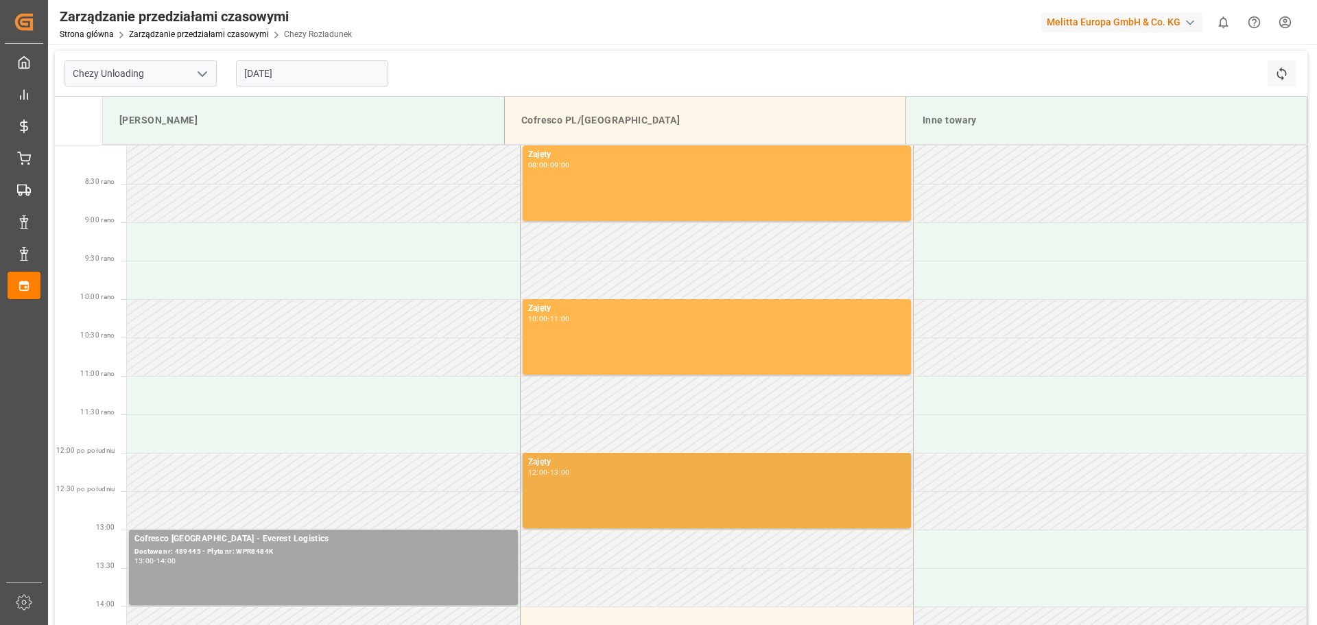
click at [681, 497] on div "Zajęty 12:00 - 13:00" at bounding box center [717, 491] width 378 height 70
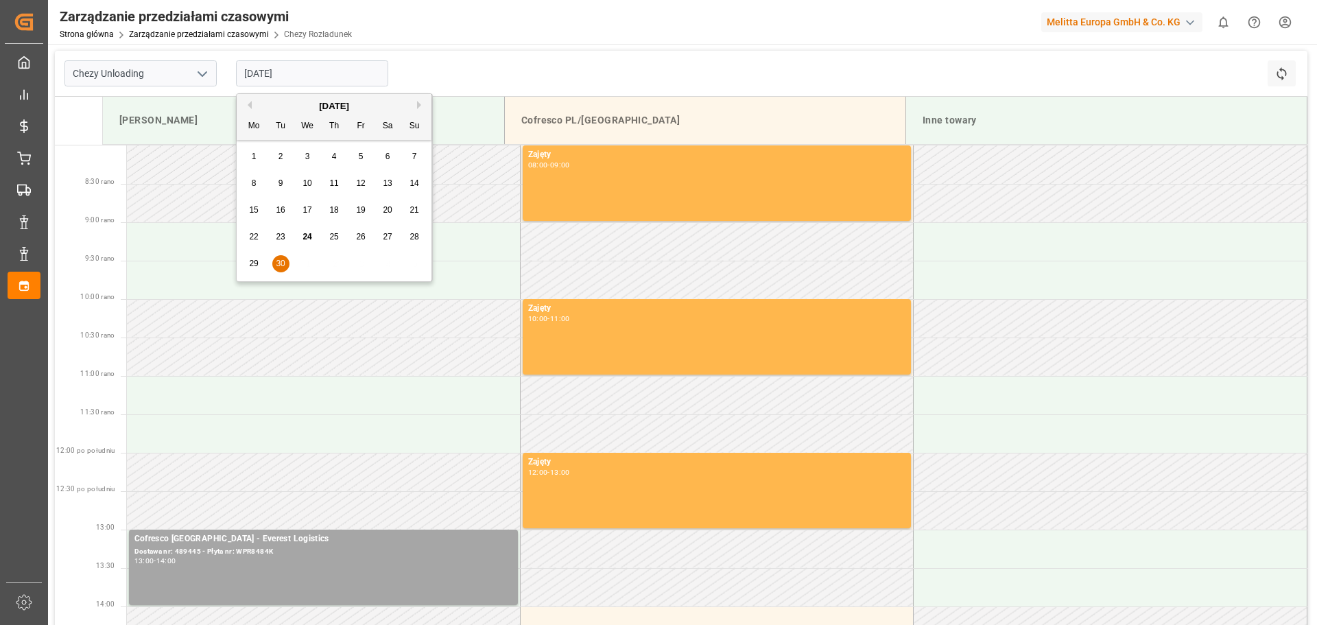
click at [263, 73] on input "[DATE]" at bounding box center [312, 73] width 152 height 26
click at [338, 237] on font "25" at bounding box center [333, 237] width 9 height 10
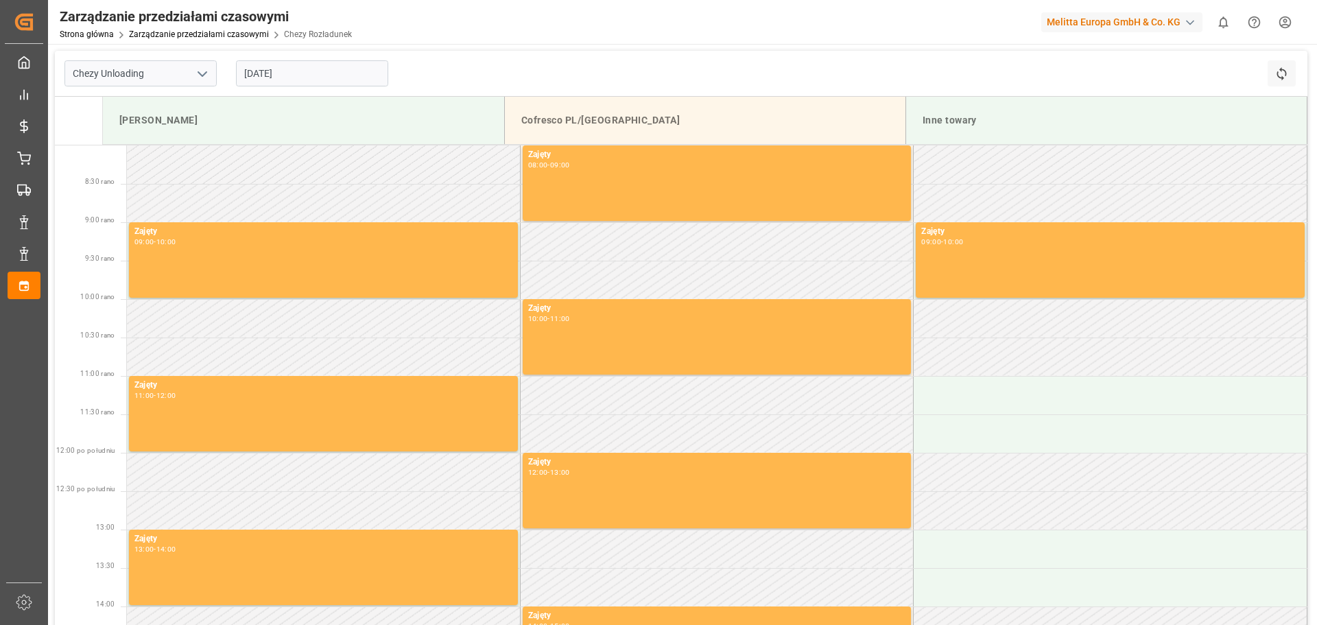
click at [289, 78] on input "[DATE]" at bounding box center [312, 73] width 152 height 26
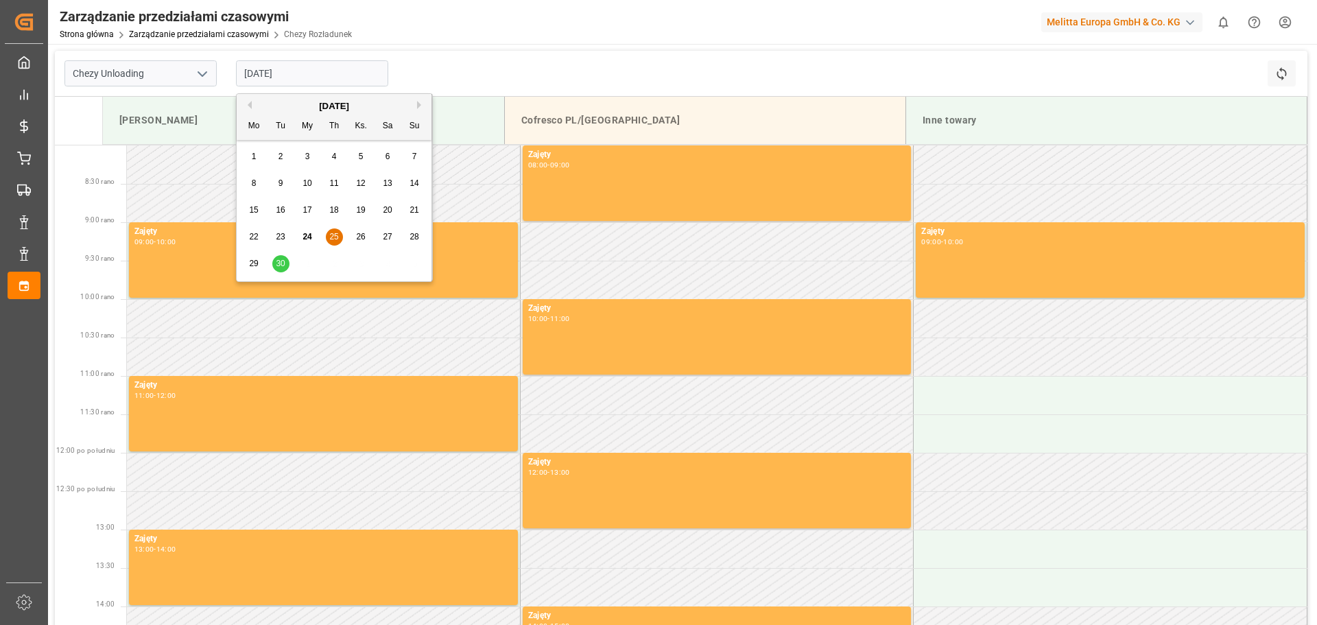
click at [364, 235] on font "26" at bounding box center [360, 237] width 9 height 10
type input "[DATE]"
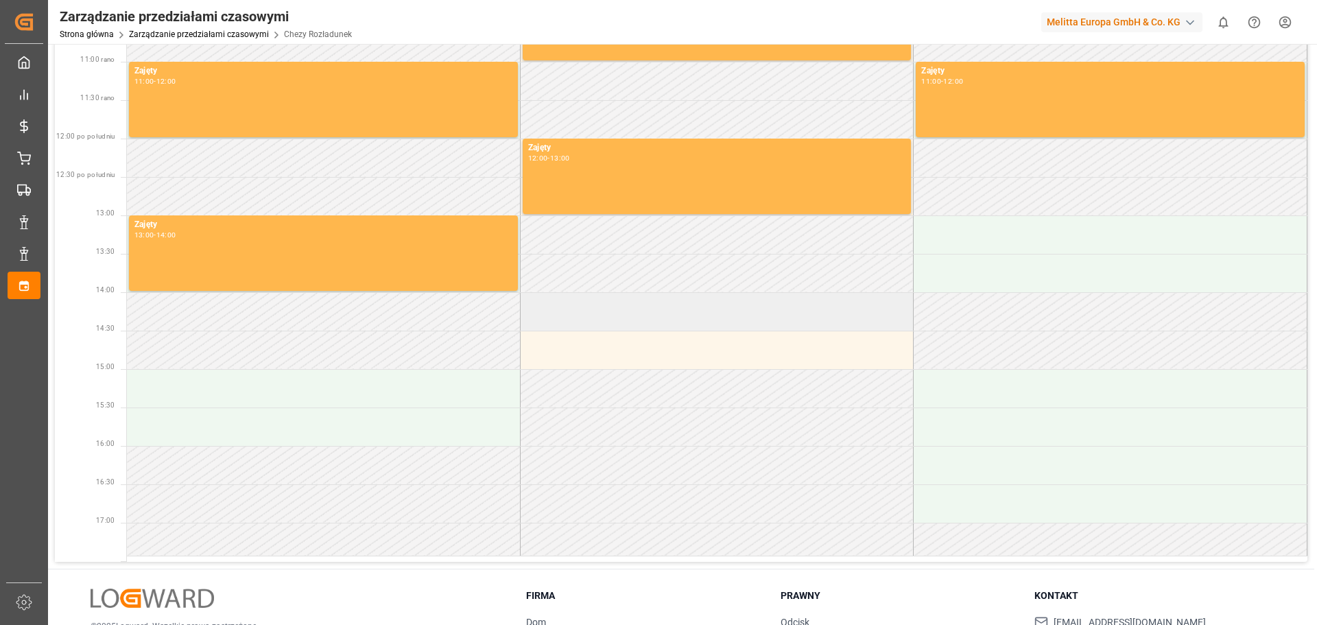
scroll to position [343, 0]
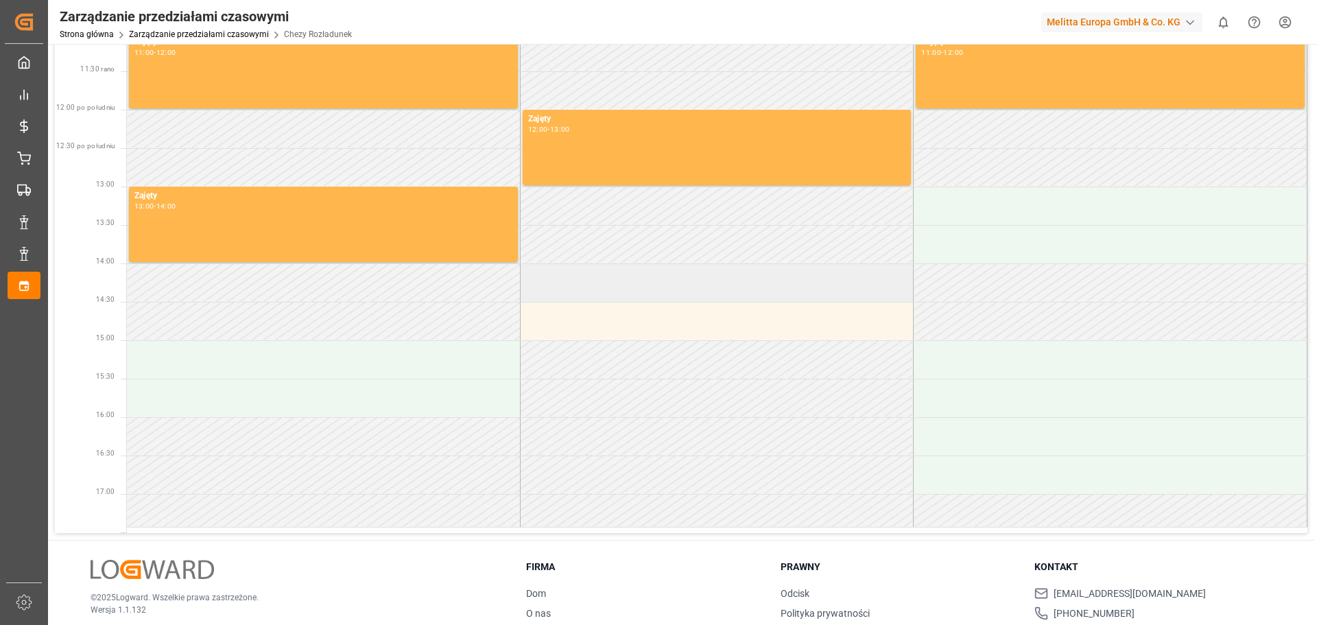
click at [684, 286] on td at bounding box center [717, 282] width 394 height 38
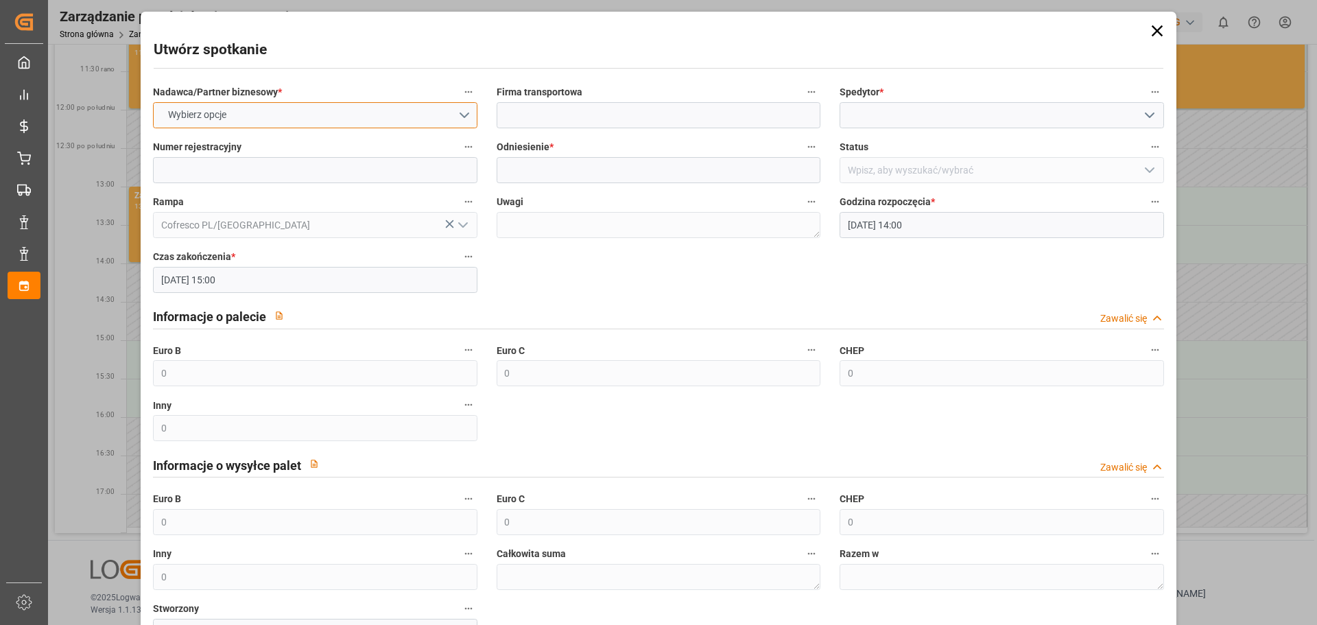
click at [462, 118] on button "Wybierz opcje" at bounding box center [315, 115] width 324 height 26
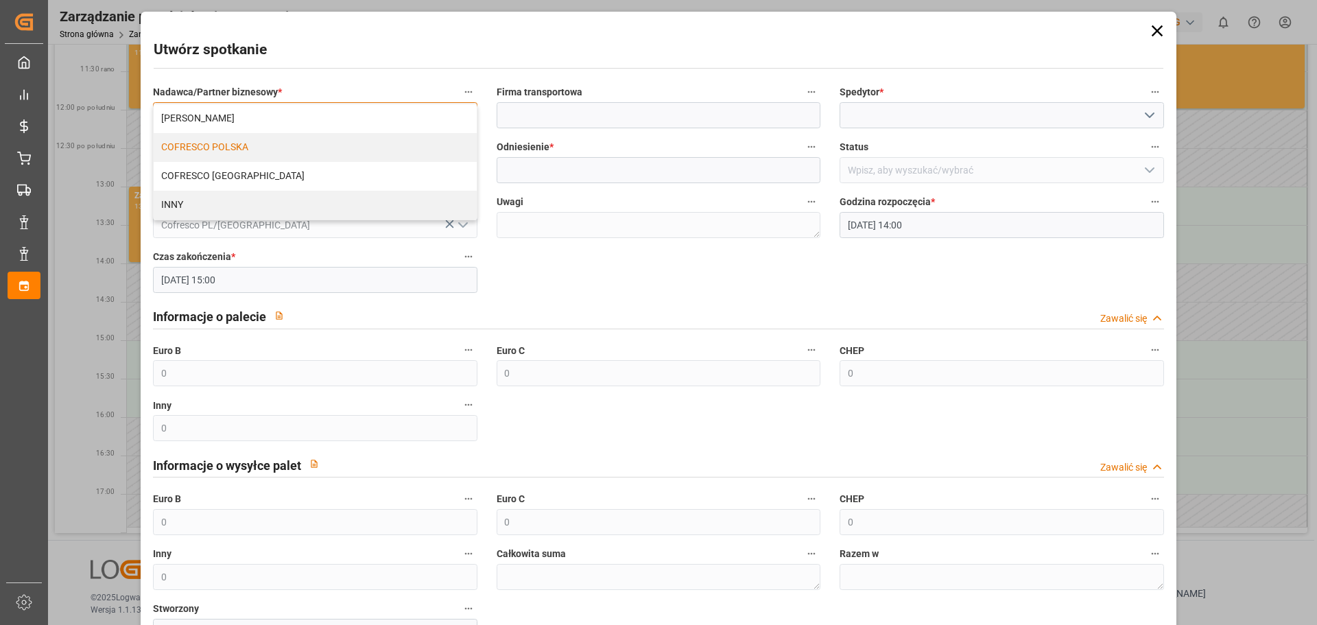
click at [237, 147] on font "COFRESCO POLSKA" at bounding box center [204, 146] width 87 height 11
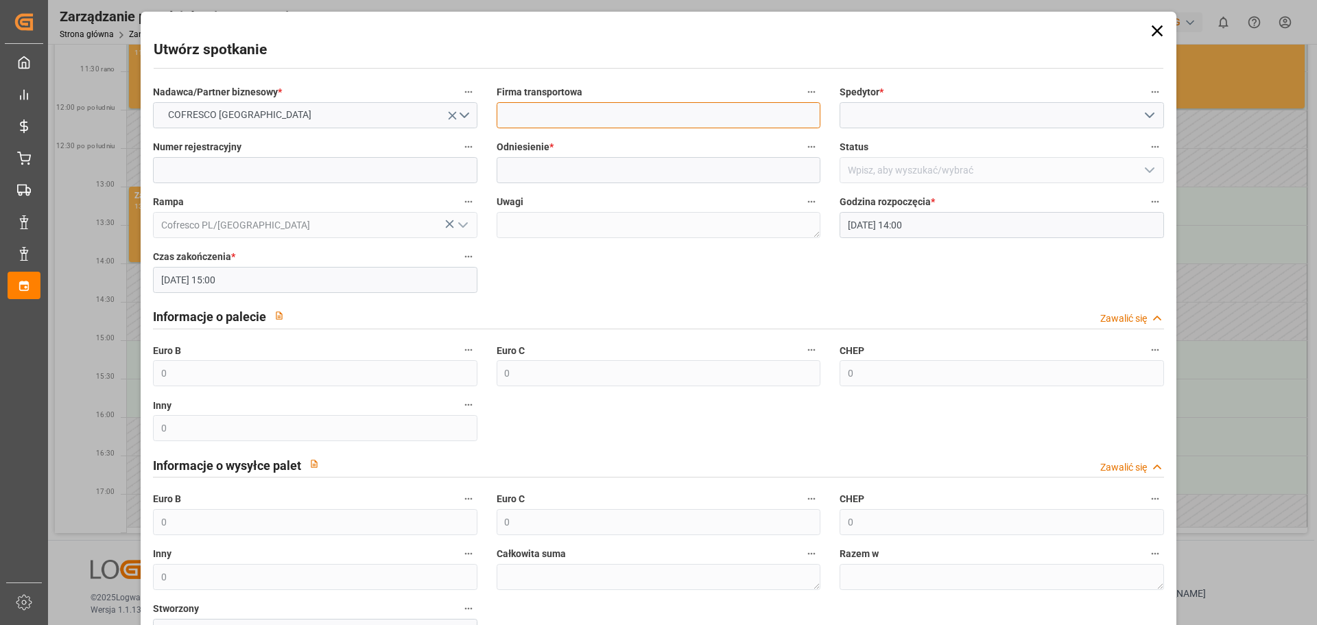
click at [618, 103] on input at bounding box center [659, 115] width 324 height 26
type input "EVEREST LOGISTICS SP. Z O. O."
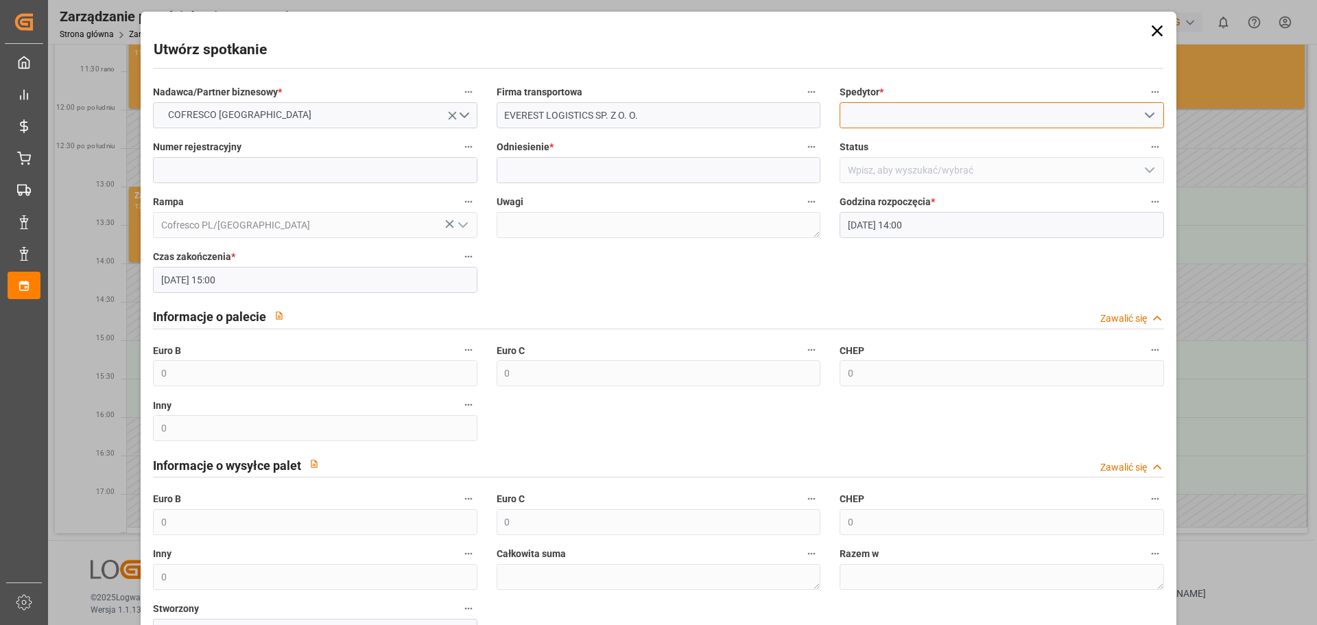
click at [852, 113] on input at bounding box center [1002, 115] width 324 height 26
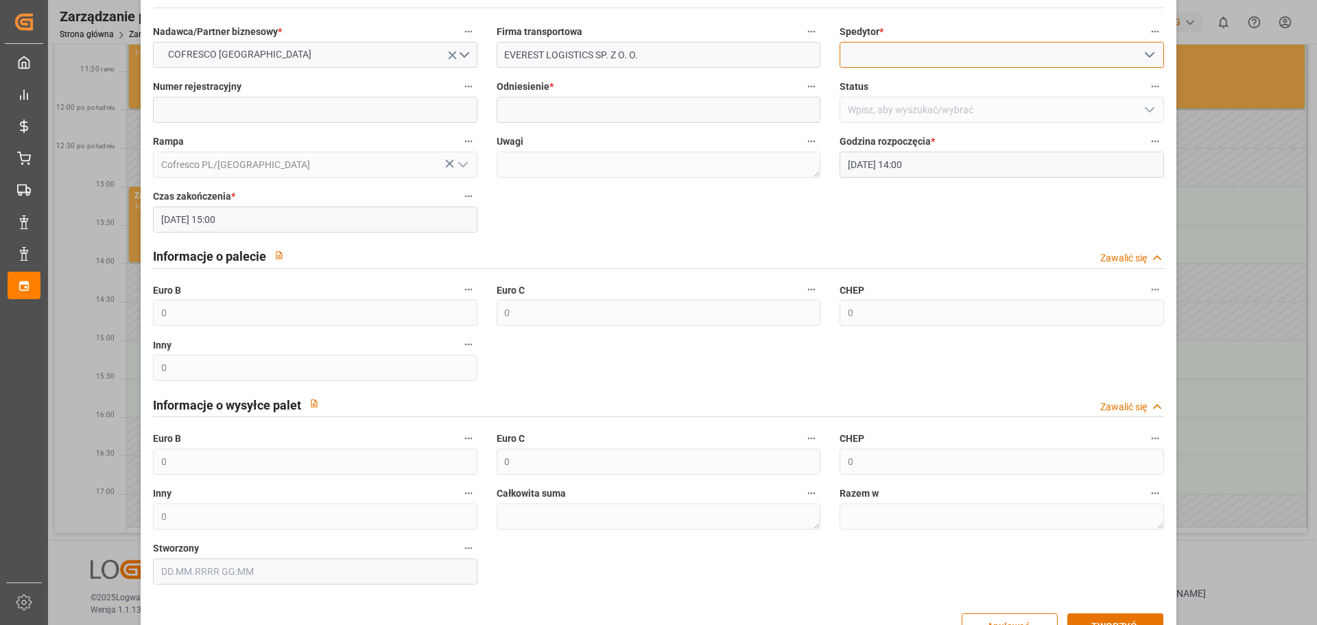
scroll to position [0, 0]
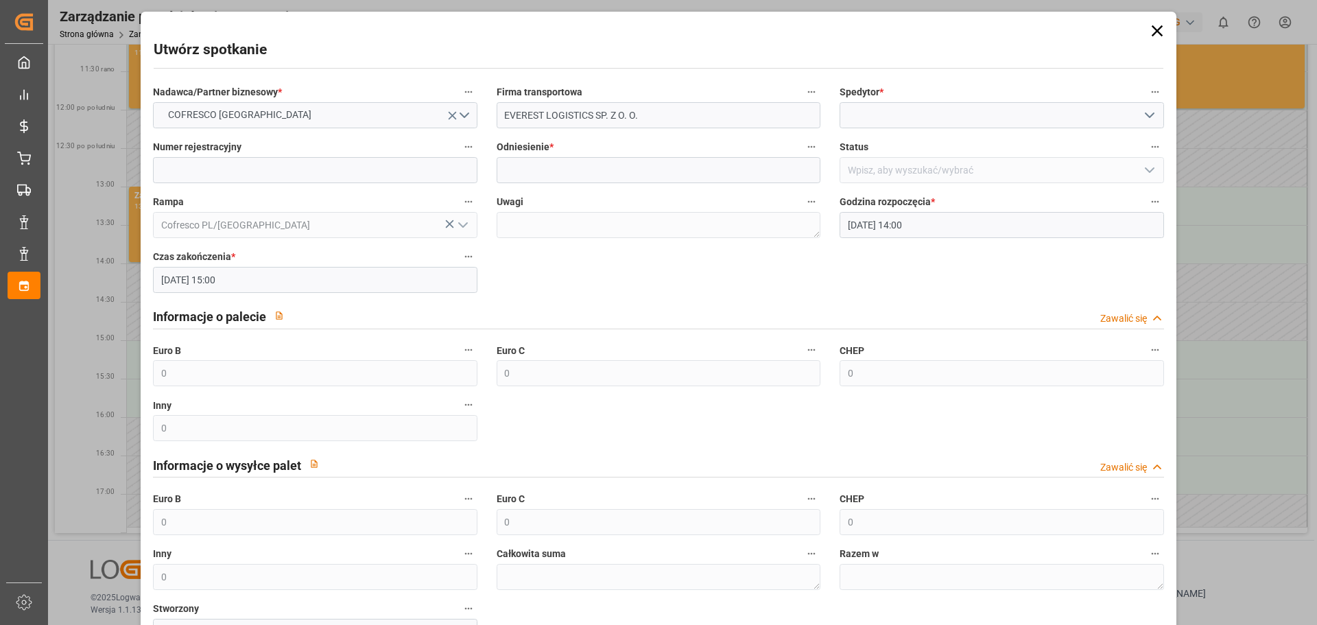
click at [1154, 32] on icon at bounding box center [1156, 30] width 11 height 11
